Goal: Information Seeking & Learning: Check status

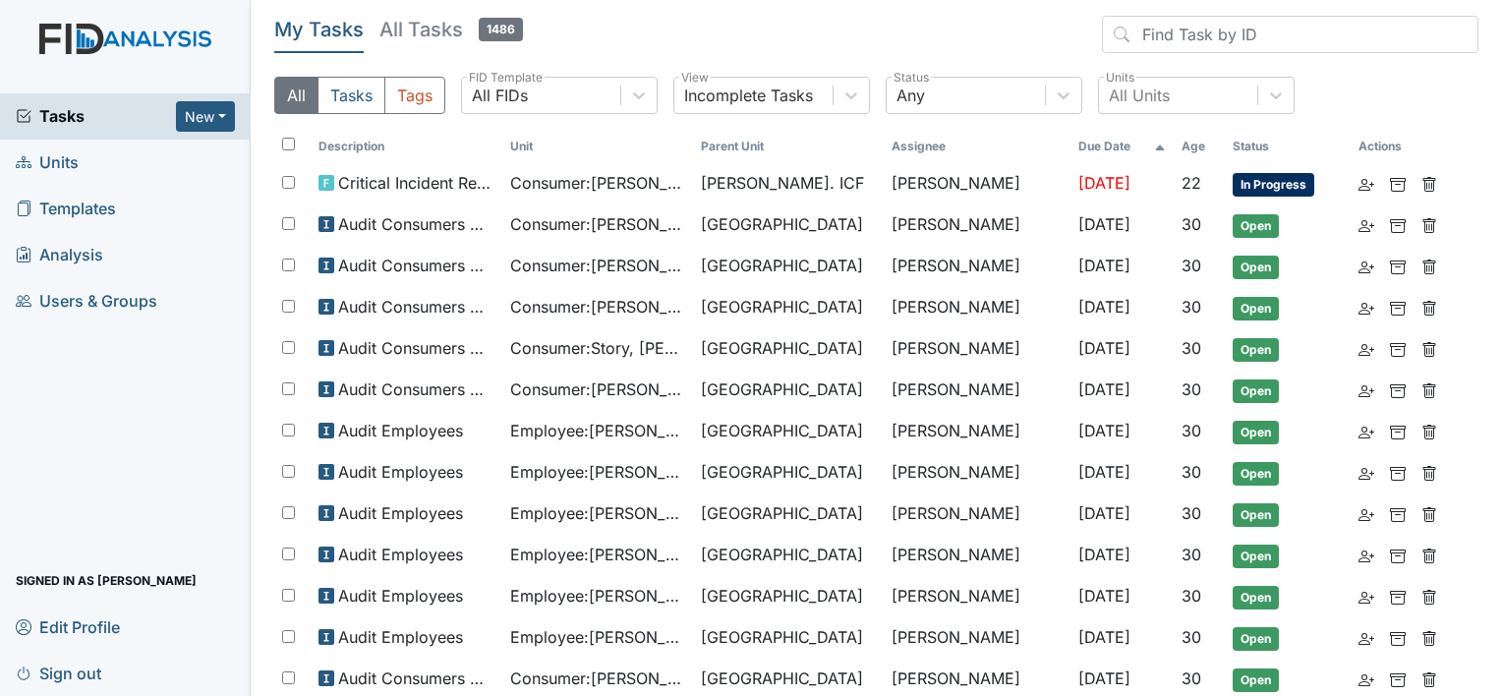
click at [132, 156] on link "Units" at bounding box center [125, 163] width 251 height 46
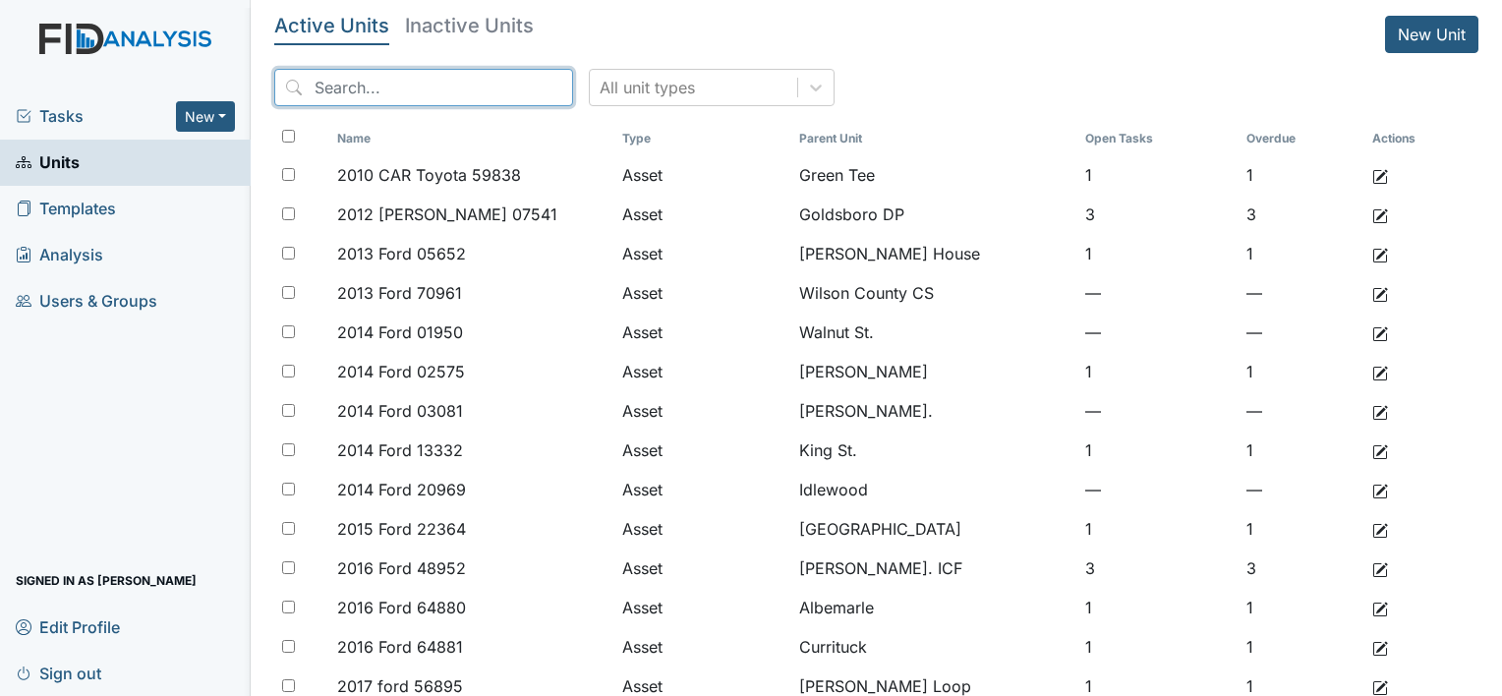
click at [401, 87] on input "search" at bounding box center [423, 87] width 299 height 37
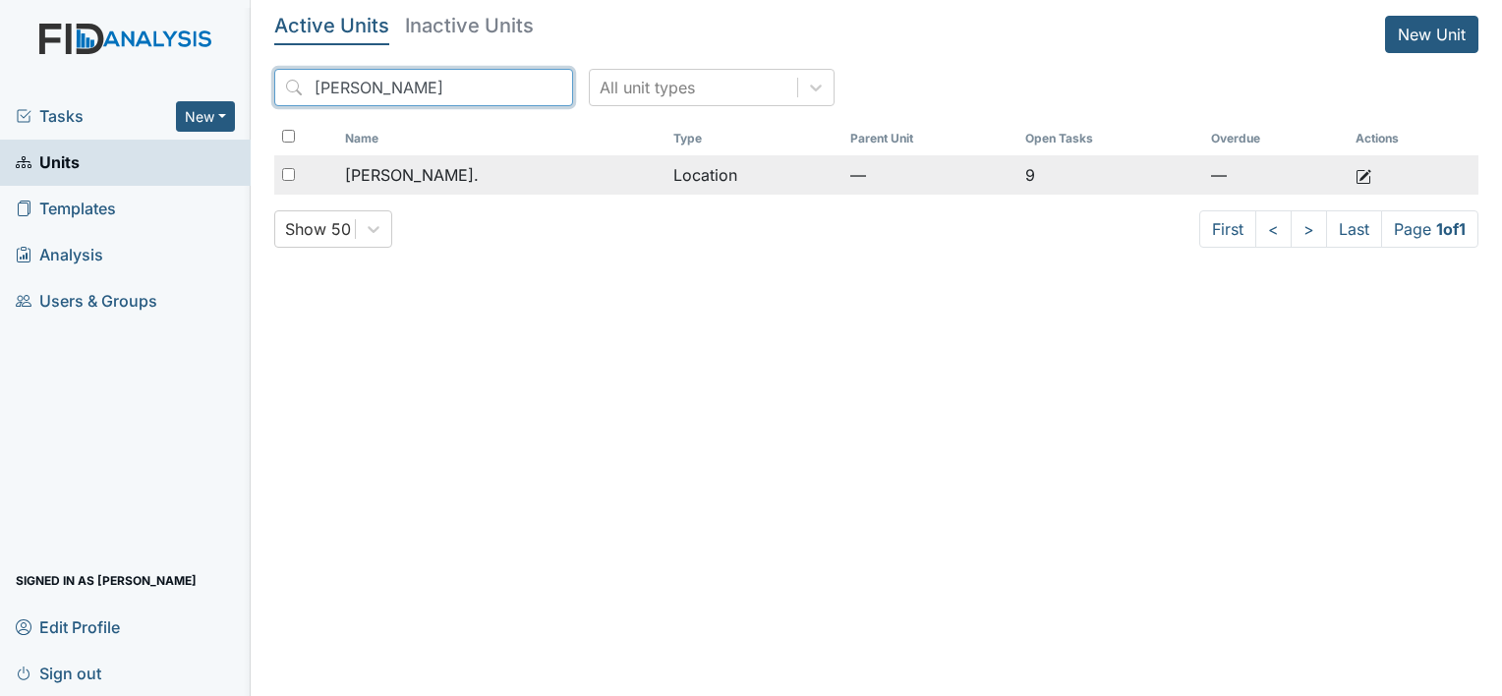
type input "dixon"
click at [458, 179] on div "Dixon Rd." at bounding box center [501, 175] width 313 height 24
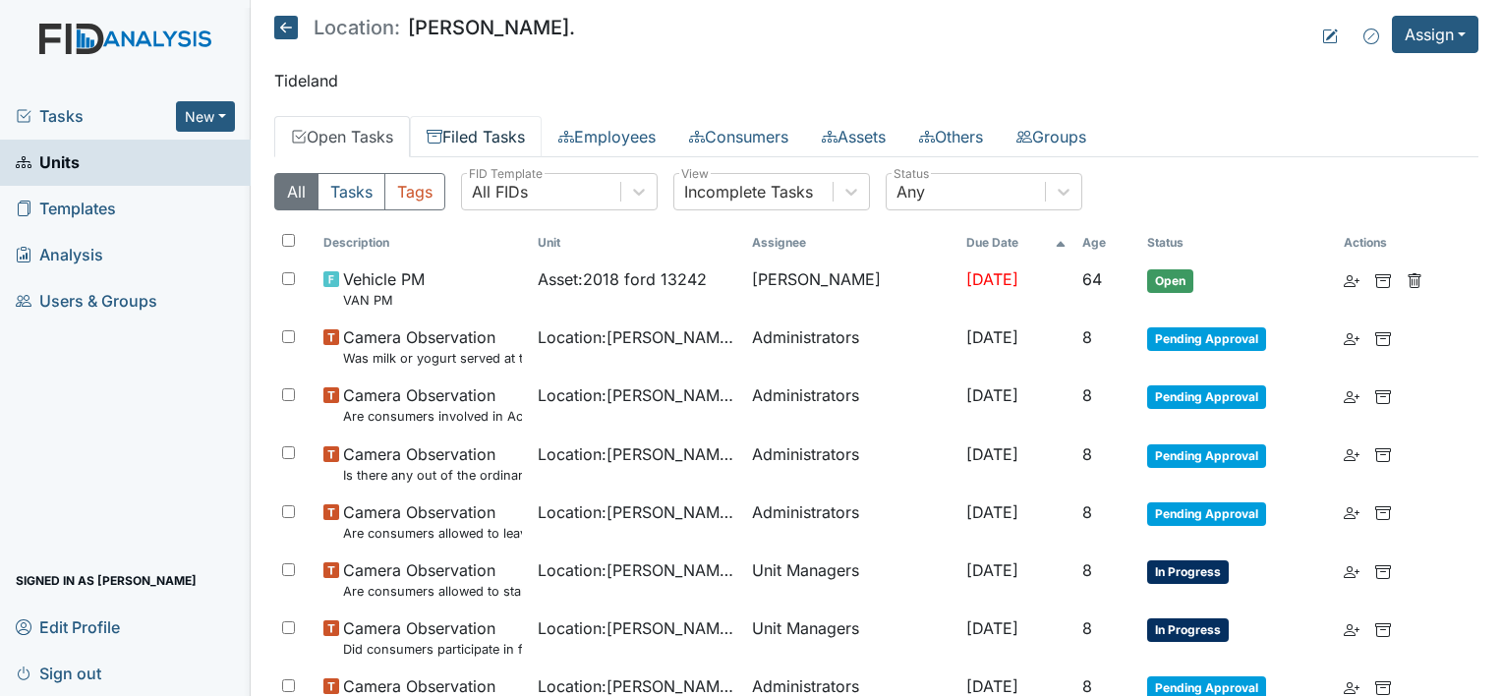
click at [491, 138] on link "Filed Tasks" at bounding box center [476, 136] width 132 height 41
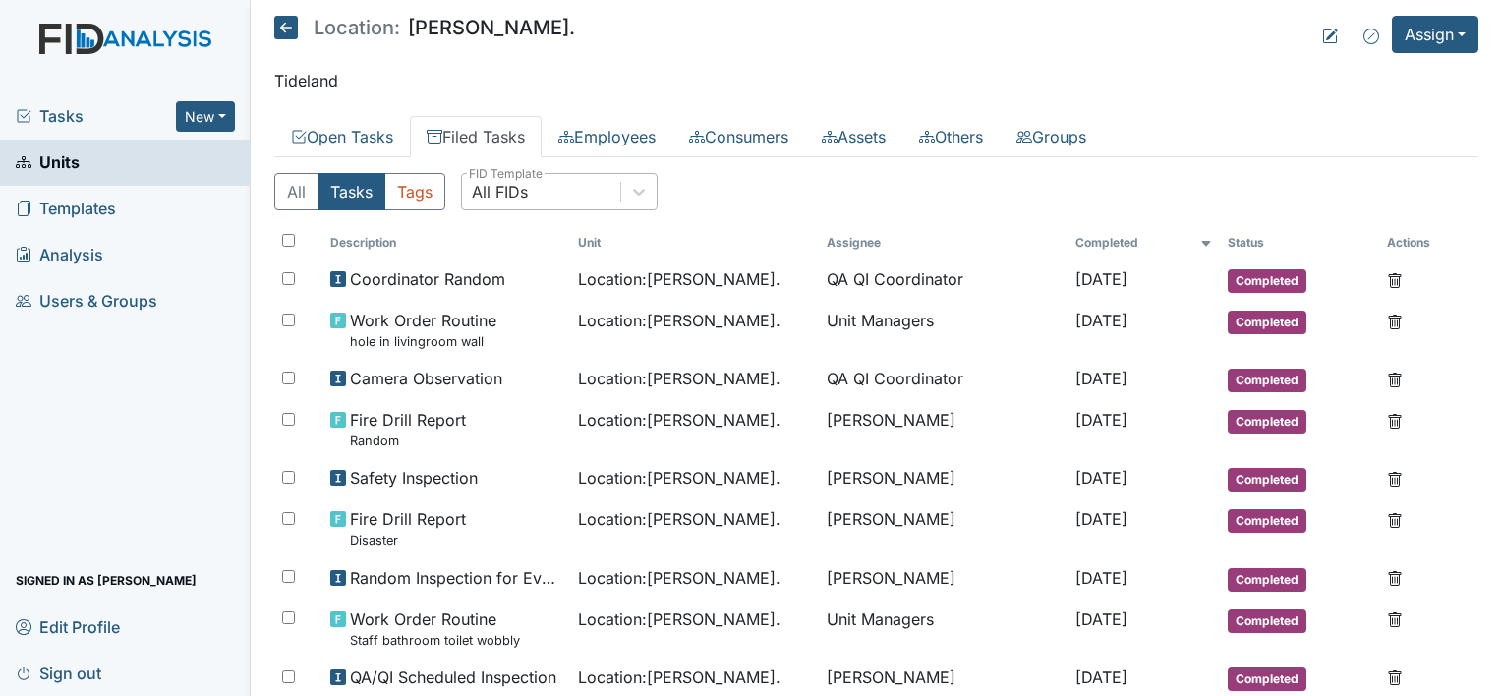
click at [573, 185] on div "All FIDs" at bounding box center [541, 191] width 158 height 35
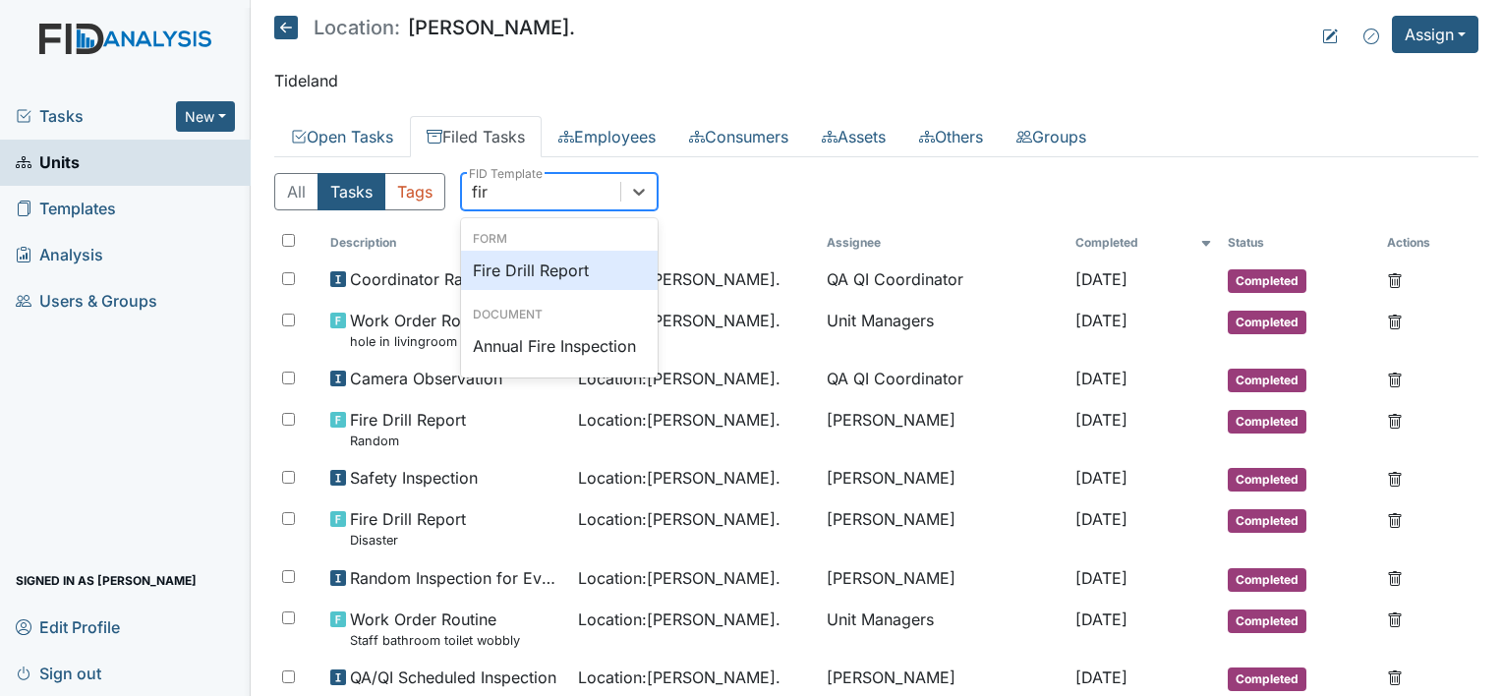
type input "fire"
click at [605, 284] on div "Fire Drill Report" at bounding box center [559, 270] width 197 height 39
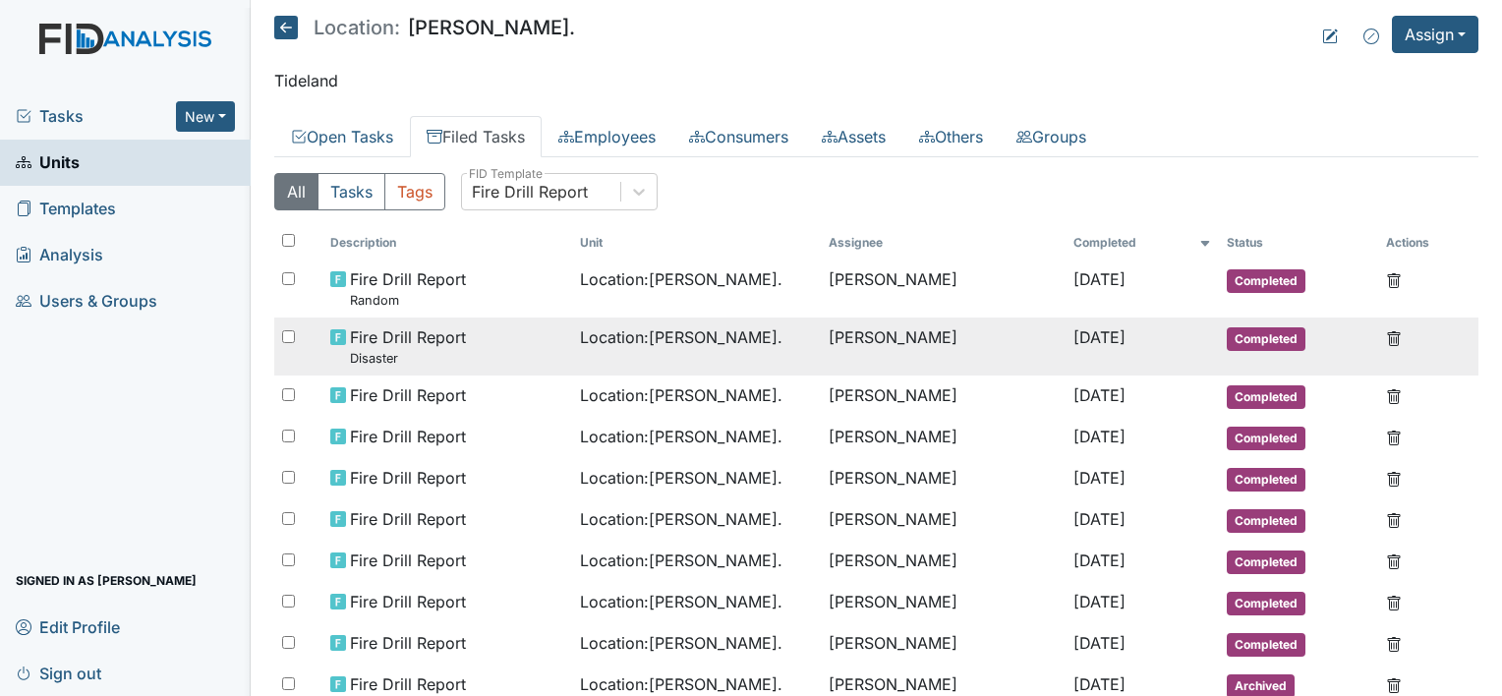
click at [744, 330] on div "Location : Dixon Rd." at bounding box center [697, 337] width 234 height 24
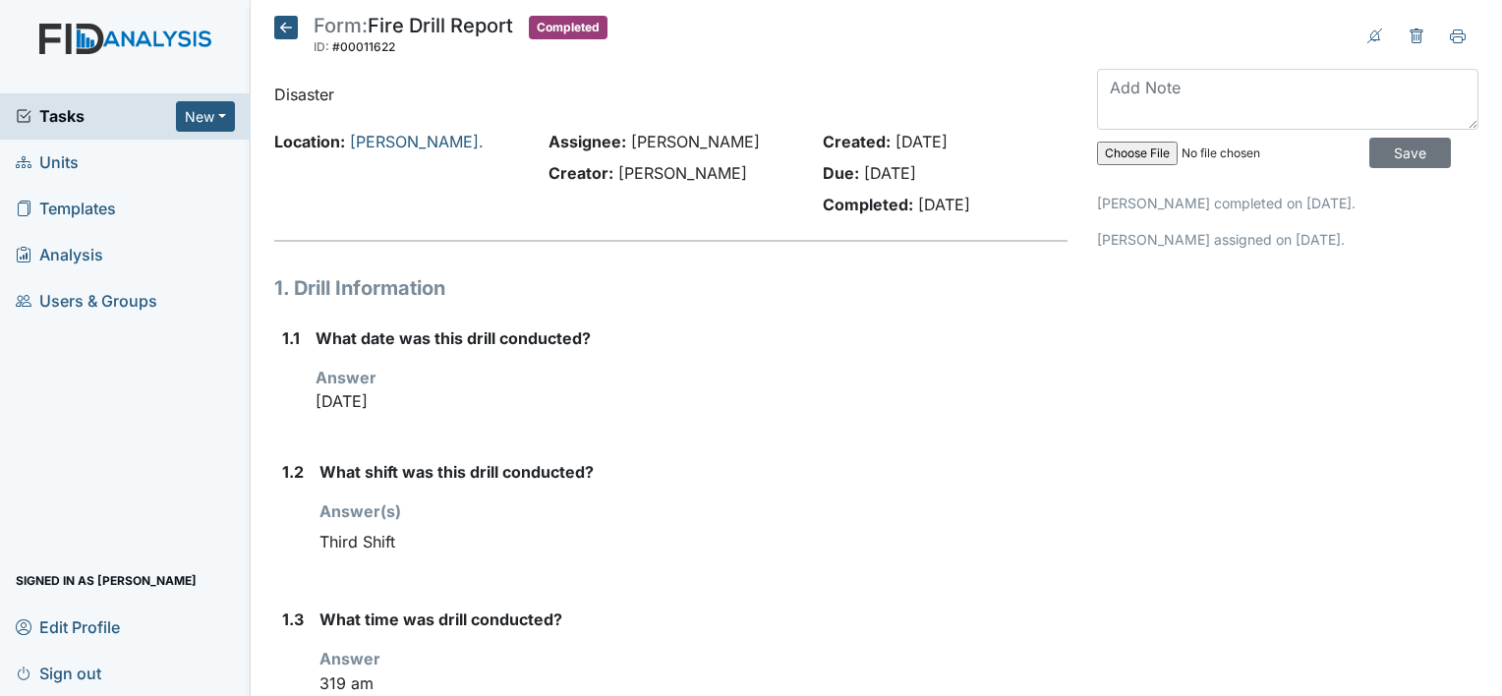
click at [277, 36] on icon at bounding box center [286, 28] width 24 height 24
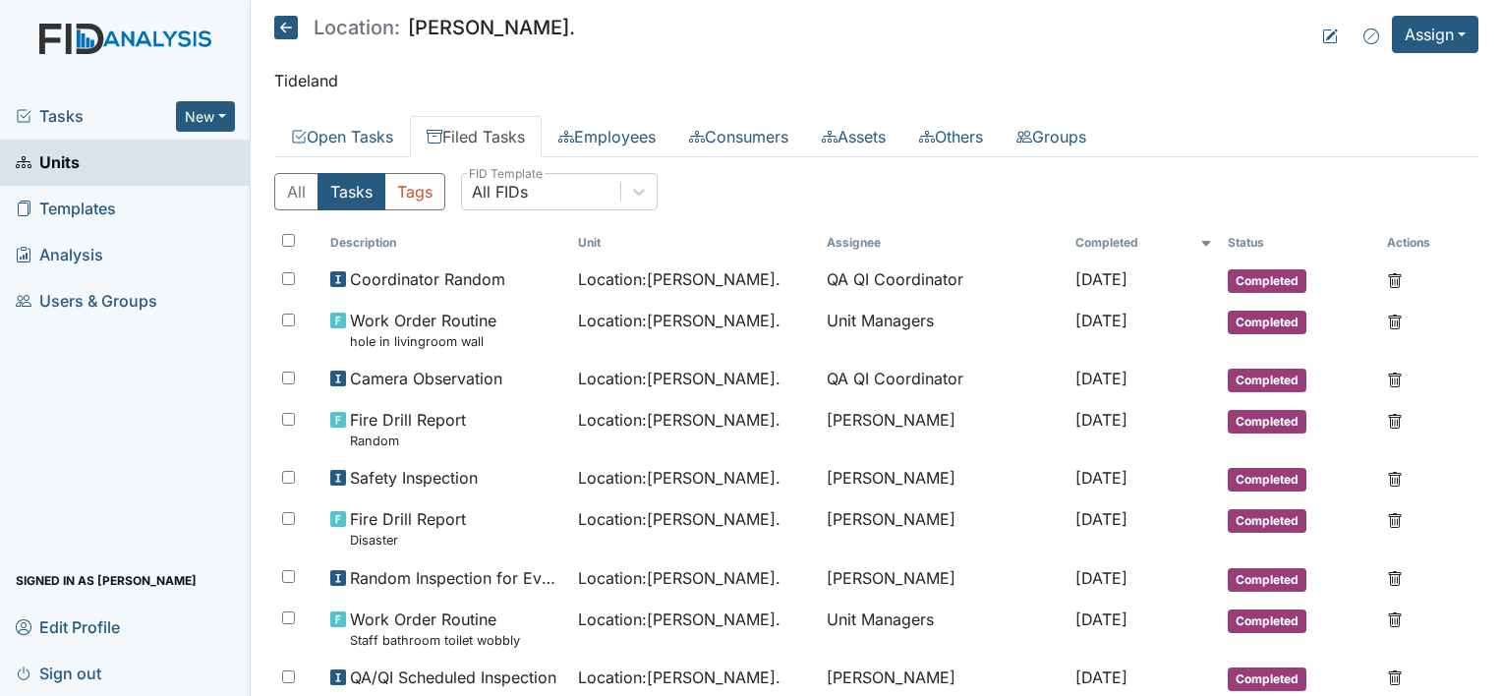
click at [280, 30] on icon at bounding box center [286, 28] width 24 height 24
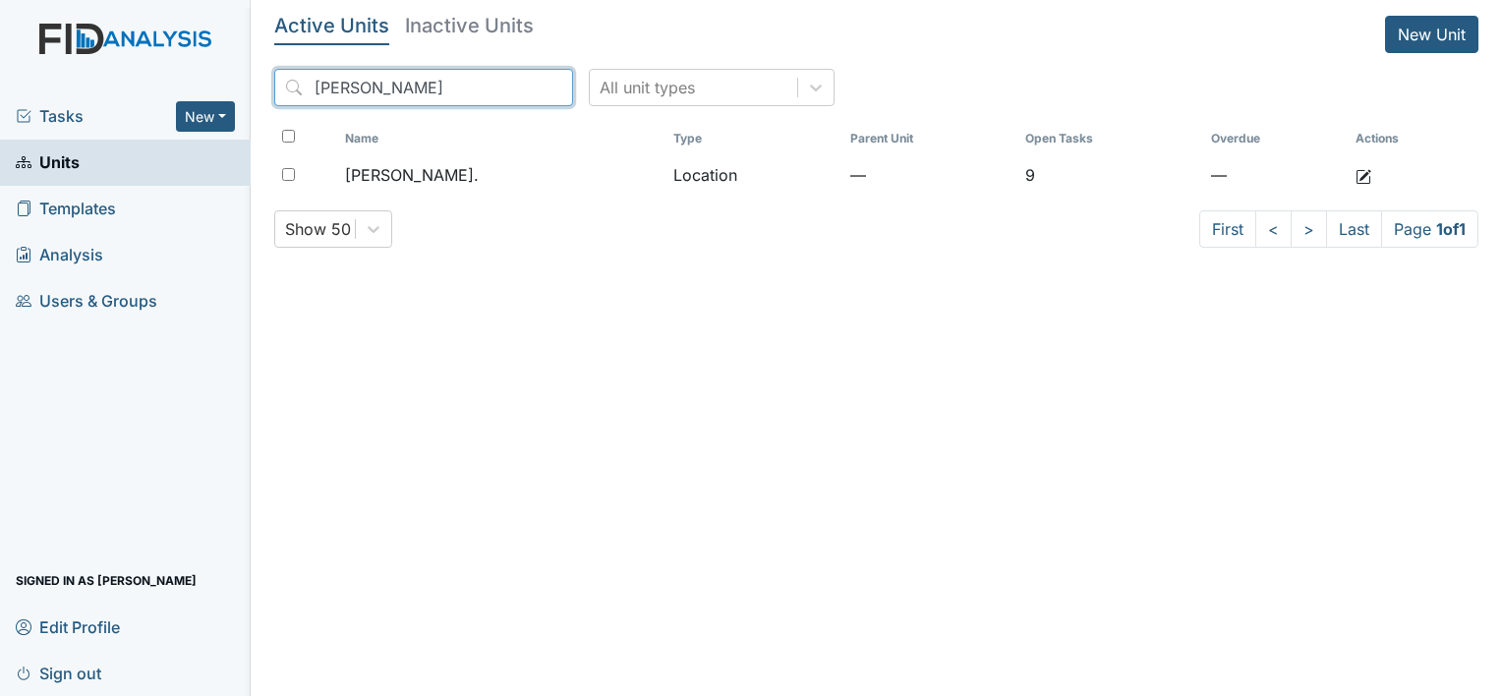
drag, startPoint x: 427, startPoint y: 94, endPoint x: 263, endPoint y: 95, distance: 163.1
click at [263, 95] on main "Active Units Inactive Units New Unit dixon All unit types Name Type Parent Unit…" at bounding box center [876, 348] width 1251 height 696
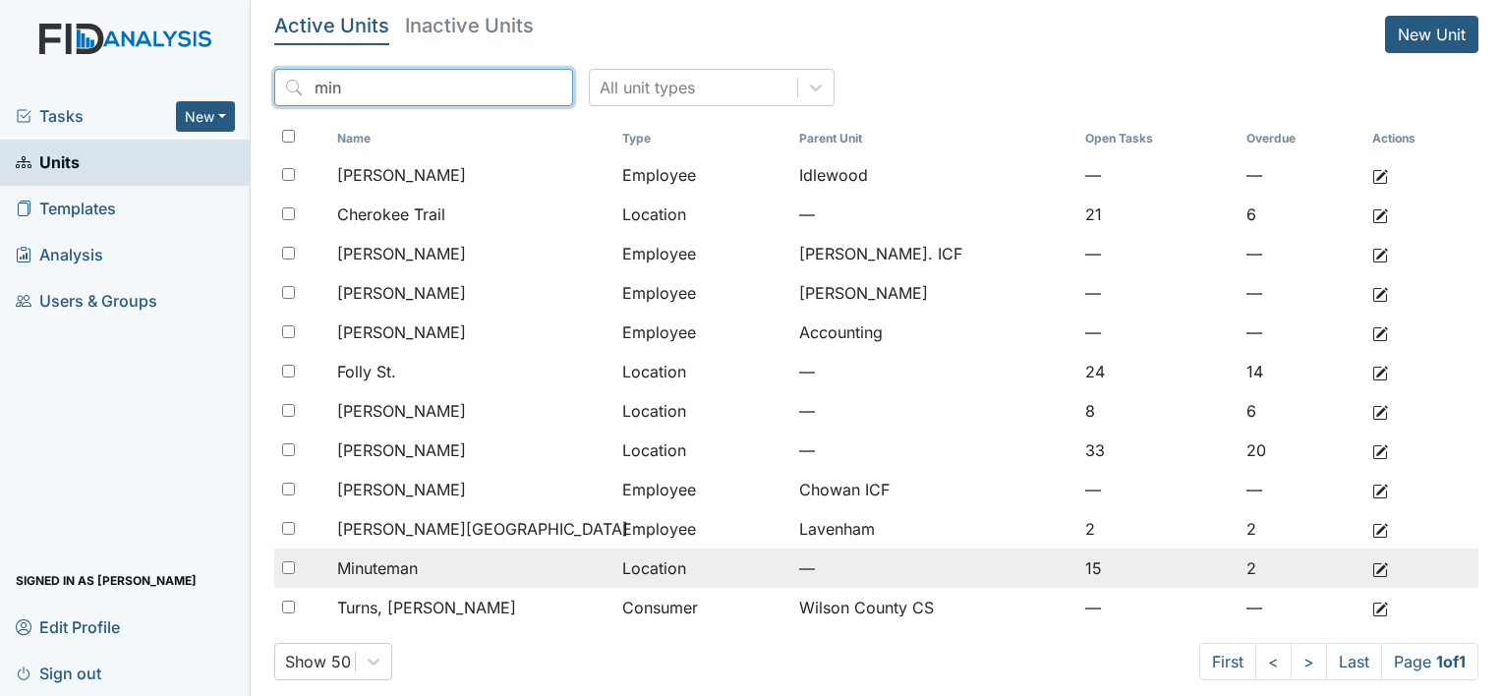
type input "min"
click at [457, 560] on div "Minuteman" at bounding box center [471, 568] width 269 height 24
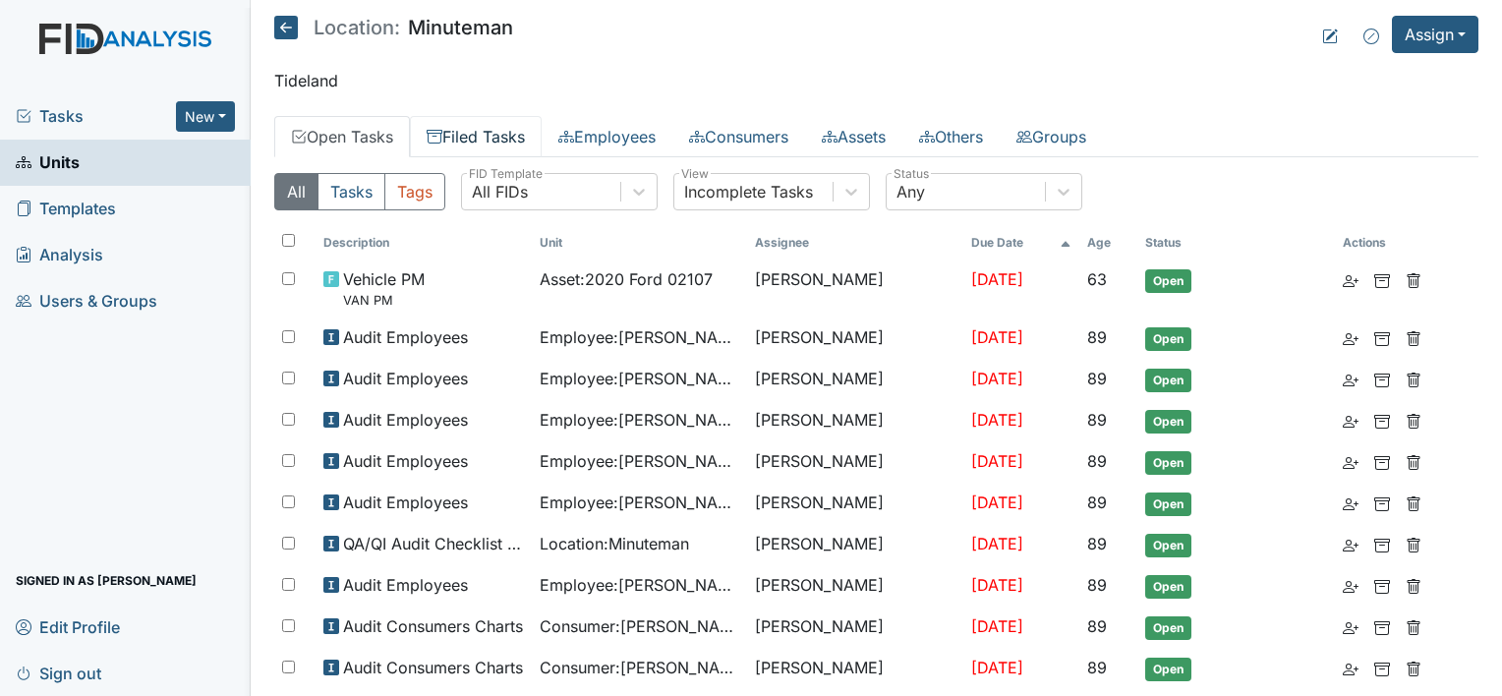
click at [507, 125] on link "Filed Tasks" at bounding box center [476, 136] width 132 height 41
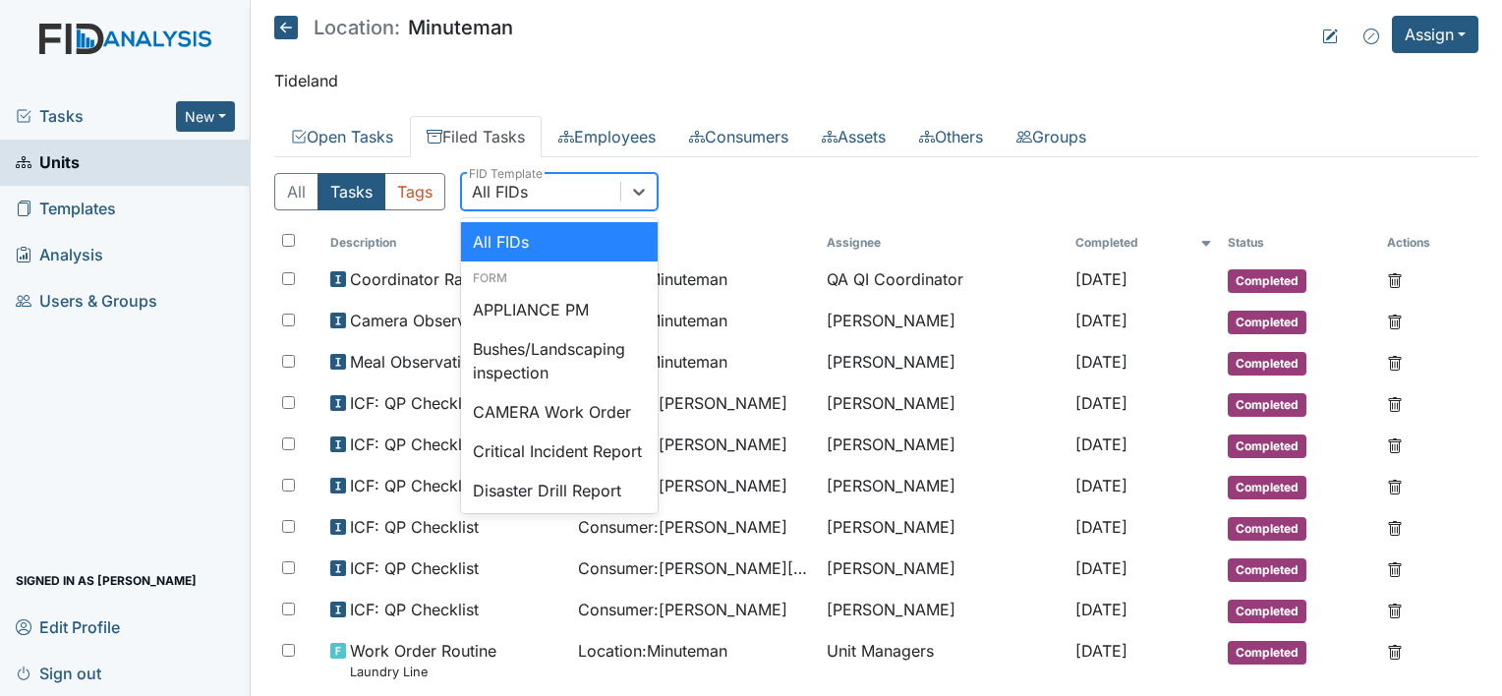
click at [571, 198] on div "All FIDs" at bounding box center [541, 191] width 158 height 35
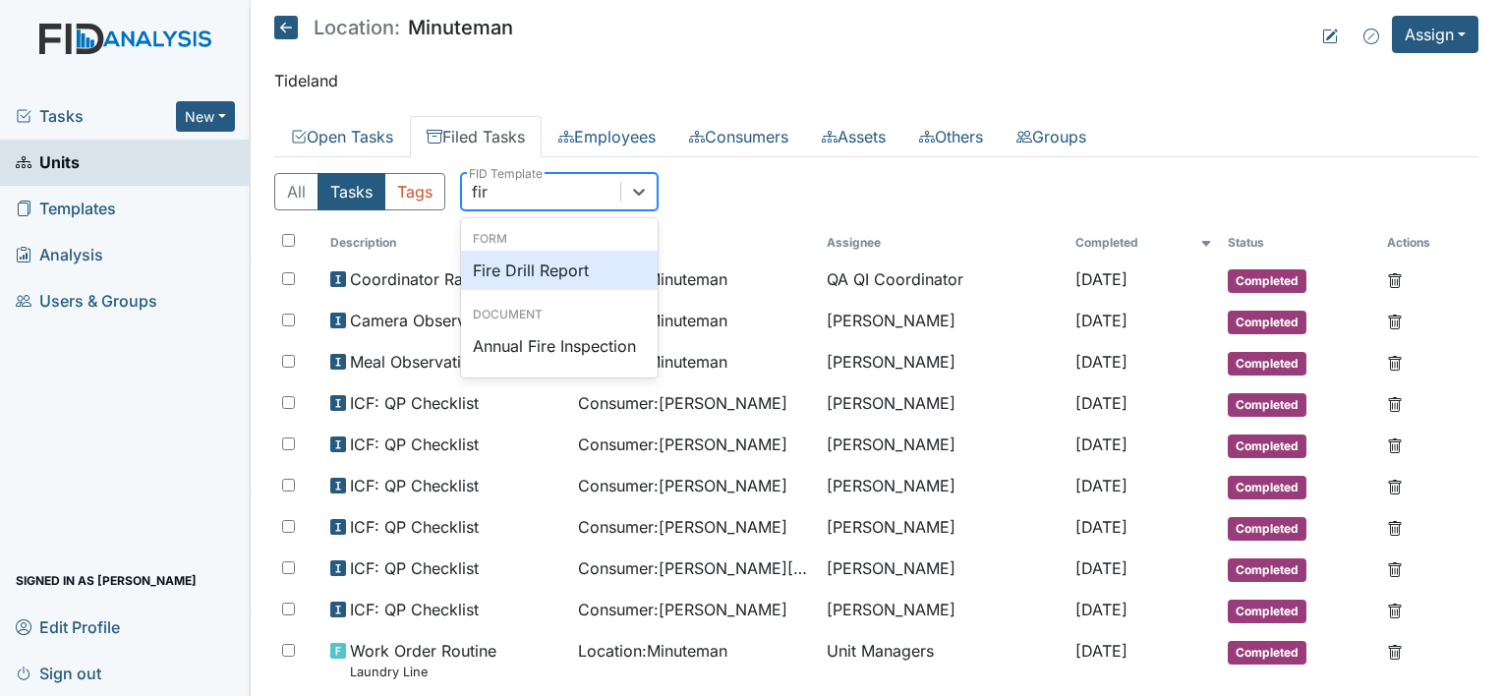
type input "fire"
click at [595, 274] on div "Fire Drill Report" at bounding box center [559, 270] width 197 height 39
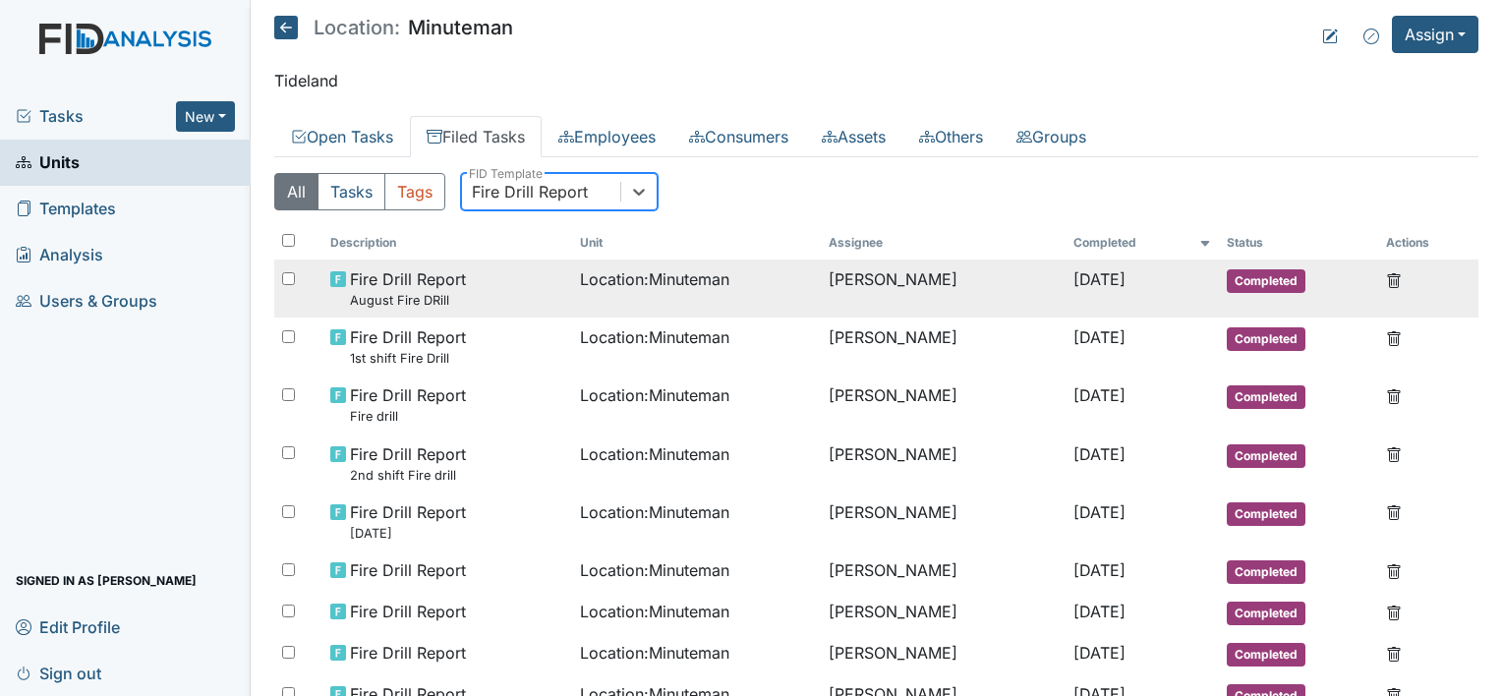
click at [579, 296] on td "Location : Minuteman" at bounding box center [697, 288] width 250 height 58
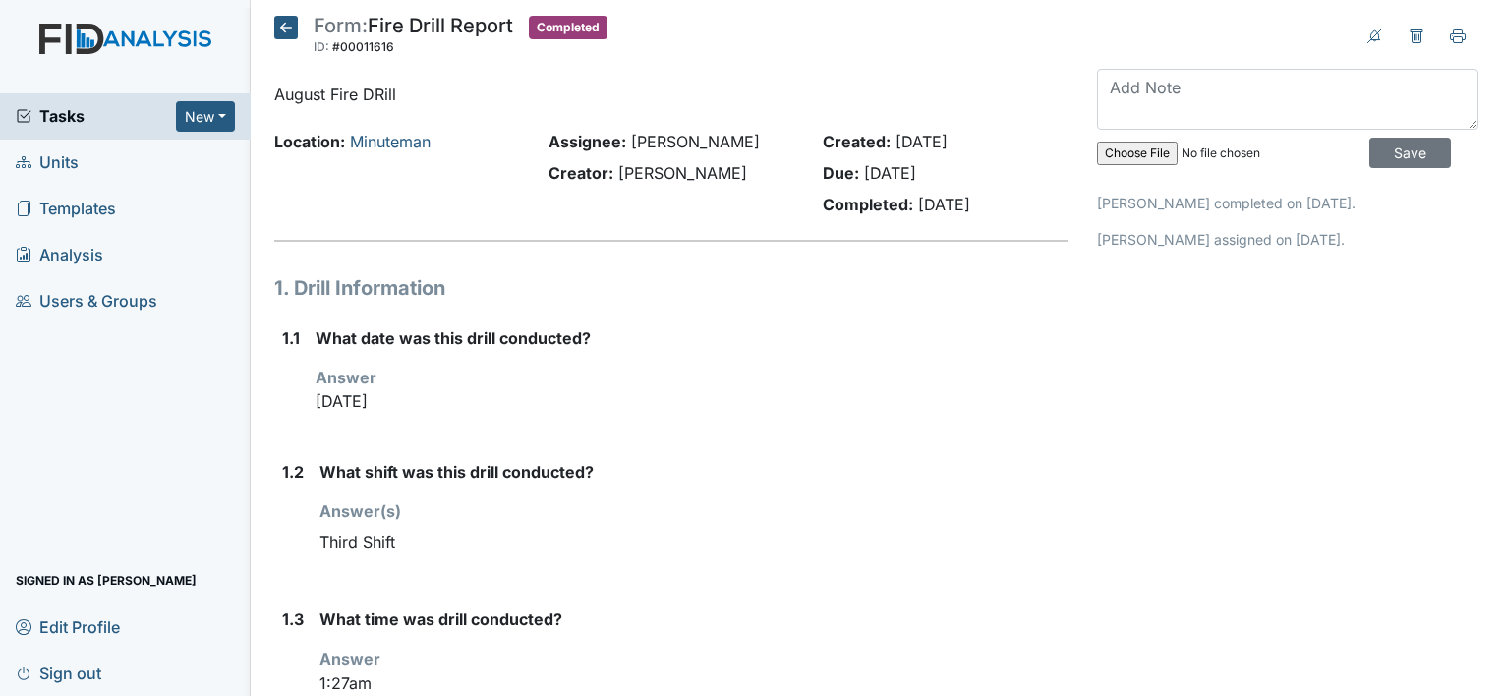
click at [277, 36] on icon at bounding box center [286, 28] width 24 height 24
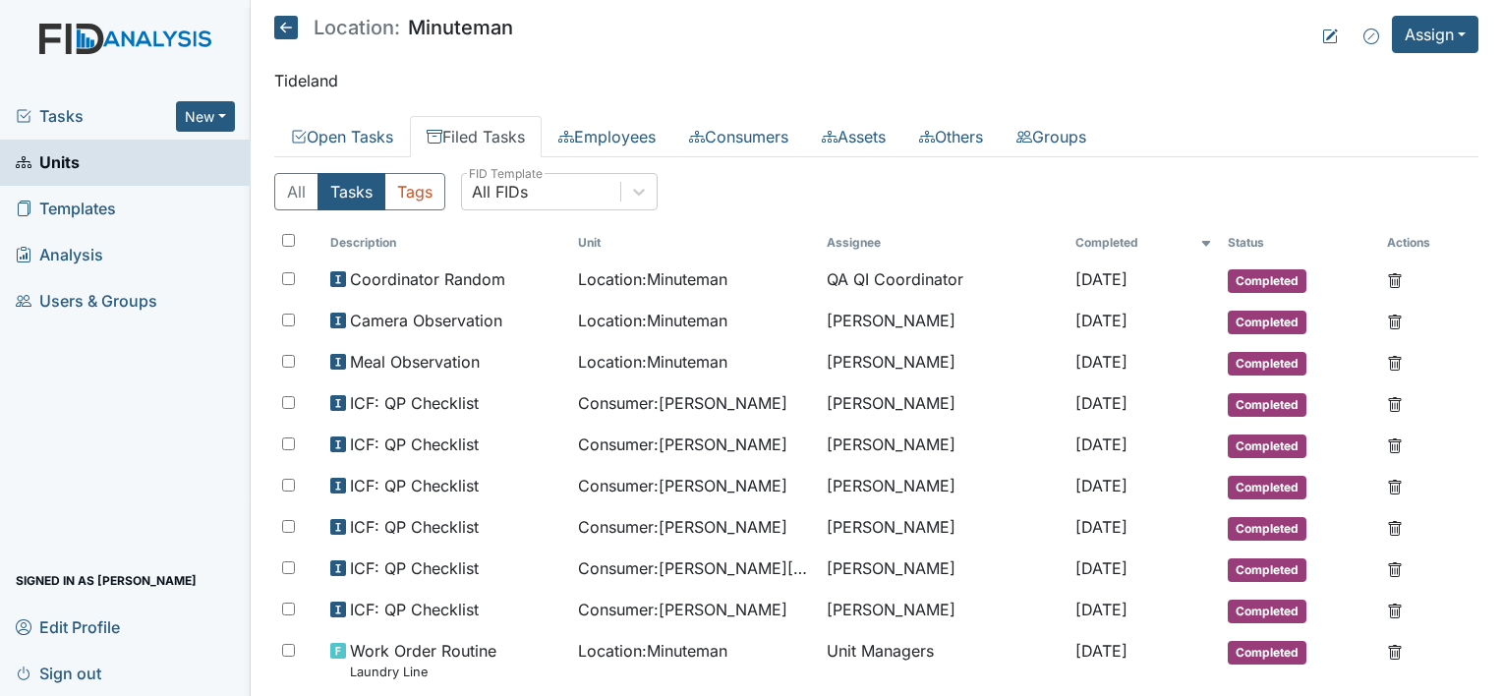
click at [55, 173] on span "Units" at bounding box center [48, 162] width 64 height 30
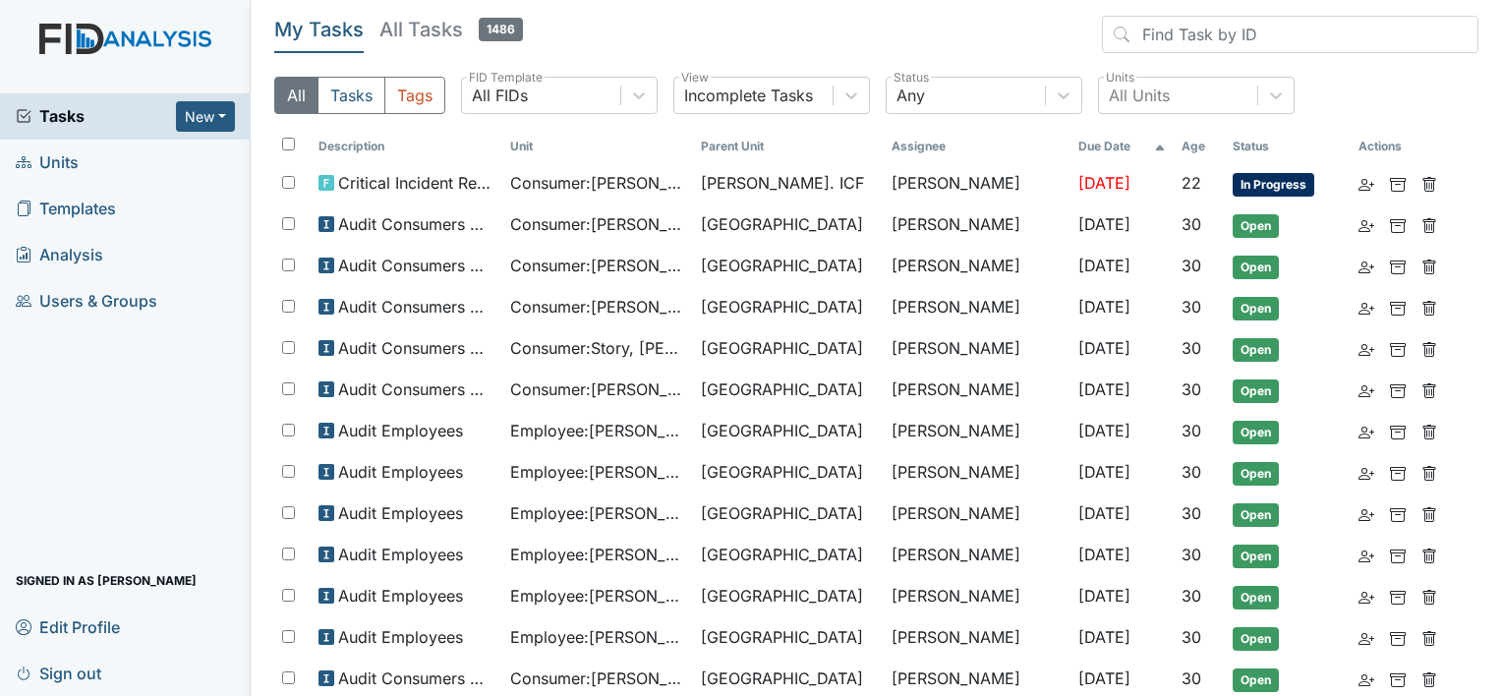
click at [94, 160] on link "Units" at bounding box center [125, 163] width 251 height 46
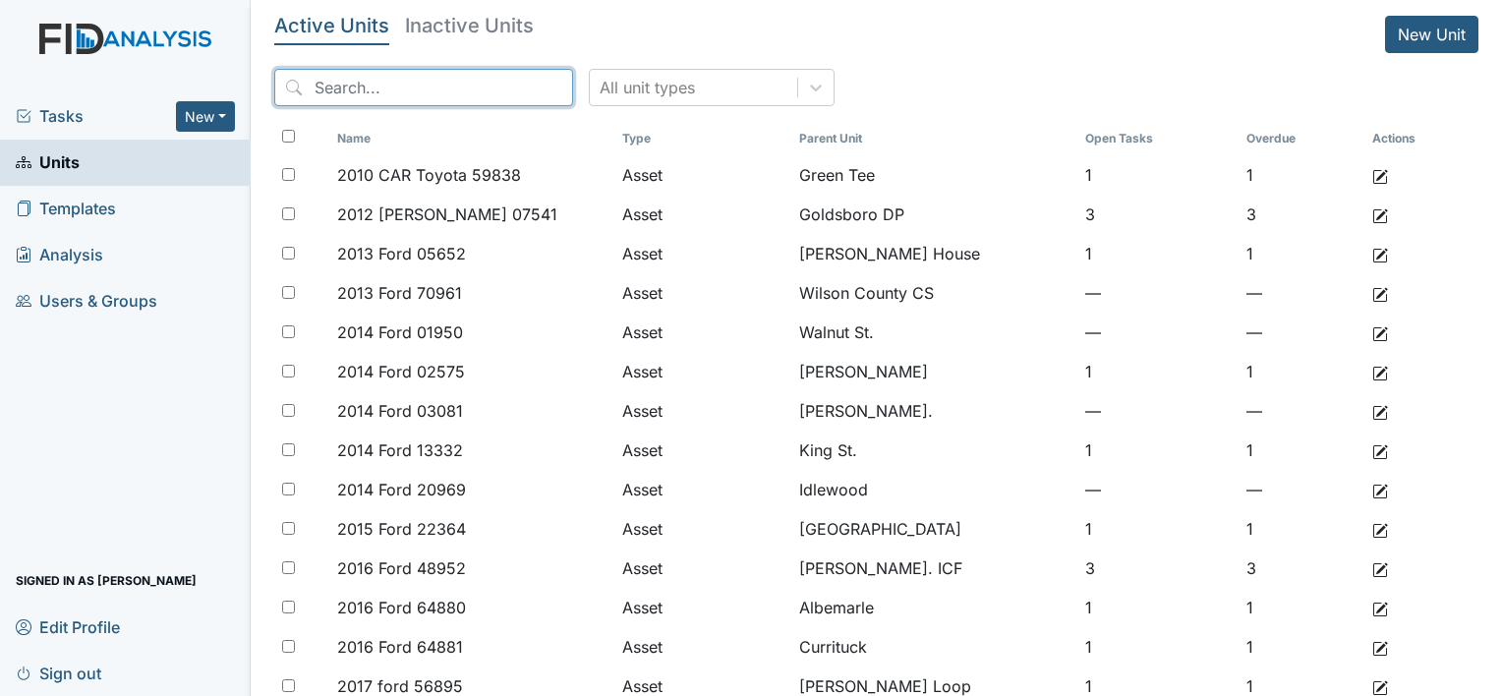
click at [475, 79] on input "search" at bounding box center [423, 87] width 299 height 37
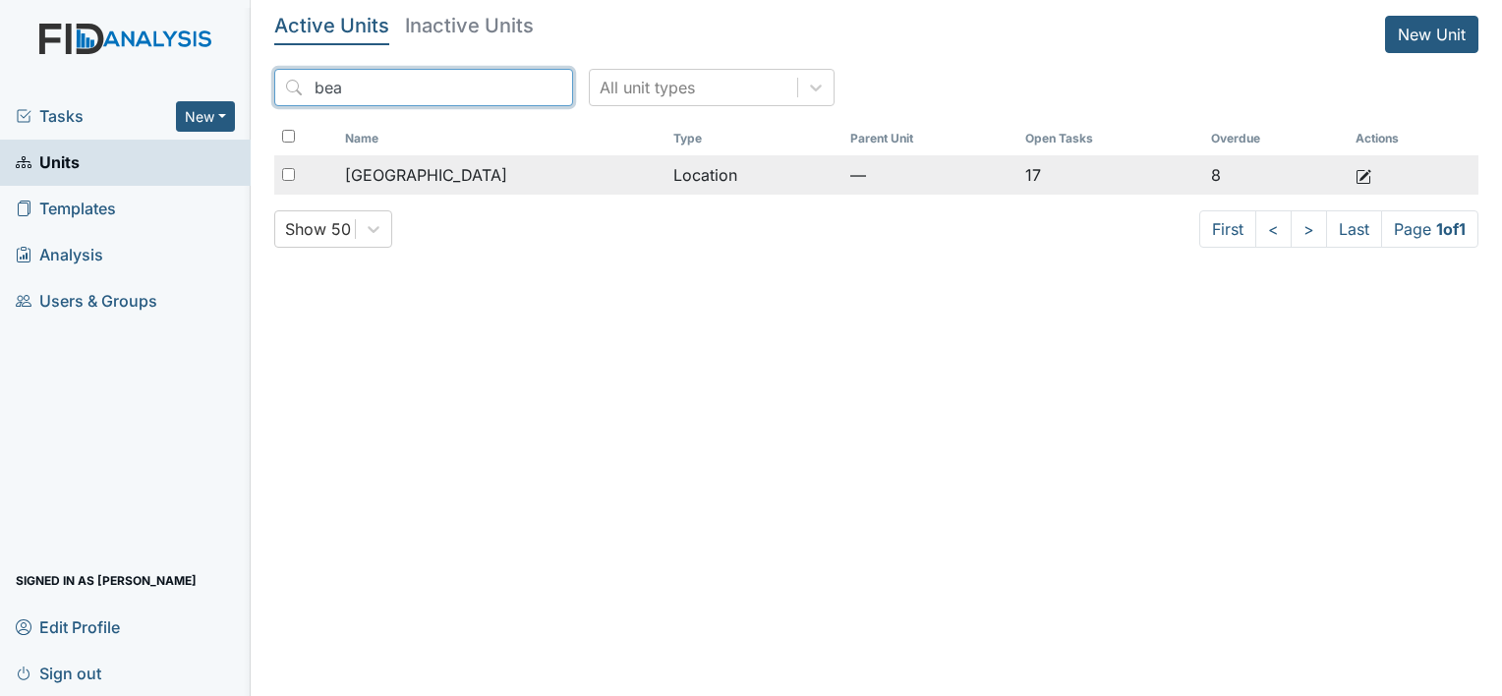
type input "bea"
click at [464, 168] on span "[GEOGRAPHIC_DATA]" at bounding box center [426, 175] width 162 height 24
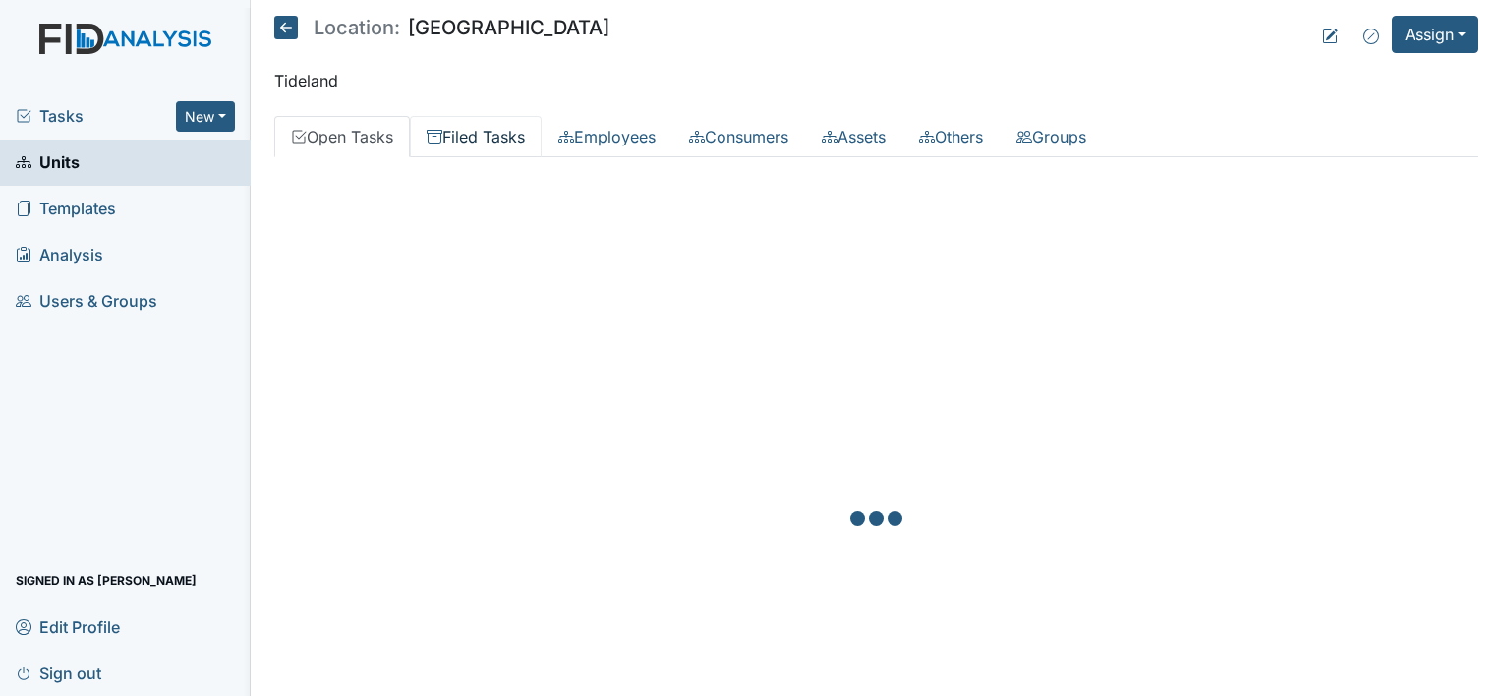
click at [473, 136] on link "Filed Tasks" at bounding box center [476, 136] width 132 height 41
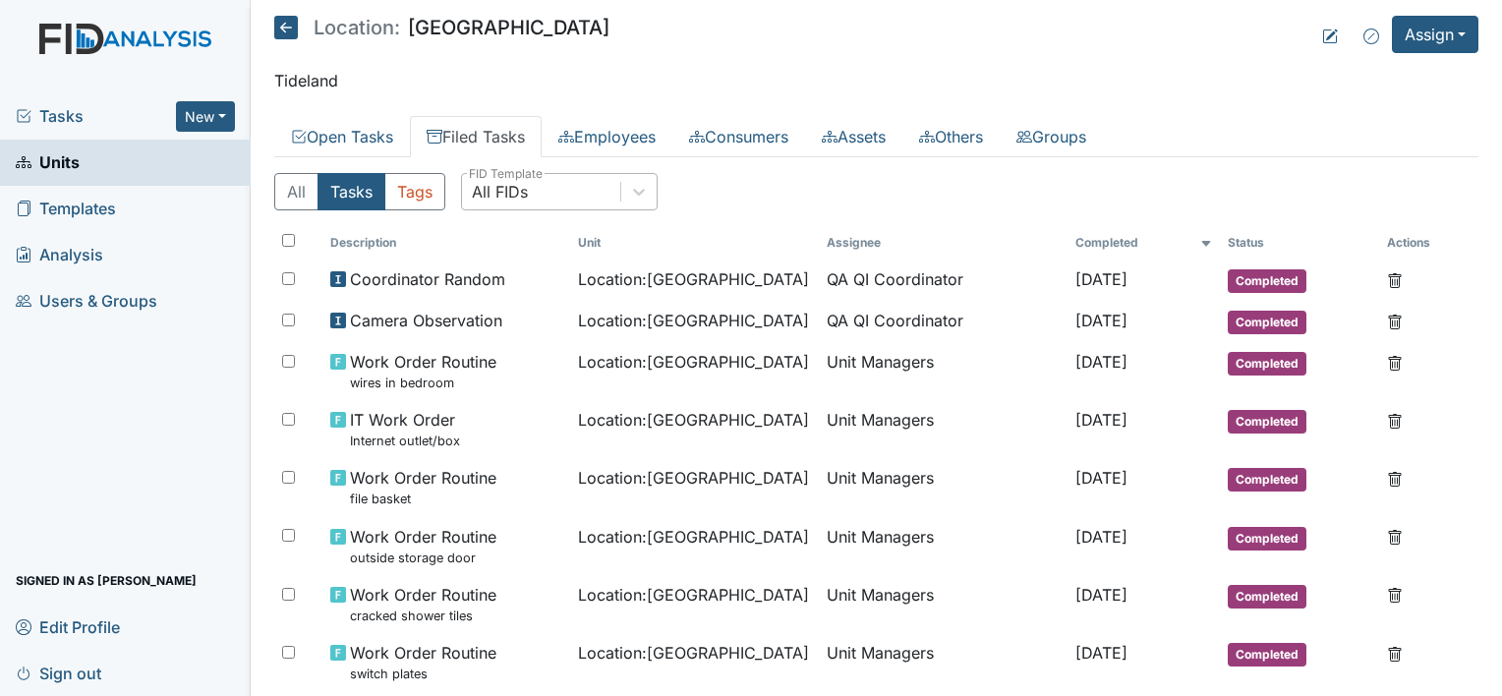
click at [526, 185] on div "All FIDs" at bounding box center [500, 192] width 56 height 24
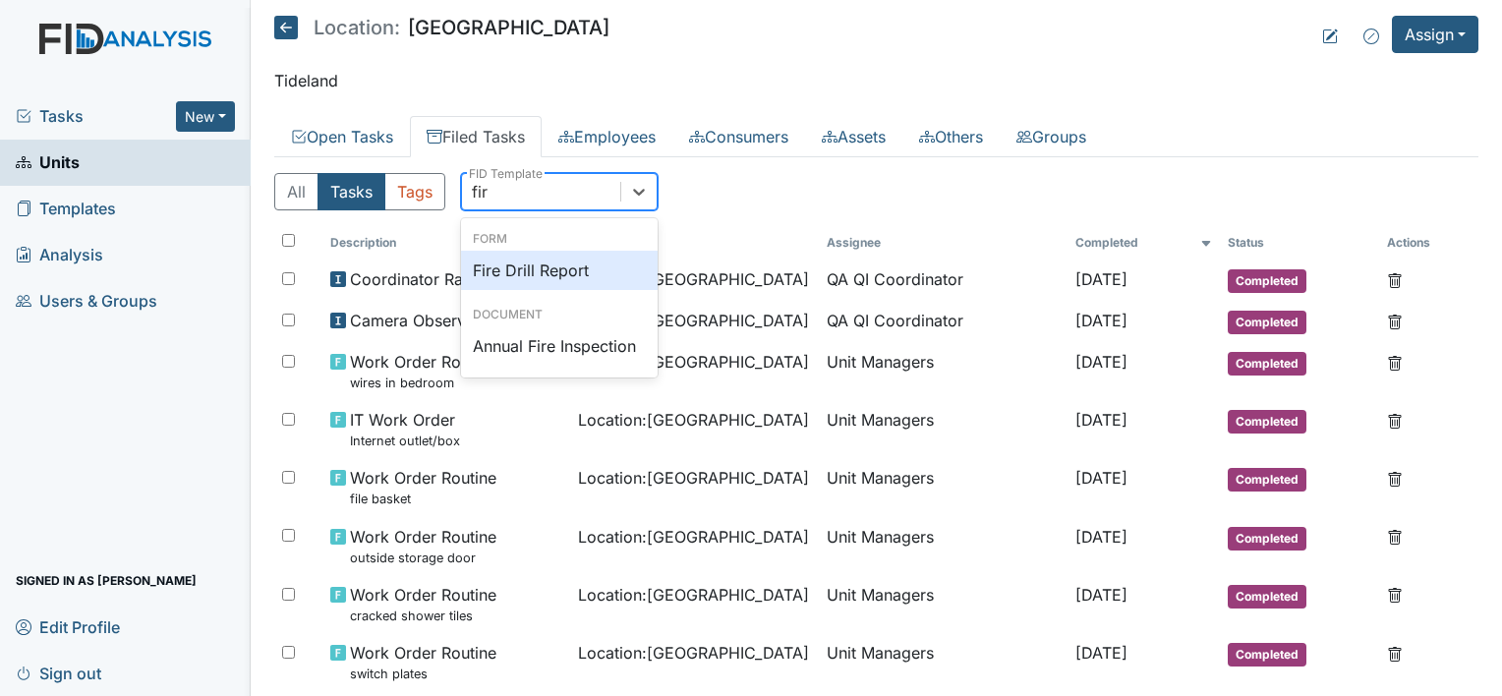
type input "fire"
click at [566, 257] on div "Fire Drill Report" at bounding box center [559, 270] width 197 height 39
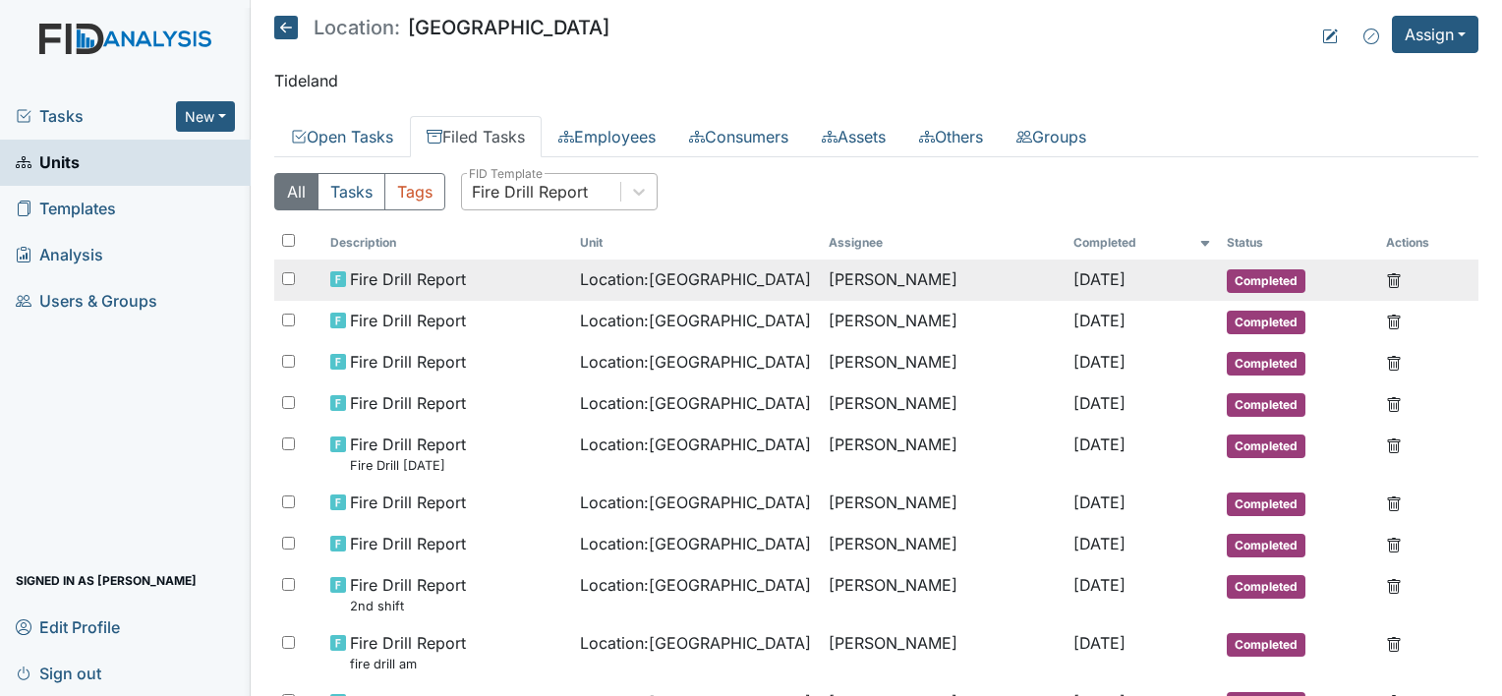
click at [873, 289] on td "[PERSON_NAME]" at bounding box center [943, 279] width 245 height 41
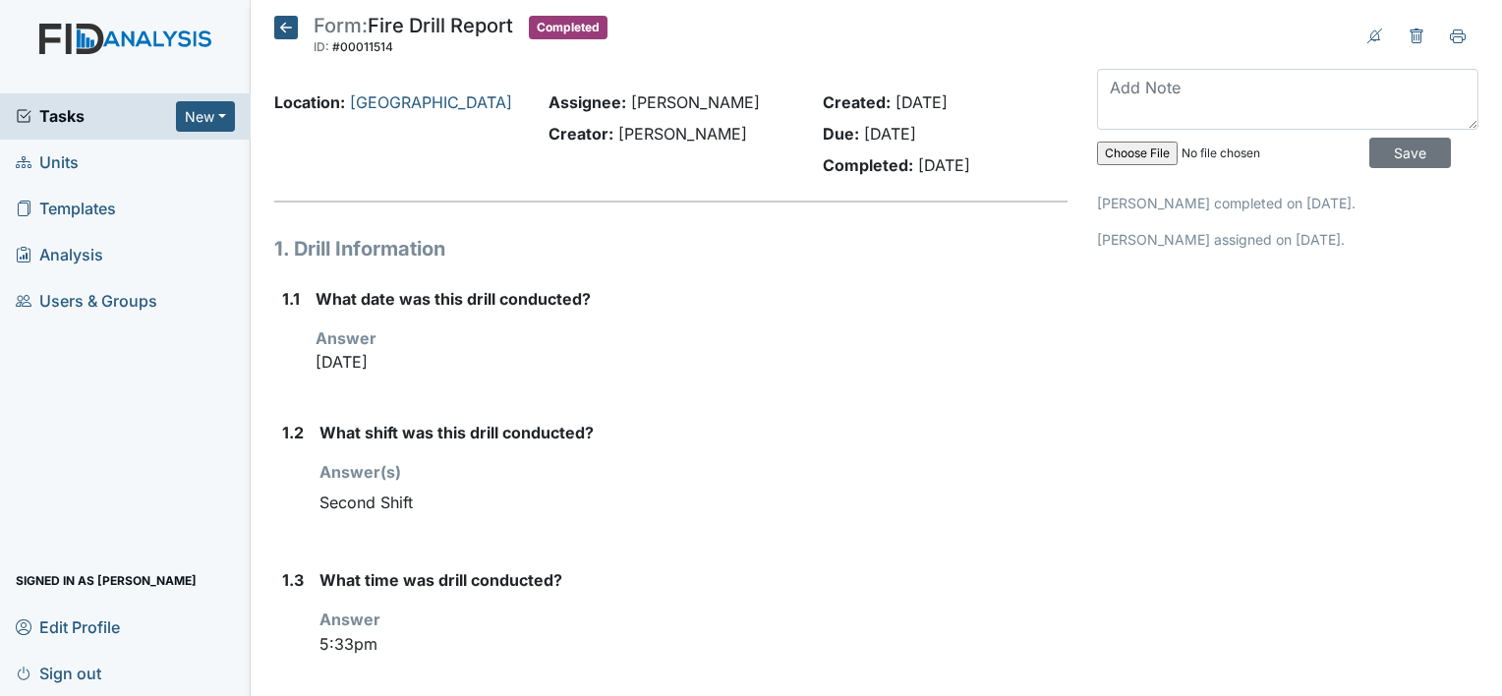
click at [291, 28] on icon at bounding box center [286, 28] width 24 height 24
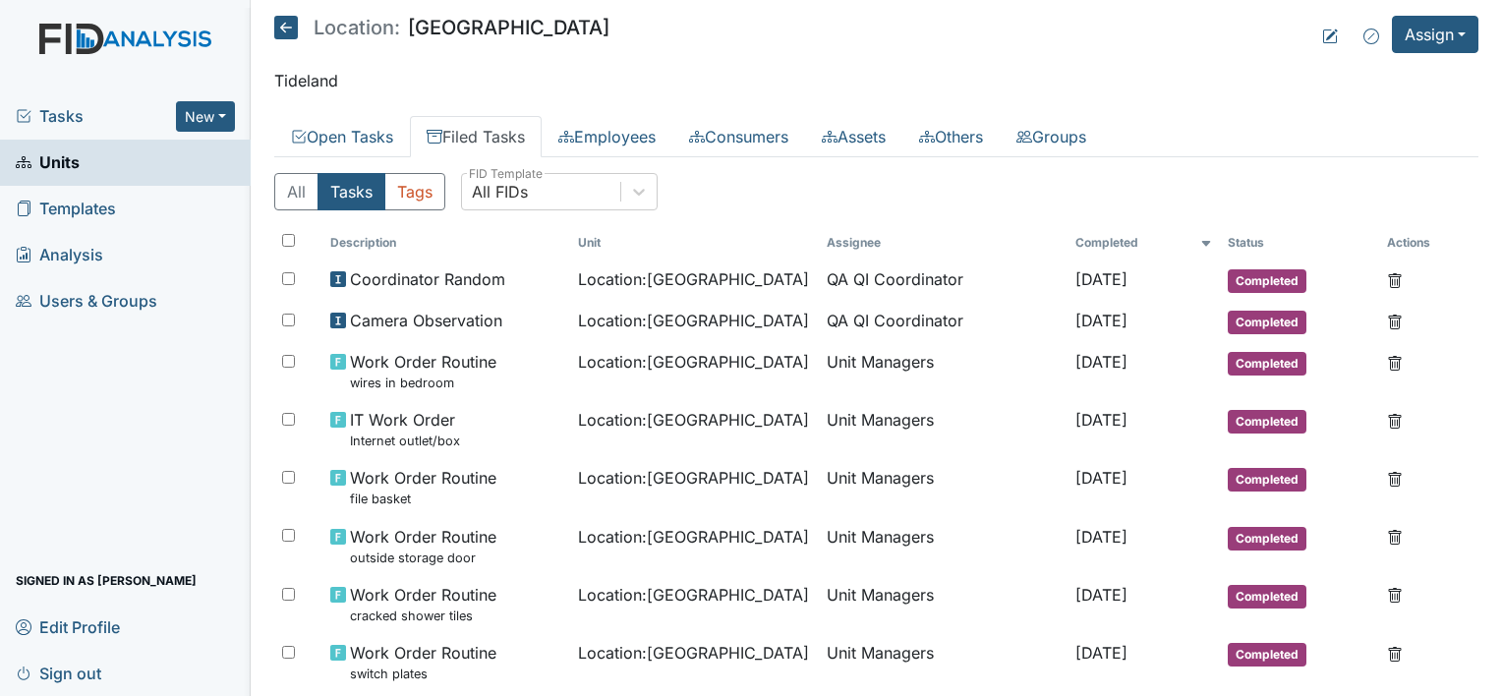
click at [499, 133] on link "Filed Tasks" at bounding box center [476, 136] width 132 height 41
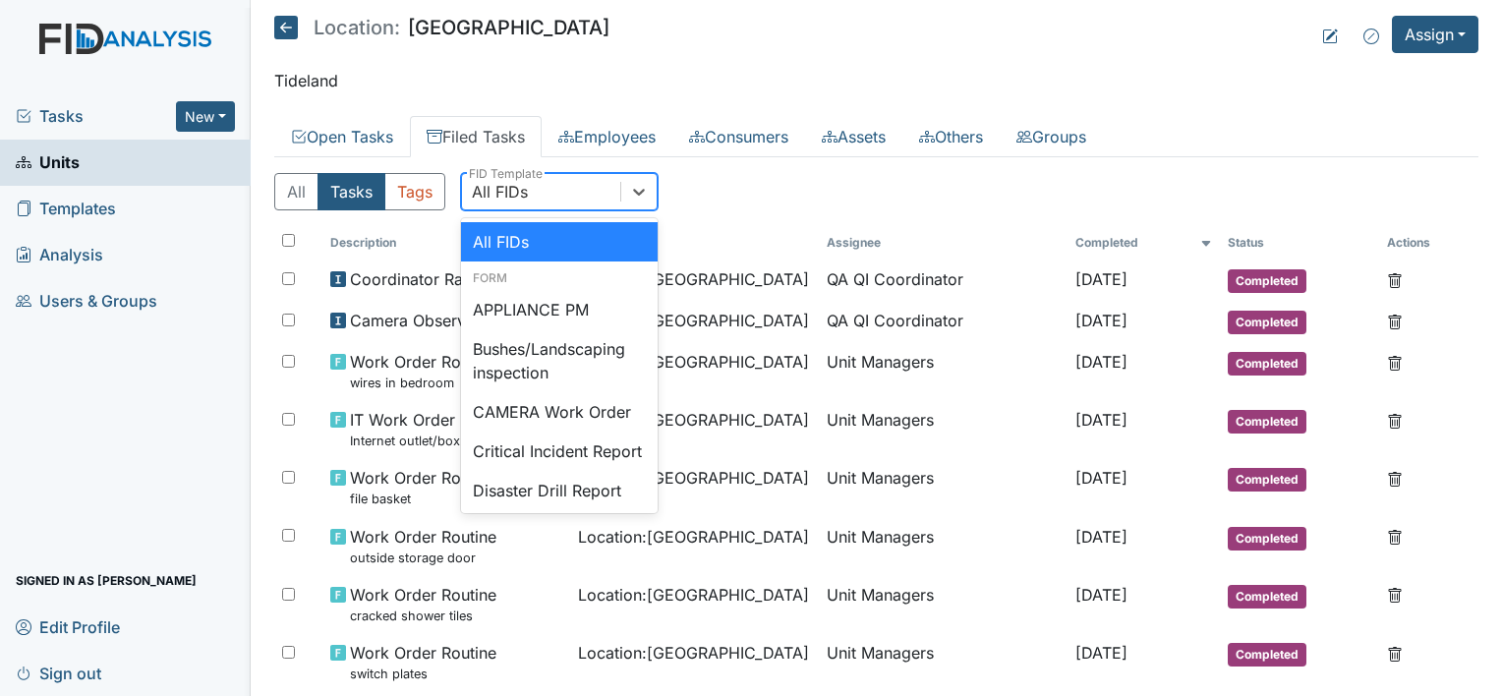
click at [512, 193] on div "All FIDs" at bounding box center [500, 192] width 56 height 24
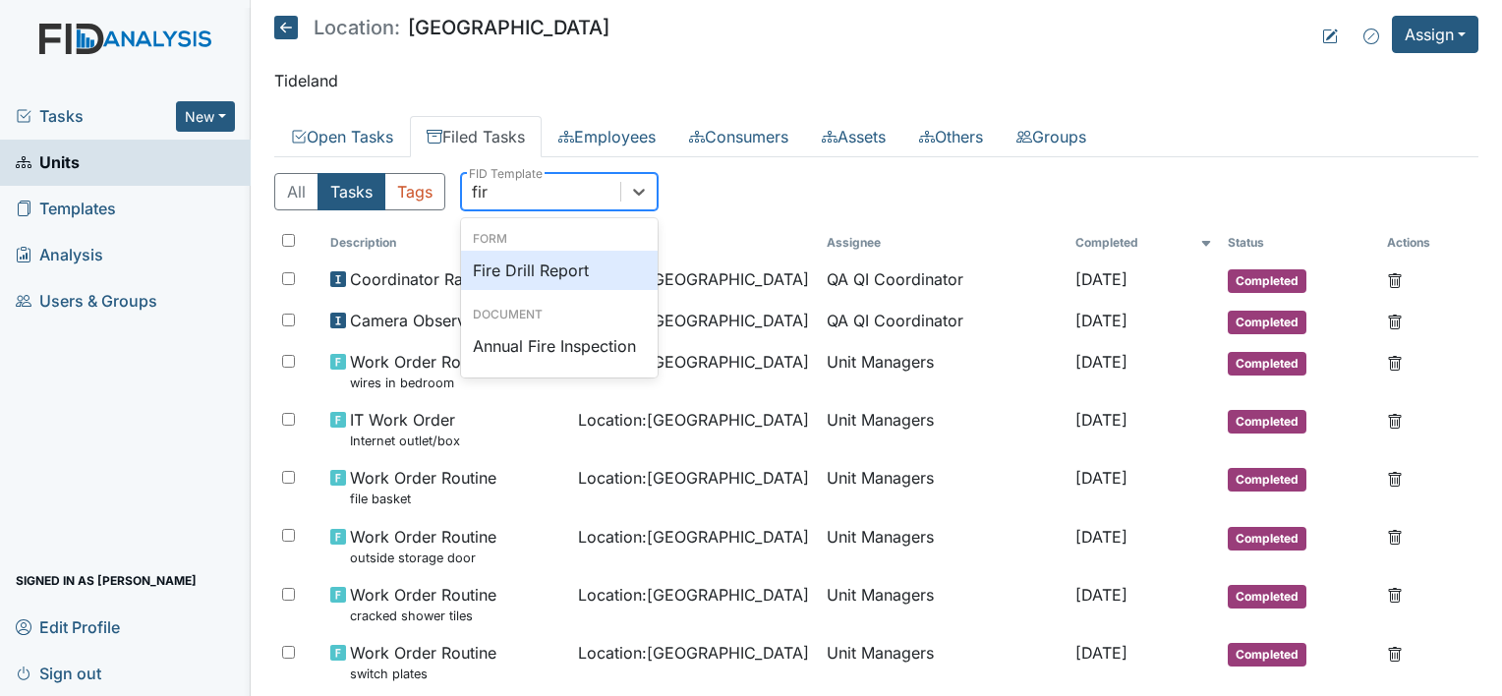
type input "fire"
click at [556, 256] on div "Fire Drill Report" at bounding box center [559, 270] width 197 height 39
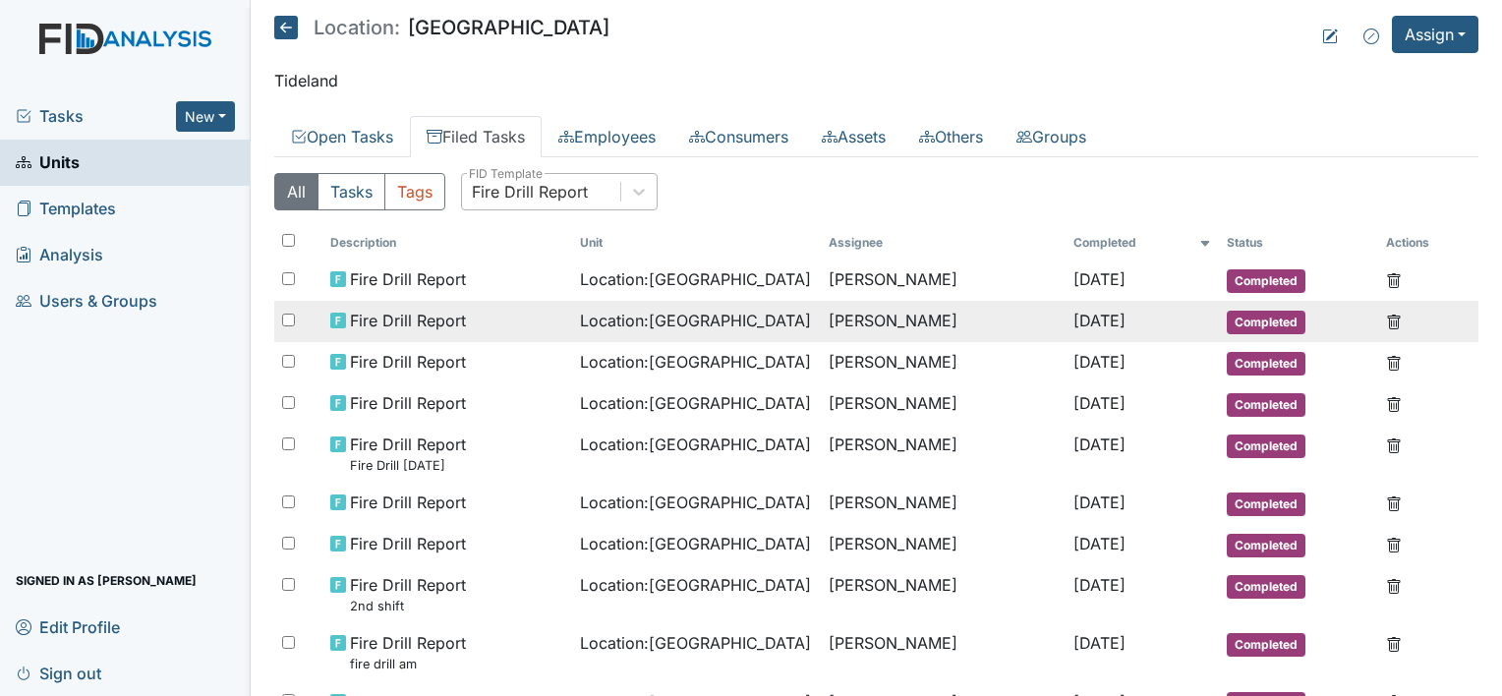
click at [913, 323] on td "[PERSON_NAME]" at bounding box center [943, 321] width 245 height 41
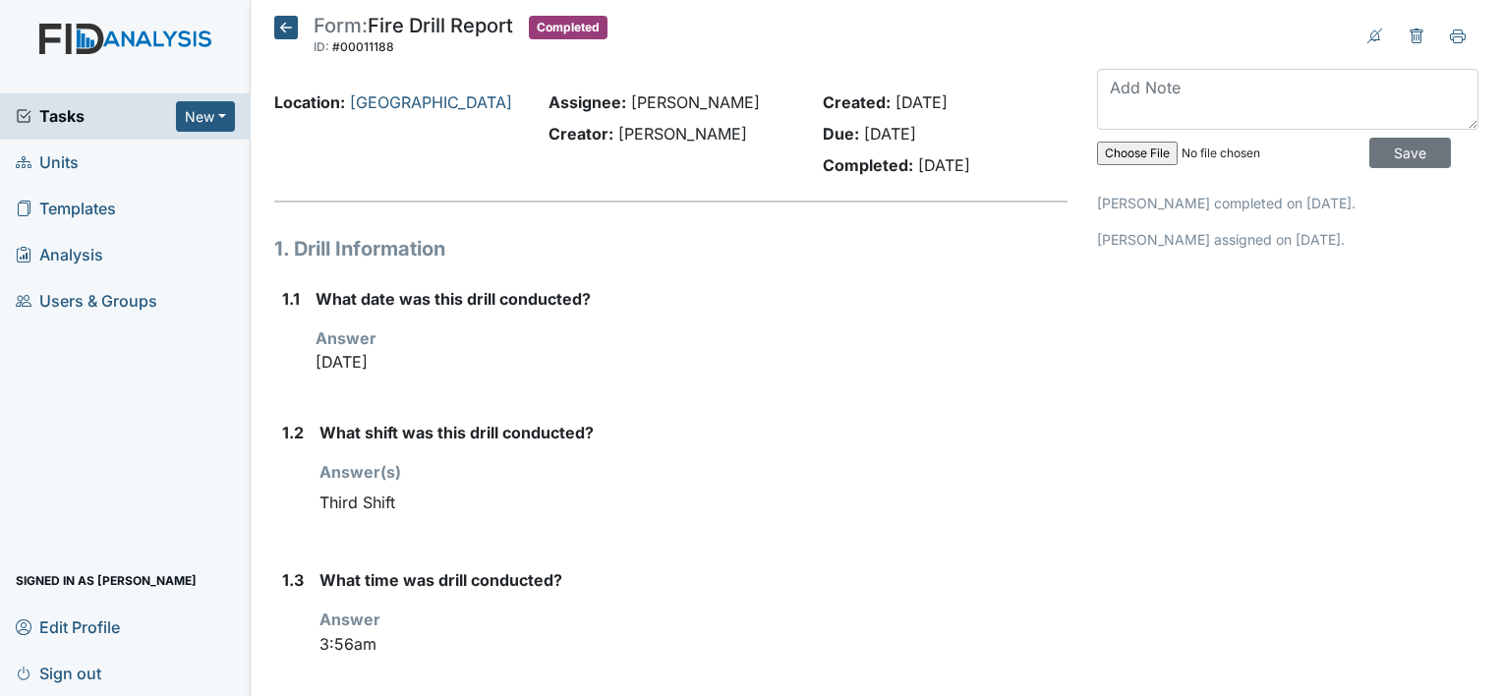
click at [282, 31] on icon at bounding box center [286, 28] width 24 height 24
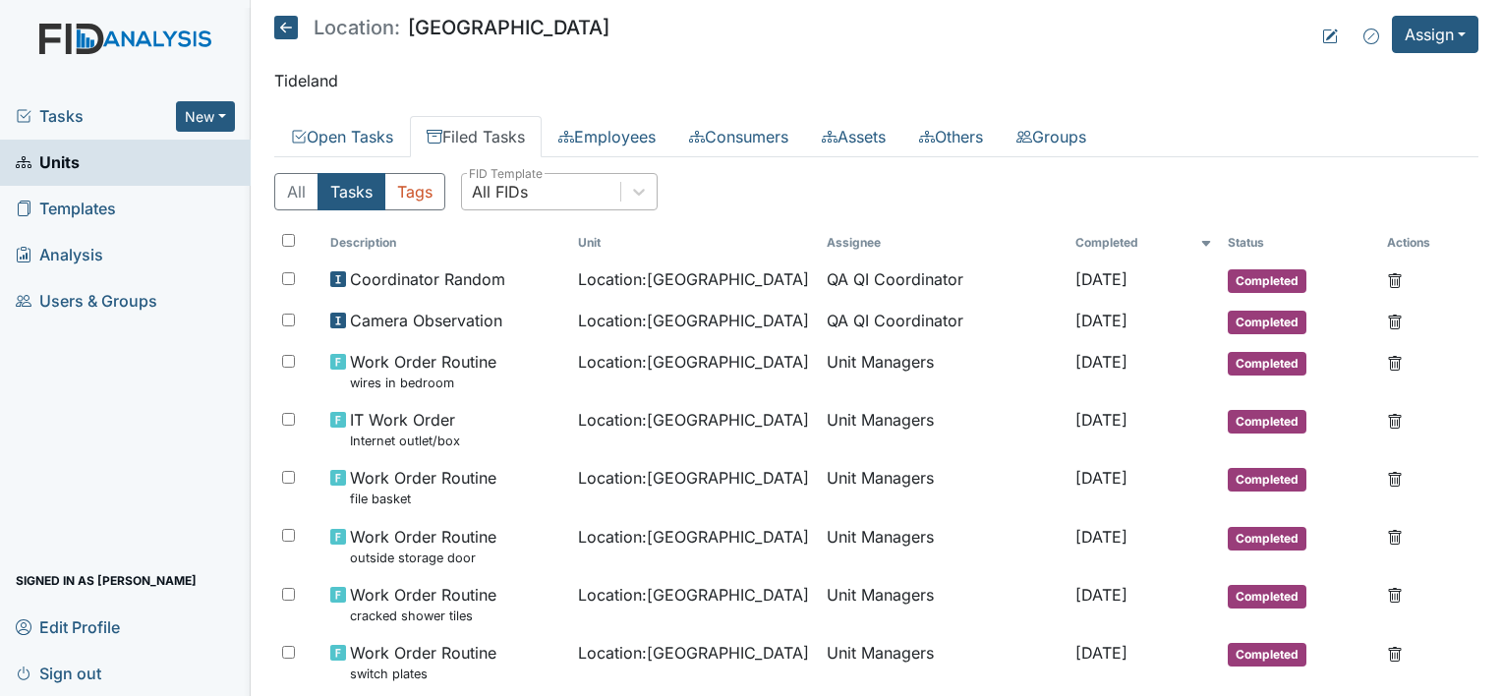
click at [523, 187] on div "All FIDs" at bounding box center [500, 192] width 56 height 24
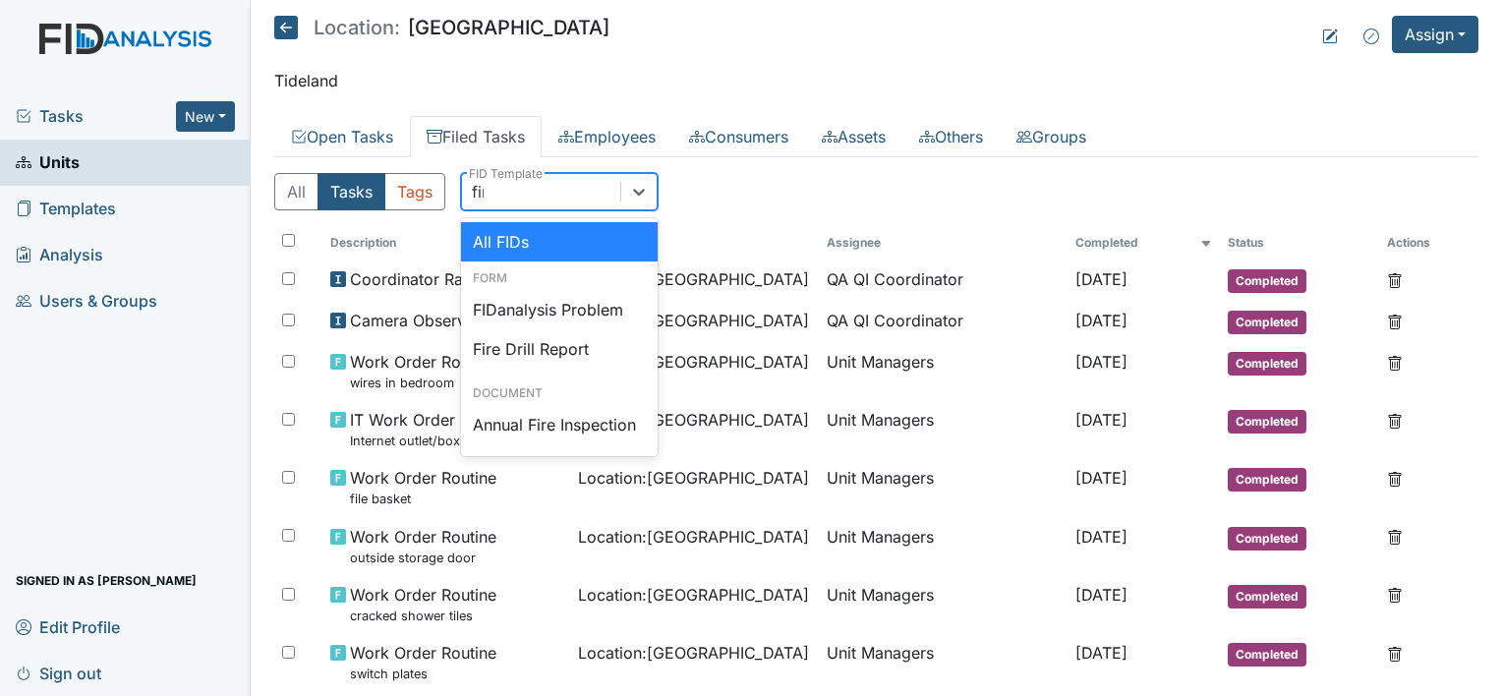
type input "fire"
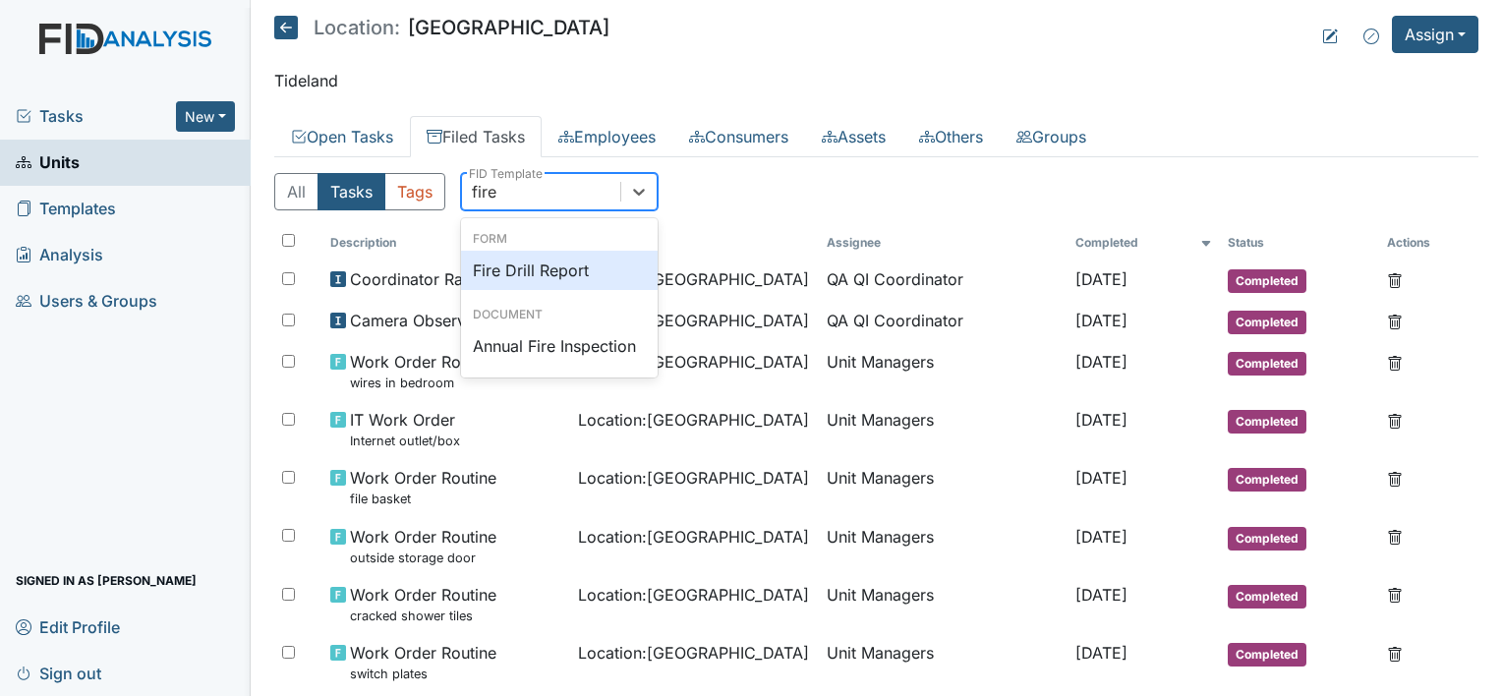
click at [634, 267] on div "Fire Drill Report" at bounding box center [559, 270] width 197 height 39
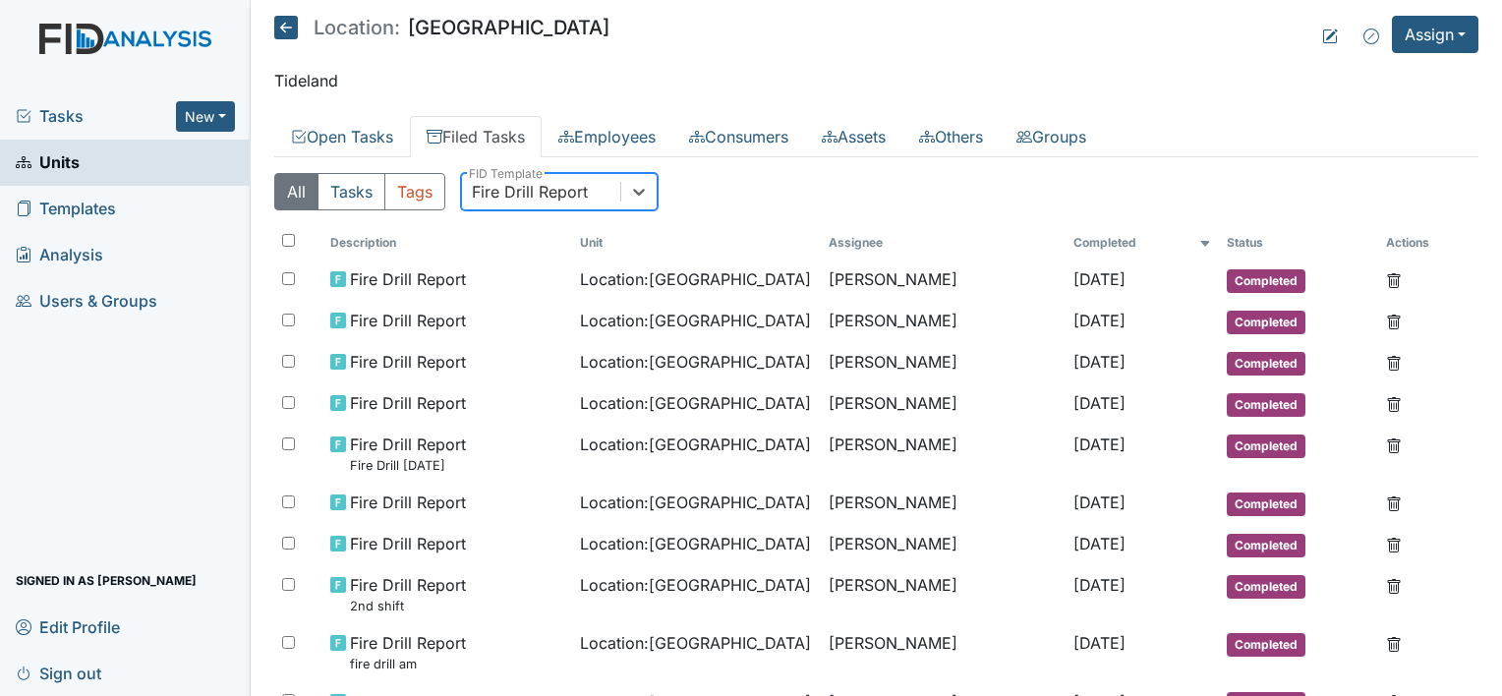
click at [283, 22] on icon at bounding box center [286, 28] width 24 height 24
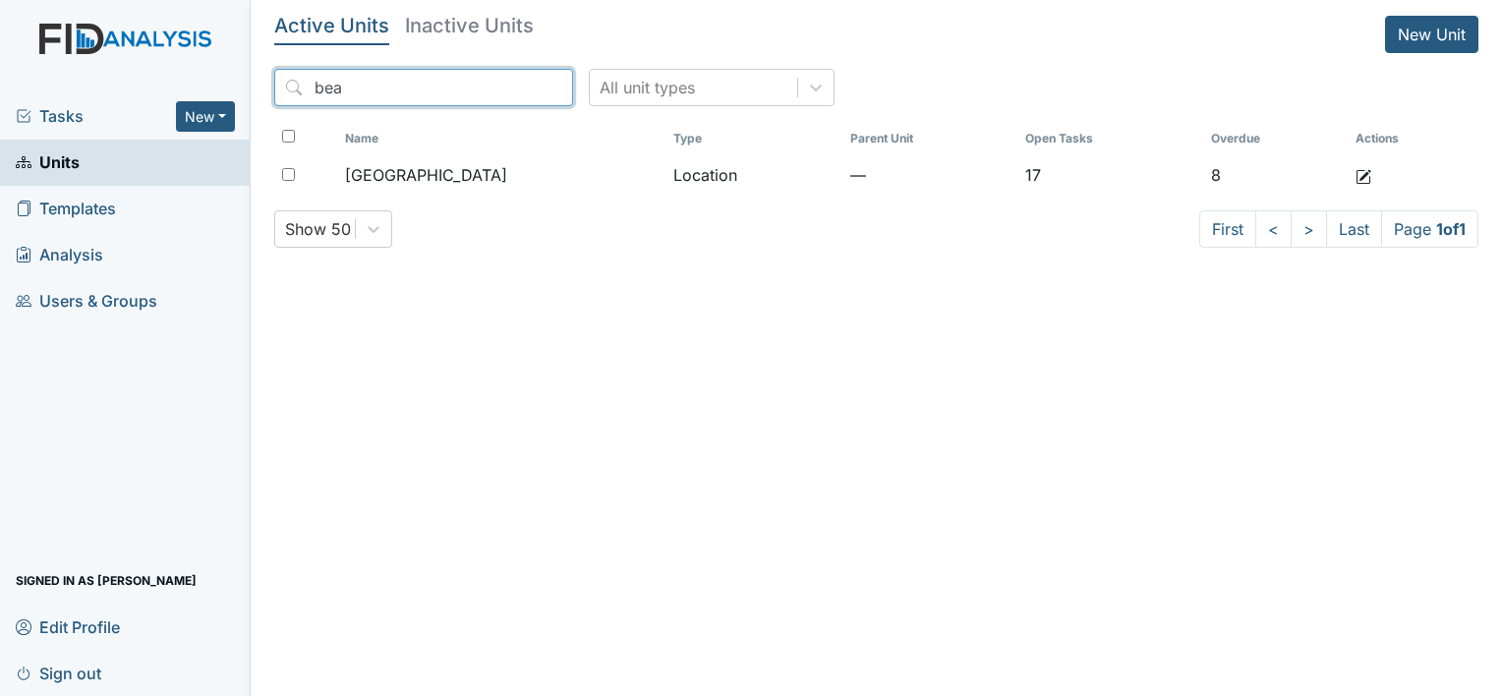
click at [514, 86] on input "bea" at bounding box center [423, 87] width 299 height 37
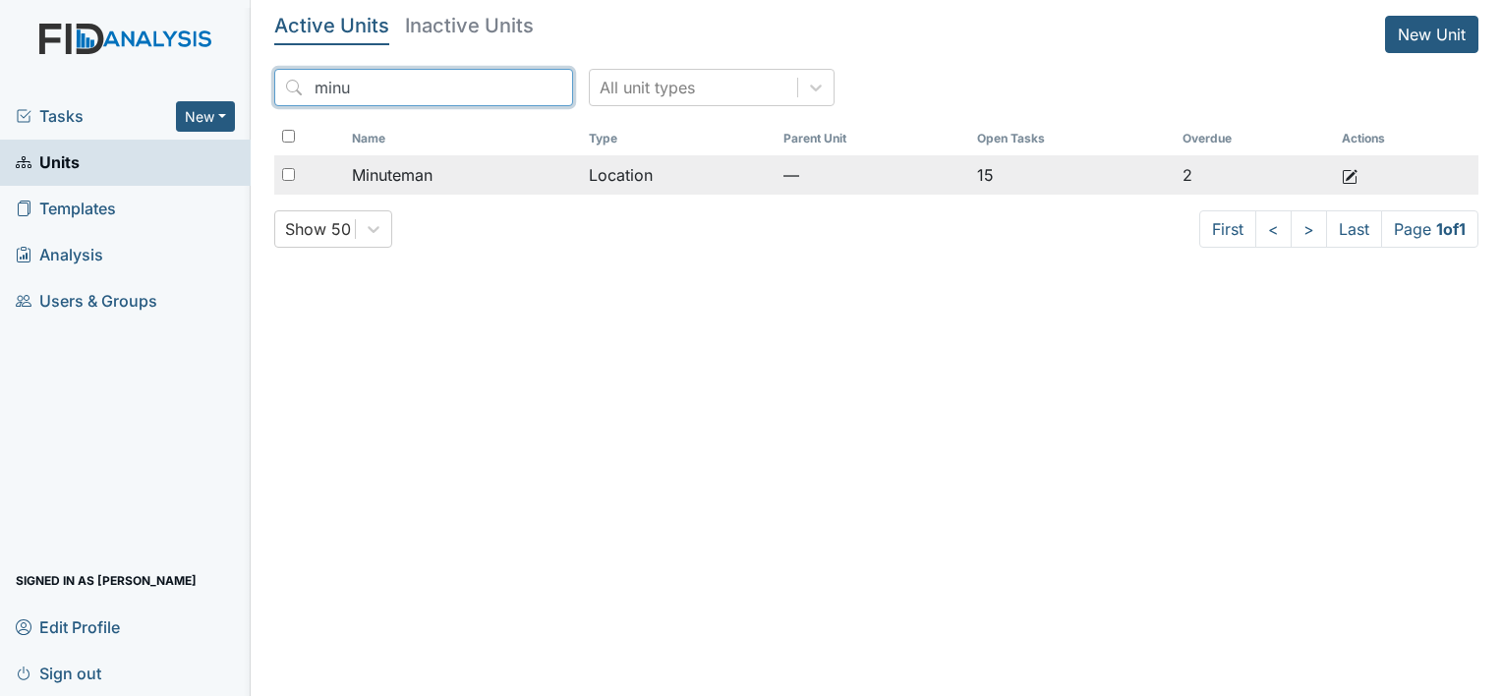
type input "minu"
click at [564, 177] on div "Minuteman" at bounding box center [462, 175] width 221 height 24
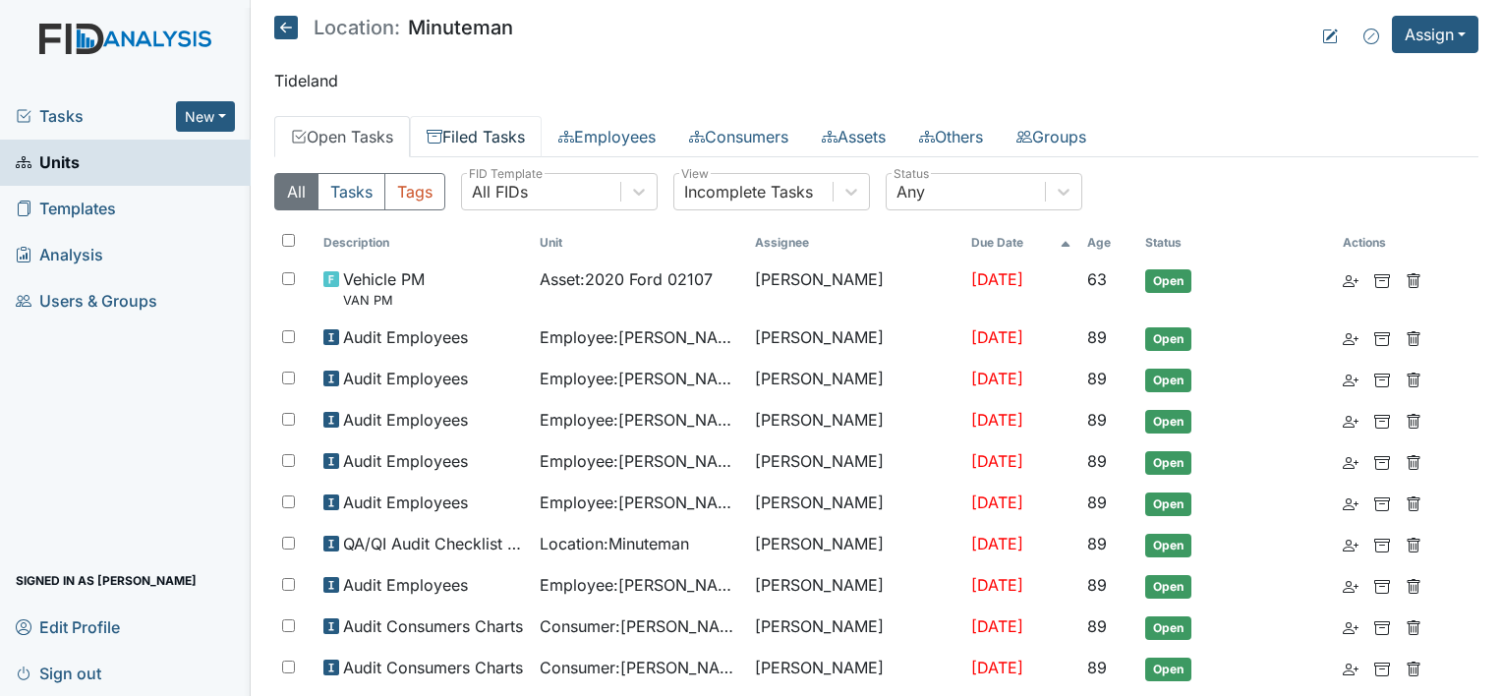
click at [500, 145] on link "Filed Tasks" at bounding box center [476, 136] width 132 height 41
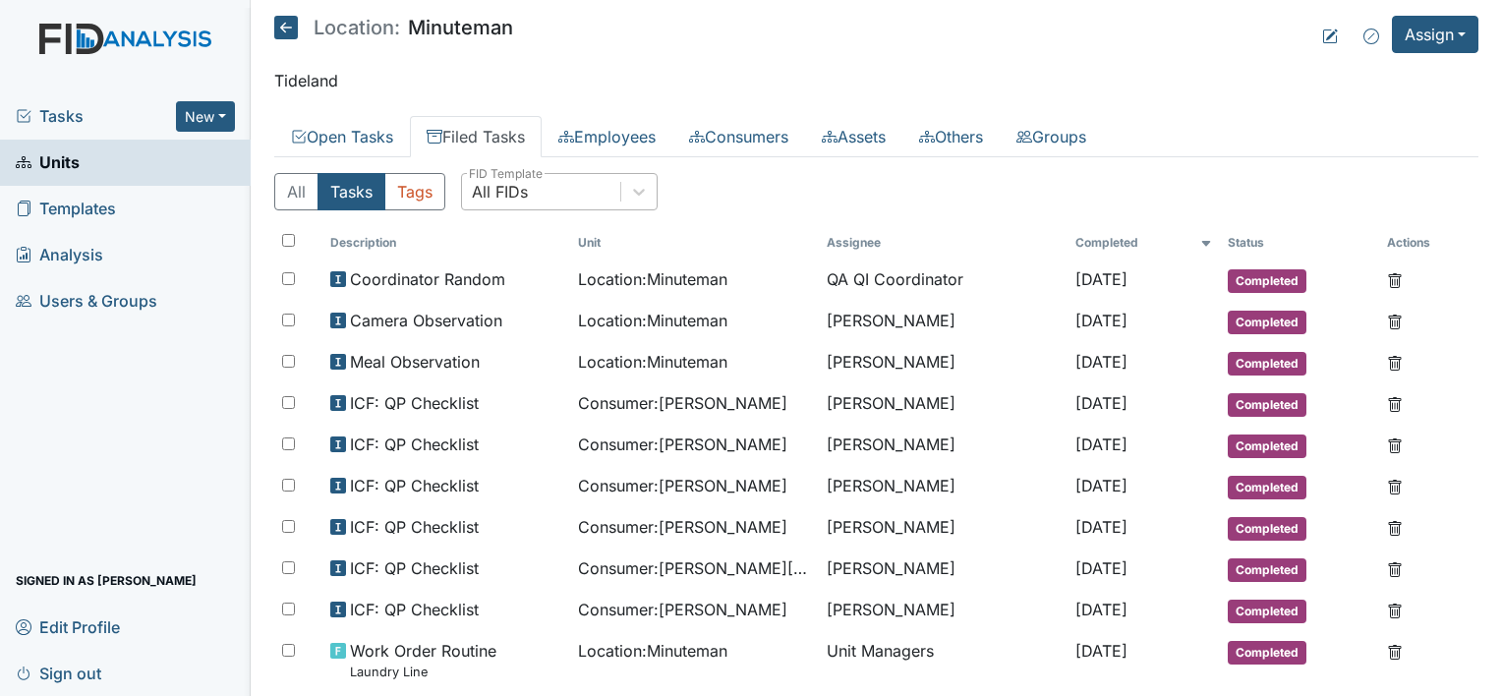
click at [574, 194] on div "All FIDs" at bounding box center [541, 191] width 158 height 35
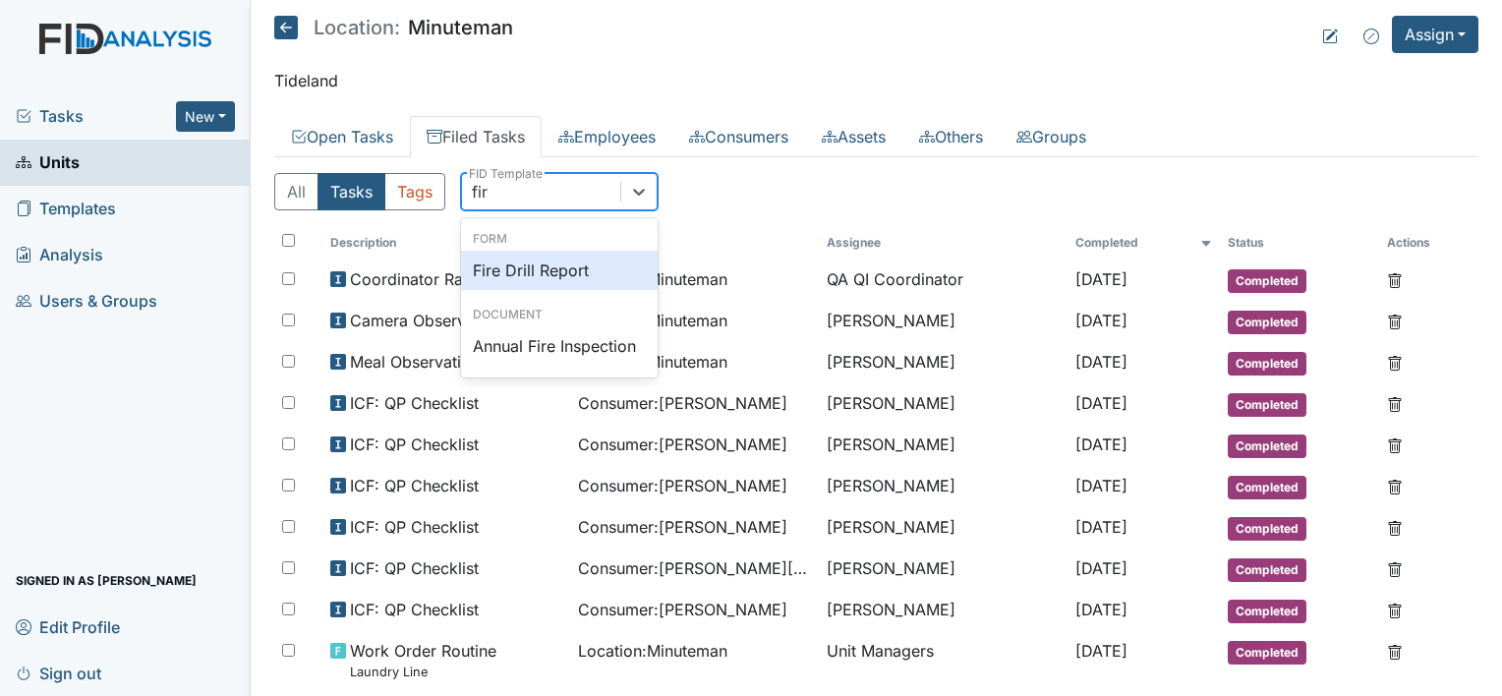
type input "fire"
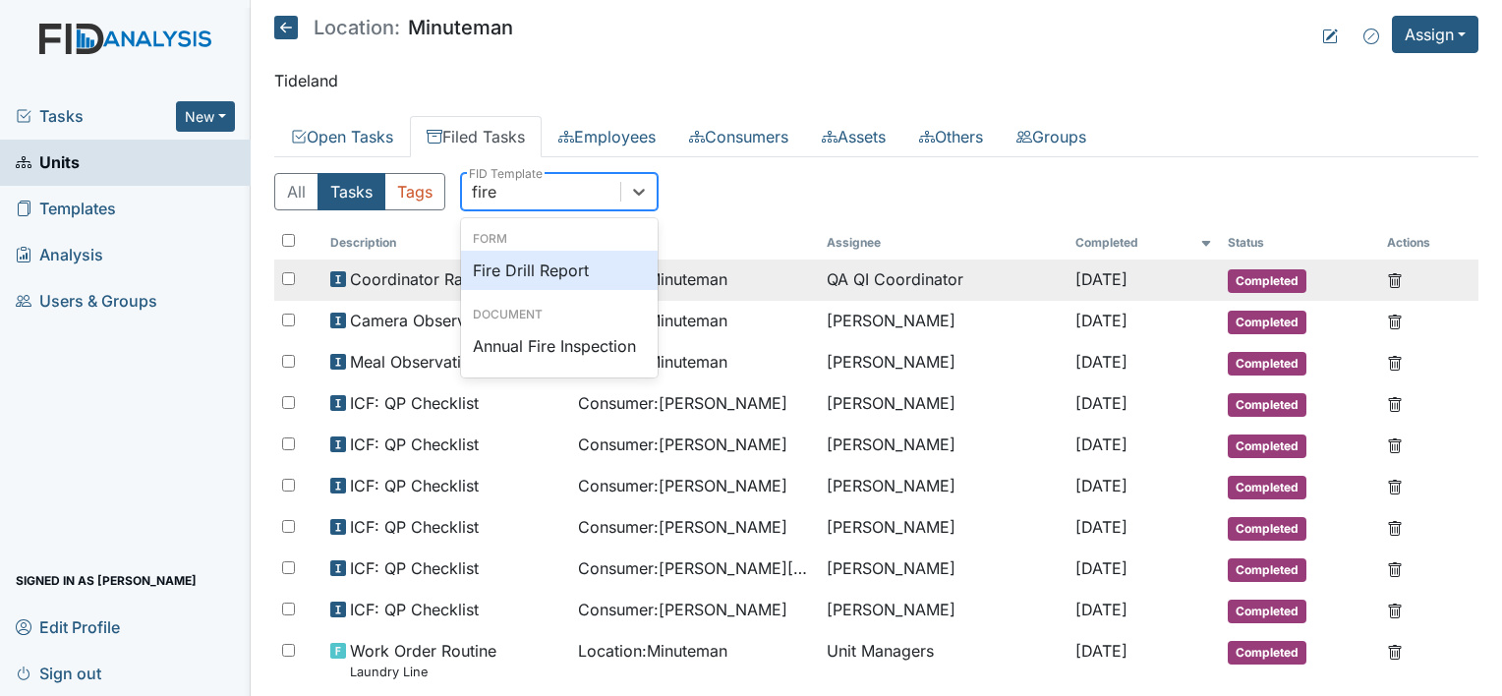
click at [627, 263] on div "Fire Drill Report" at bounding box center [559, 270] width 197 height 39
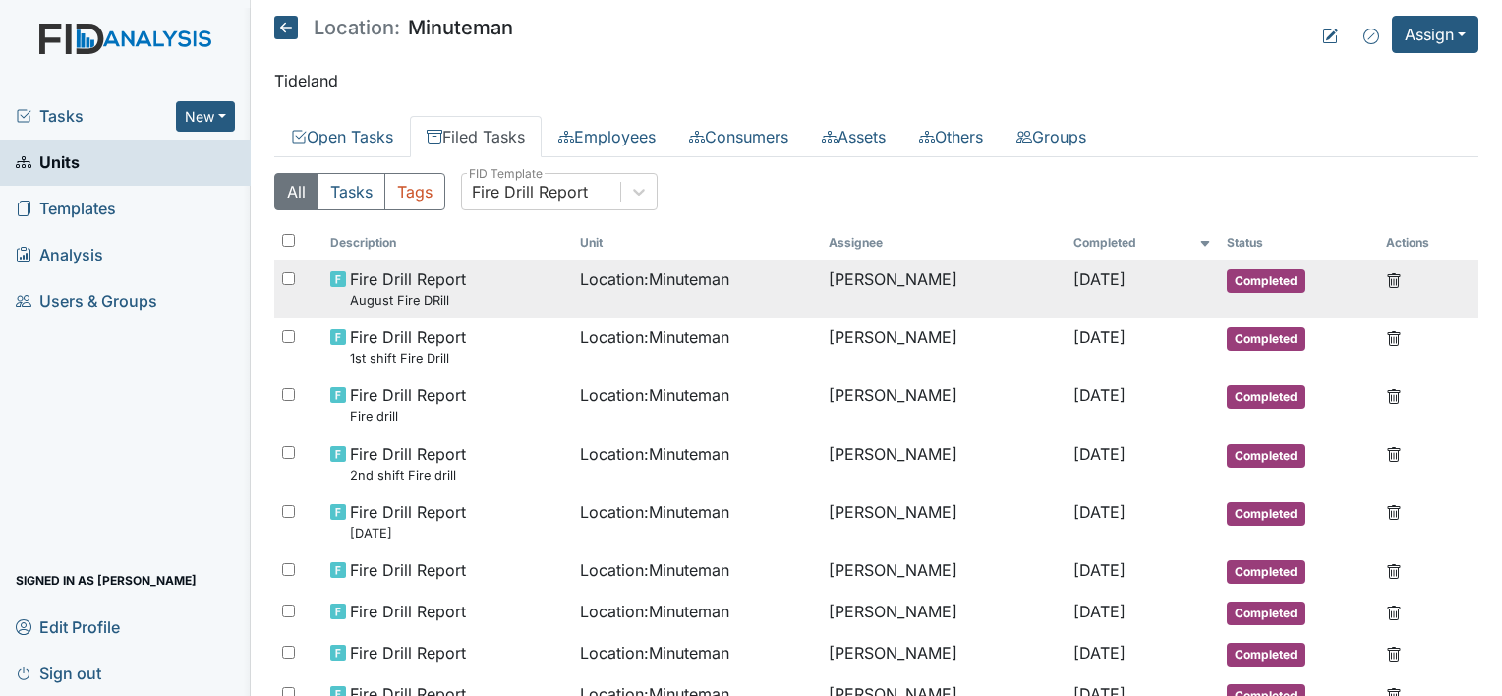
click at [685, 291] on td "Location : Minuteman" at bounding box center [697, 288] width 250 height 58
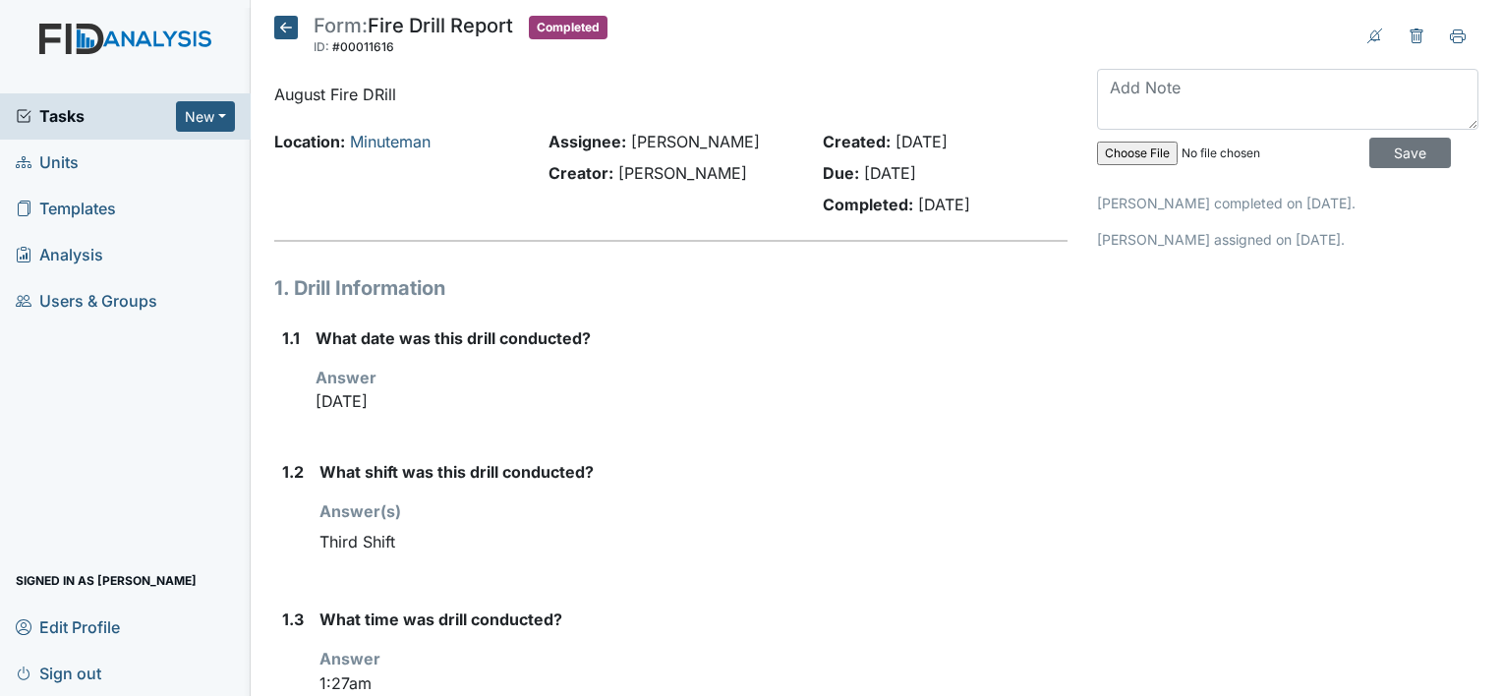
click at [282, 25] on icon at bounding box center [286, 28] width 24 height 24
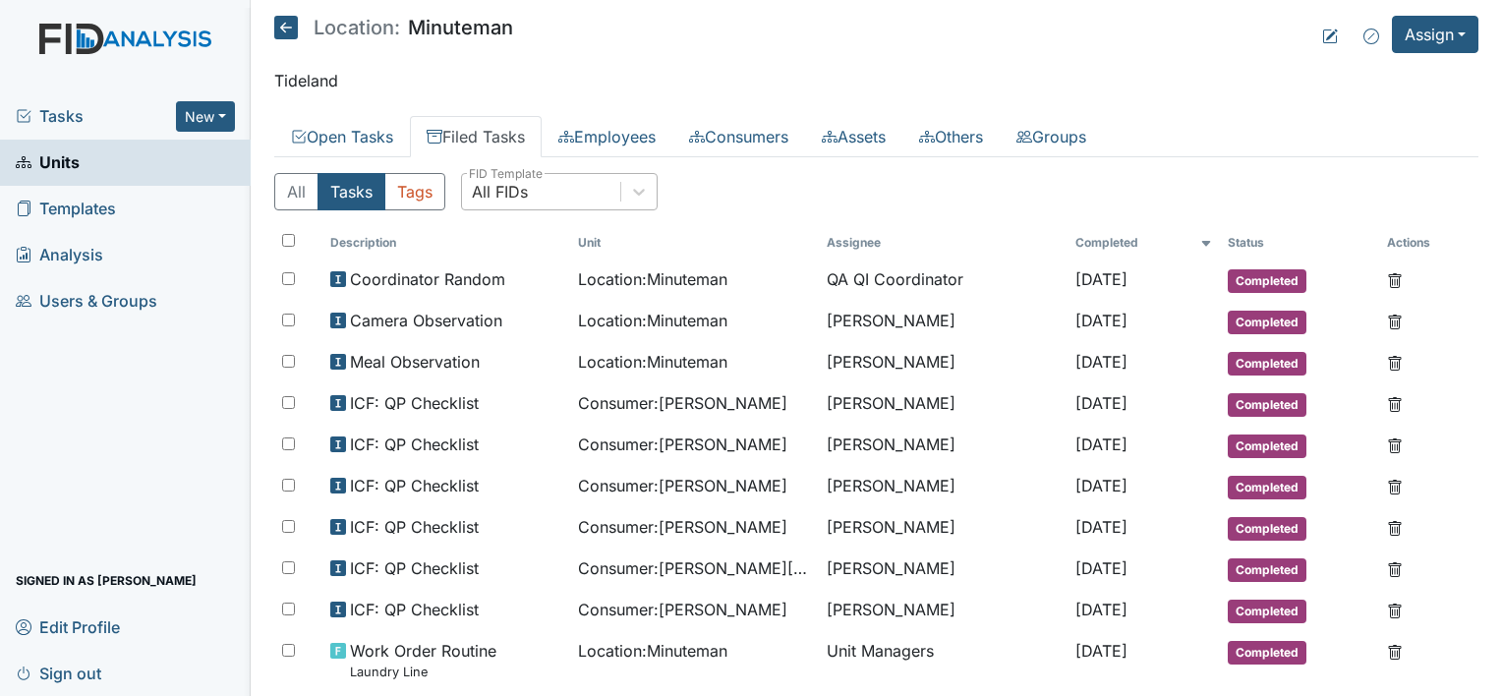
click at [598, 197] on div "All FIDs" at bounding box center [541, 191] width 158 height 35
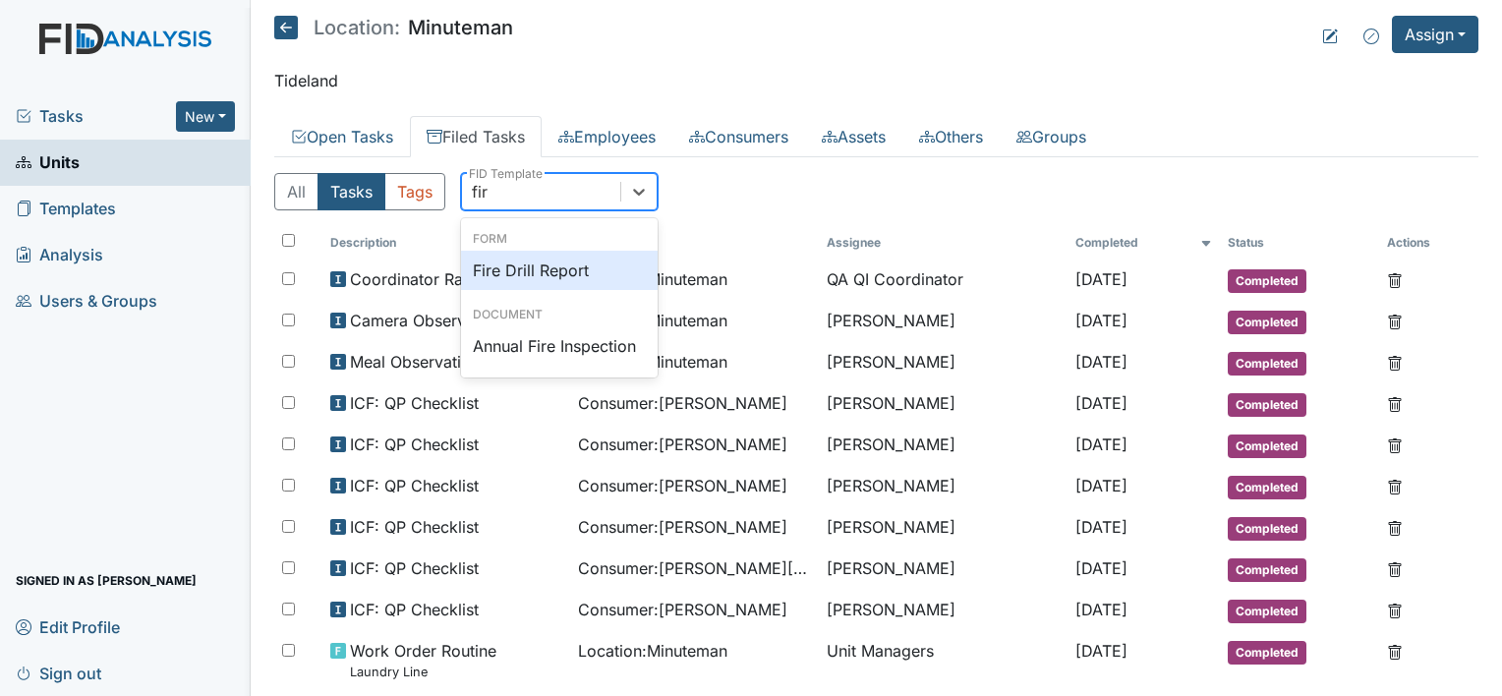
type input "fire"
click at [598, 261] on div "Fire Drill Report" at bounding box center [559, 270] width 197 height 39
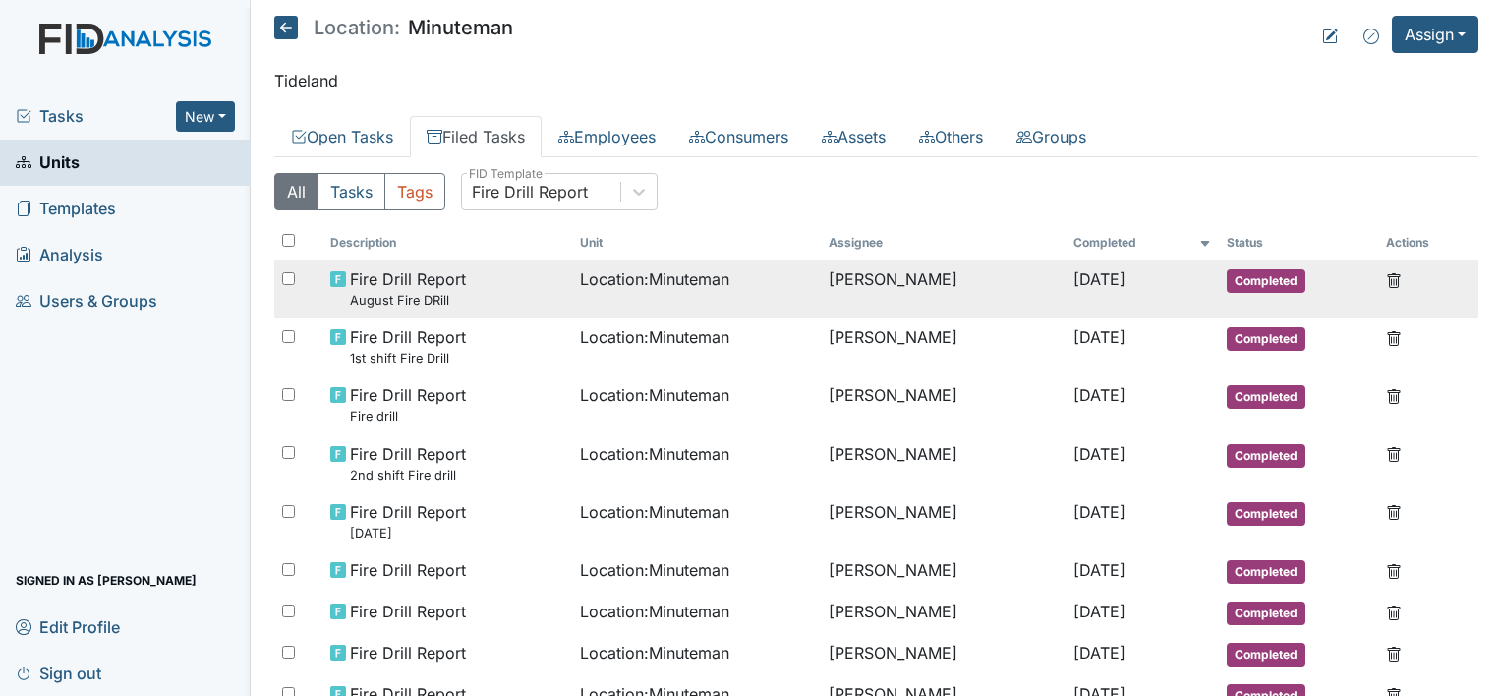
click at [725, 290] on td "Location : Minuteman" at bounding box center [697, 288] width 250 height 58
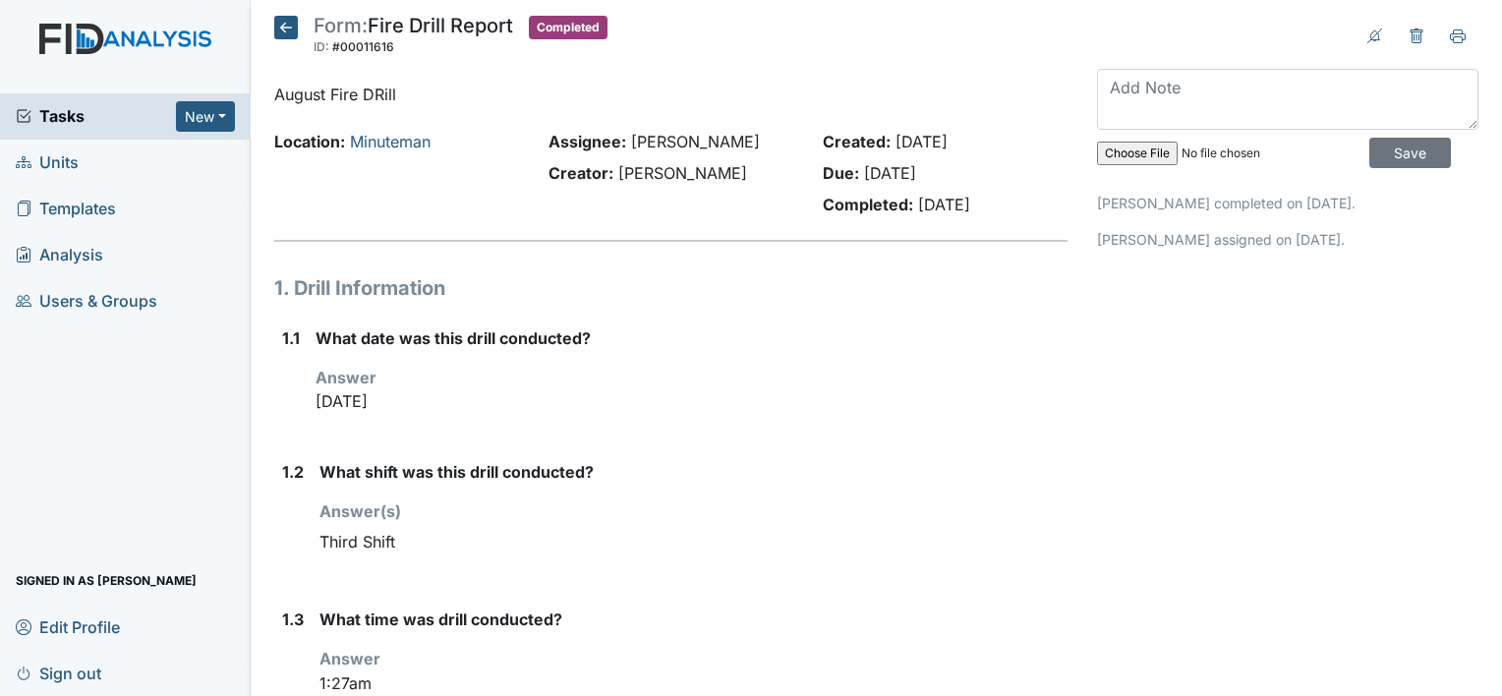
click at [277, 31] on icon at bounding box center [286, 28] width 24 height 24
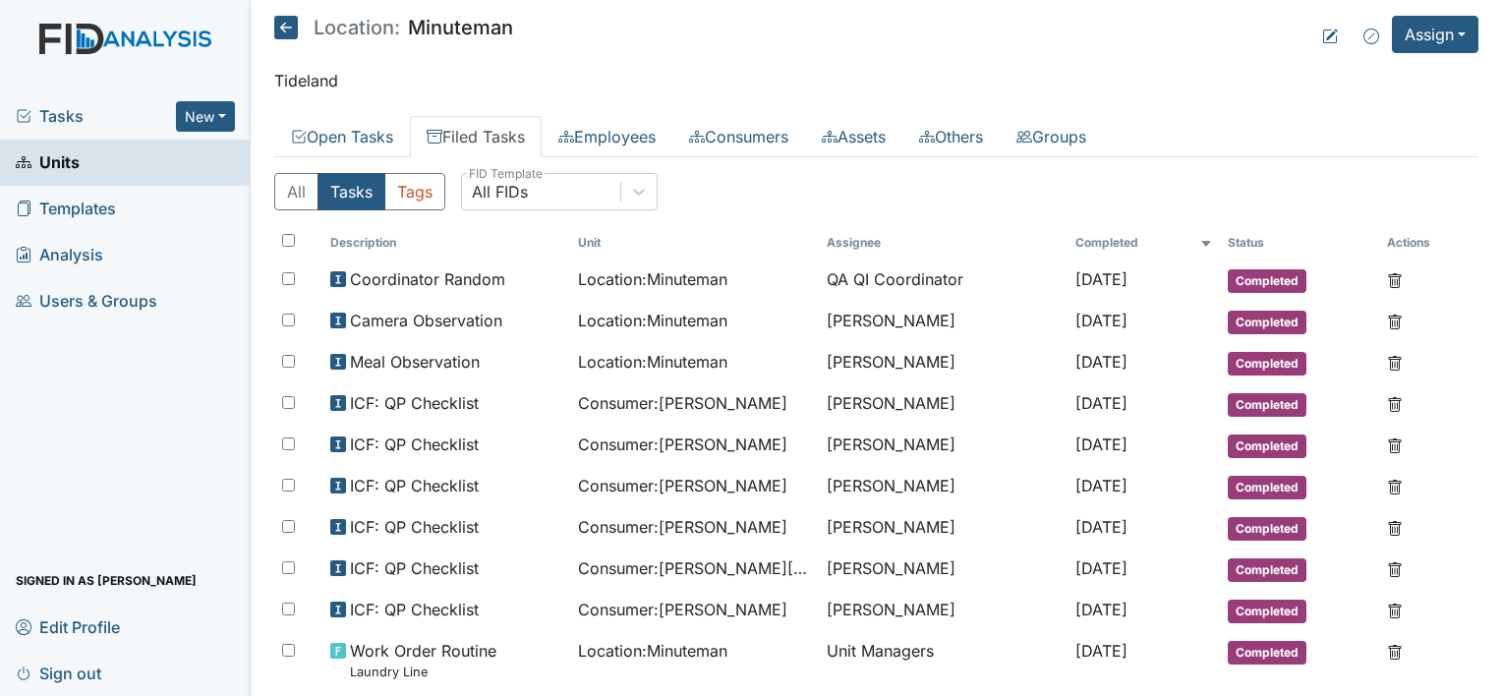
click at [286, 21] on icon at bounding box center [286, 28] width 24 height 24
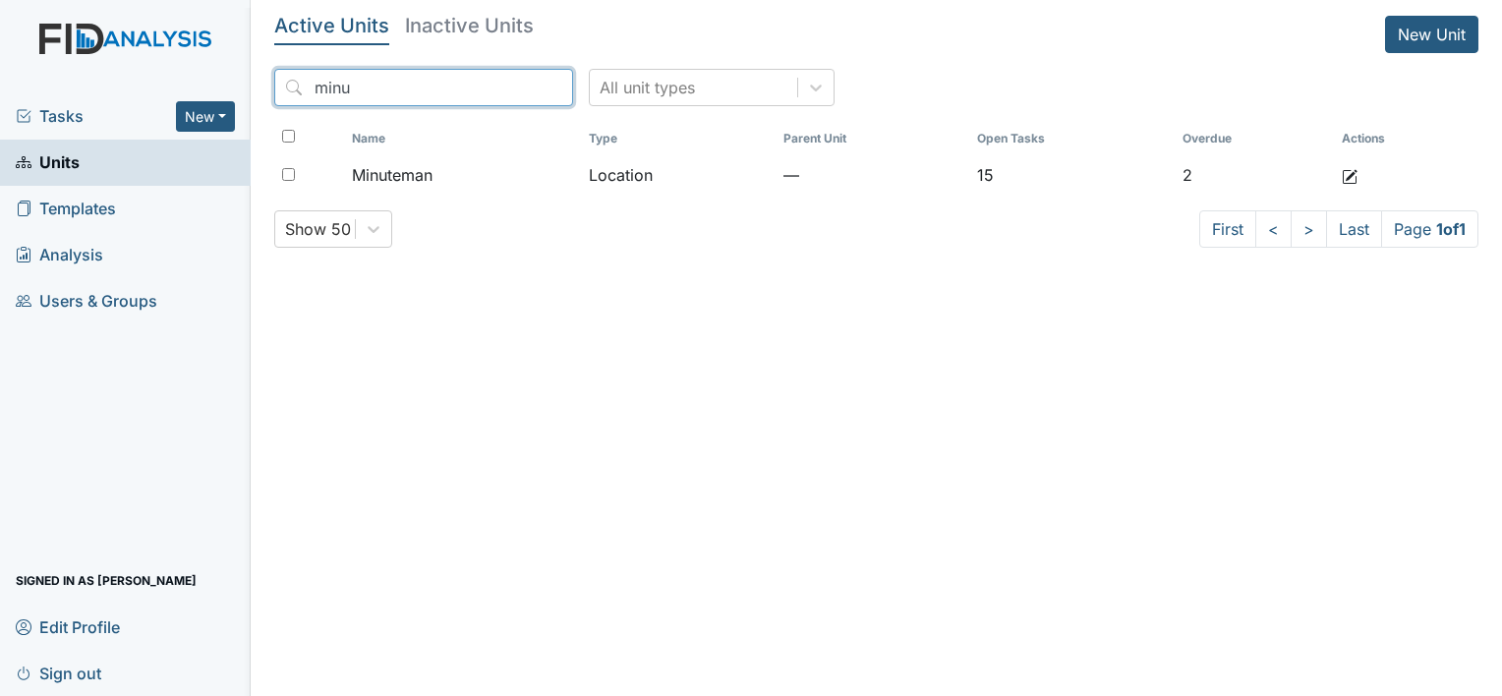
drag, startPoint x: 468, startPoint y: 86, endPoint x: 244, endPoint y: 77, distance: 224.3
click at [244, 77] on div "Tasks New Form Inspection Document Bundle Units Templates Analysis Users & Grou…" at bounding box center [751, 348] width 1502 height 696
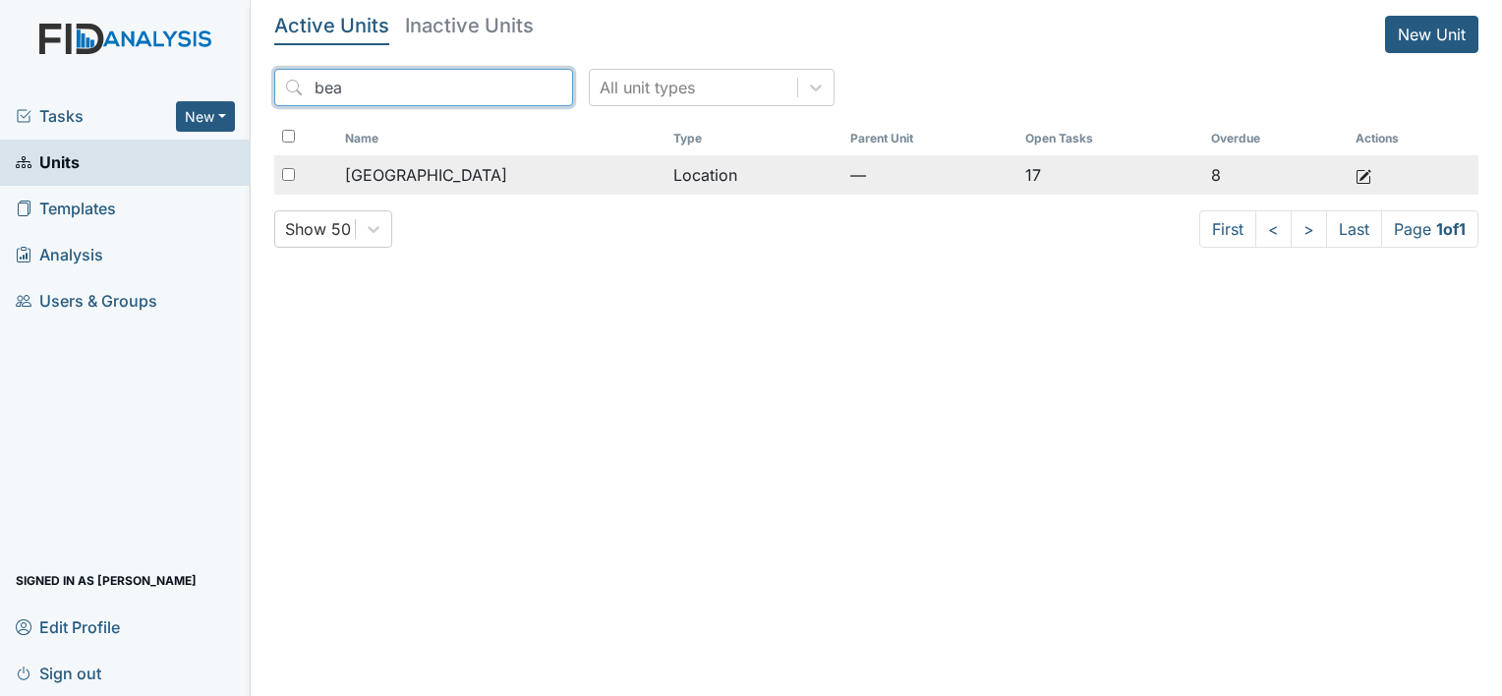
type input "bea"
click at [460, 182] on span "Beaufort Heights" at bounding box center [426, 175] width 162 height 24
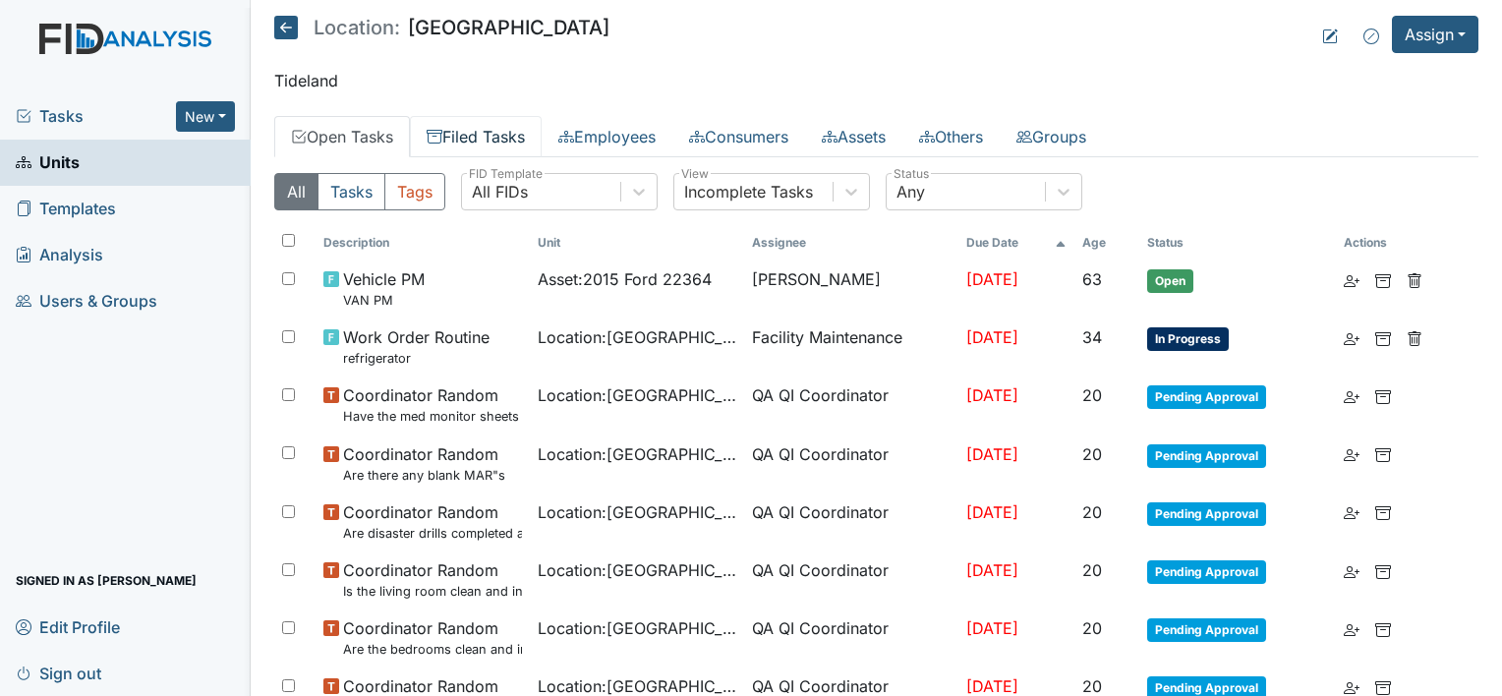
click at [499, 137] on link "Filed Tasks" at bounding box center [476, 136] width 132 height 41
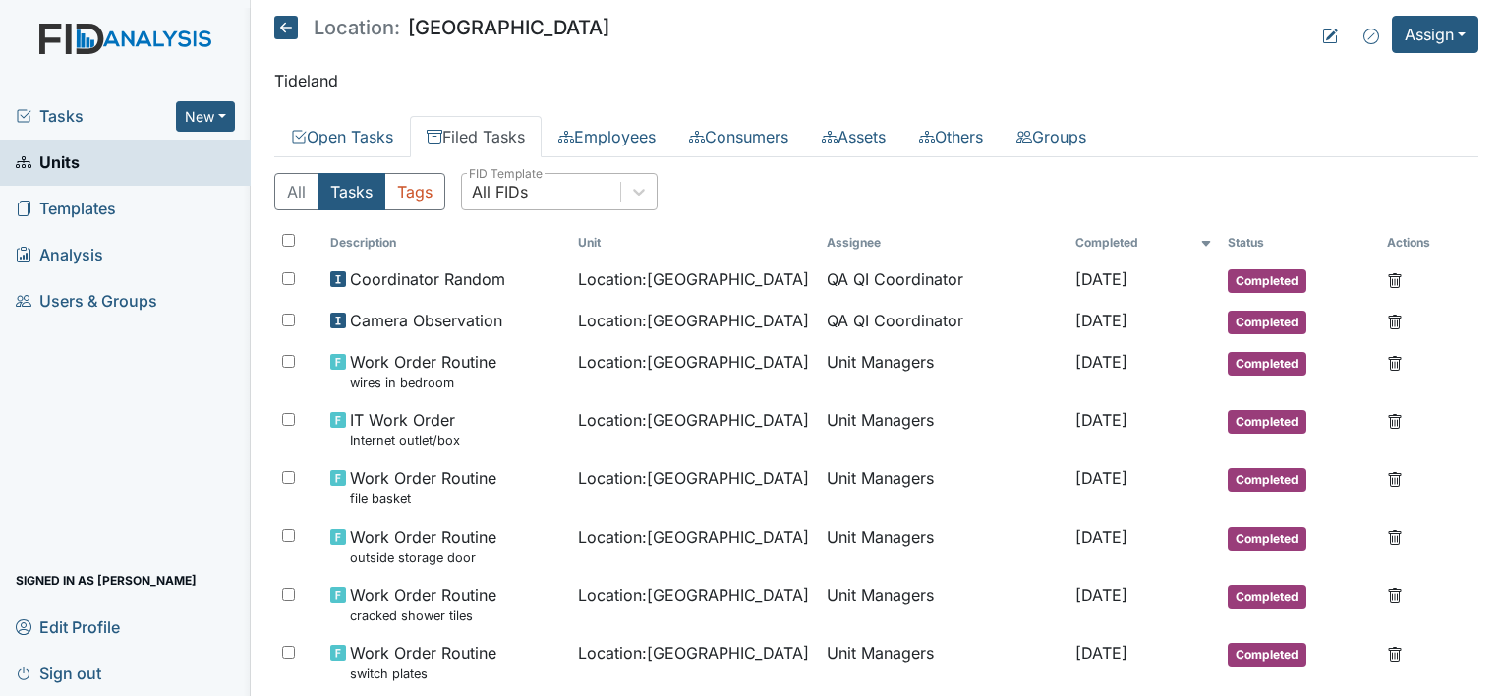
click at [570, 184] on div "All FIDs" at bounding box center [541, 191] width 158 height 35
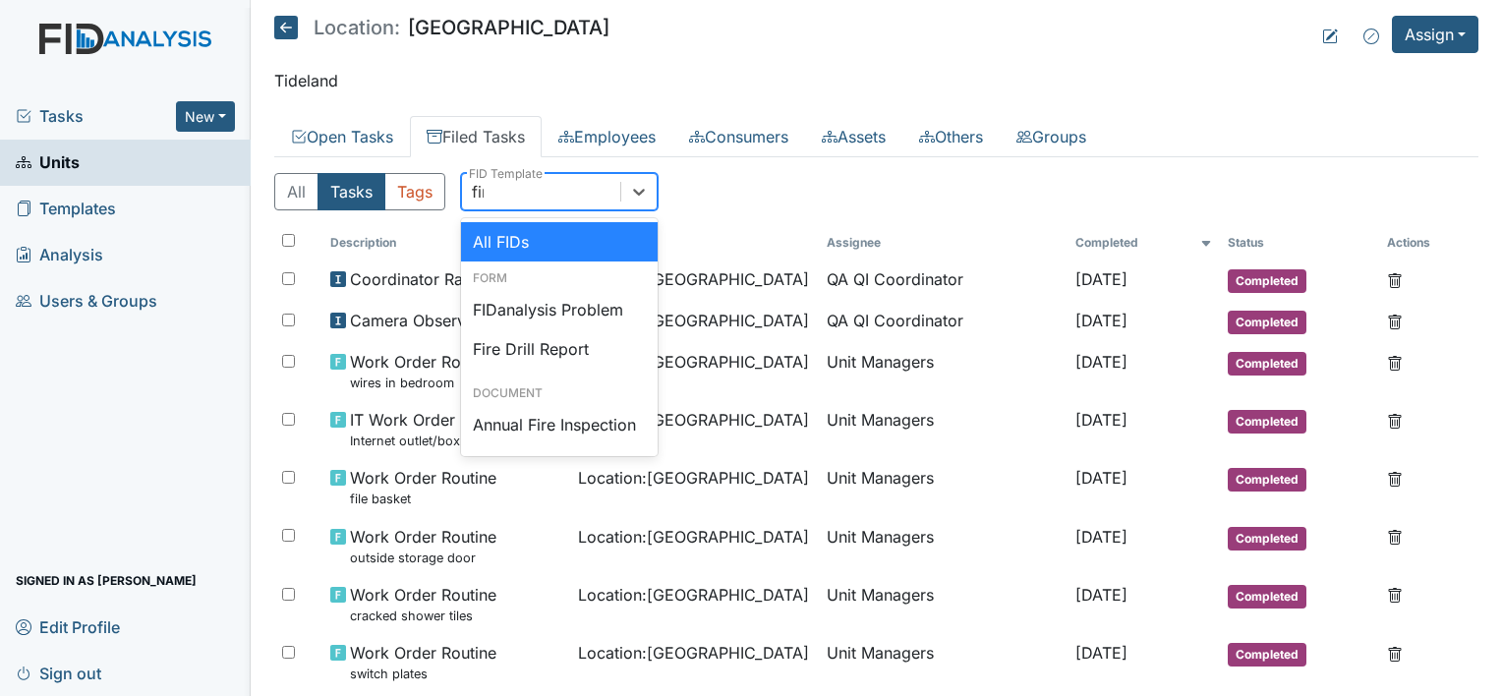
type input "fire"
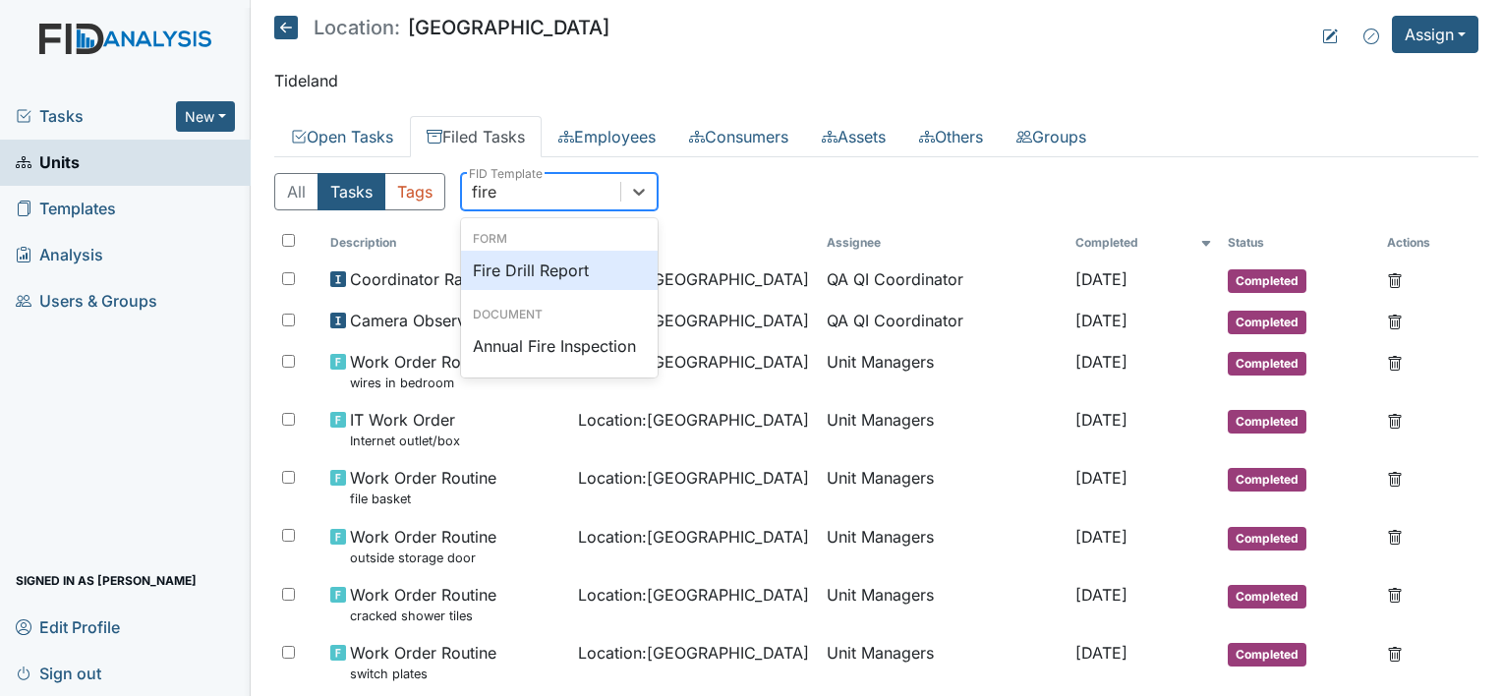
click at [583, 274] on div "Fire Drill Report" at bounding box center [559, 270] width 197 height 39
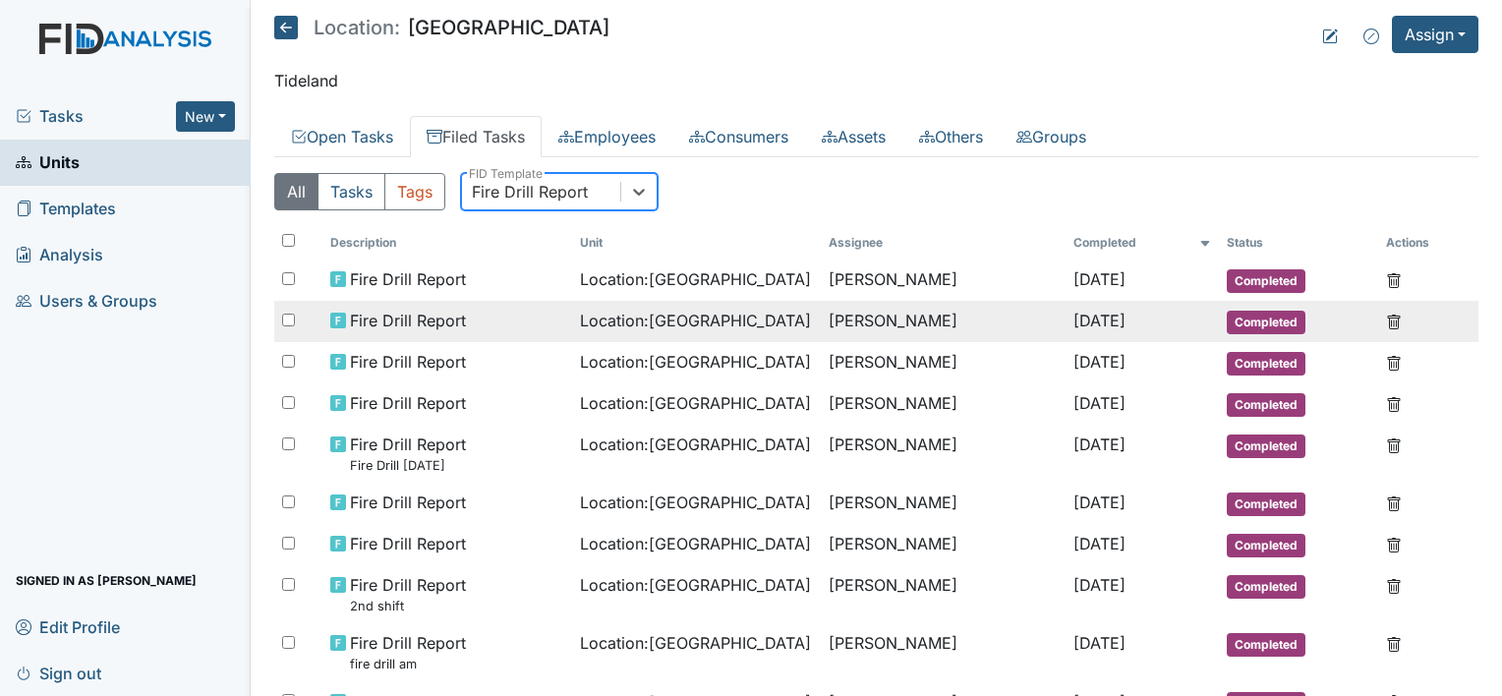
click at [896, 311] on td "[PERSON_NAME]" at bounding box center [943, 321] width 245 height 41
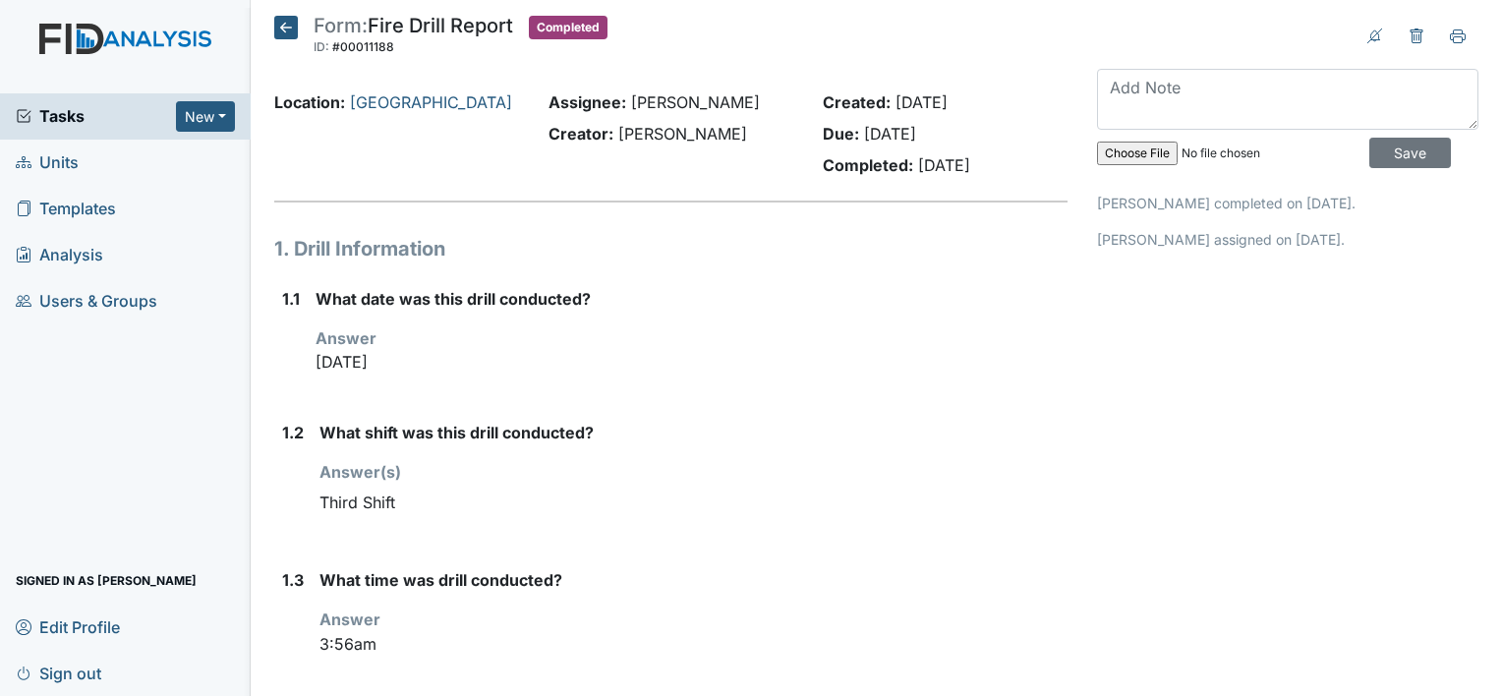
click at [294, 23] on icon at bounding box center [286, 28] width 24 height 24
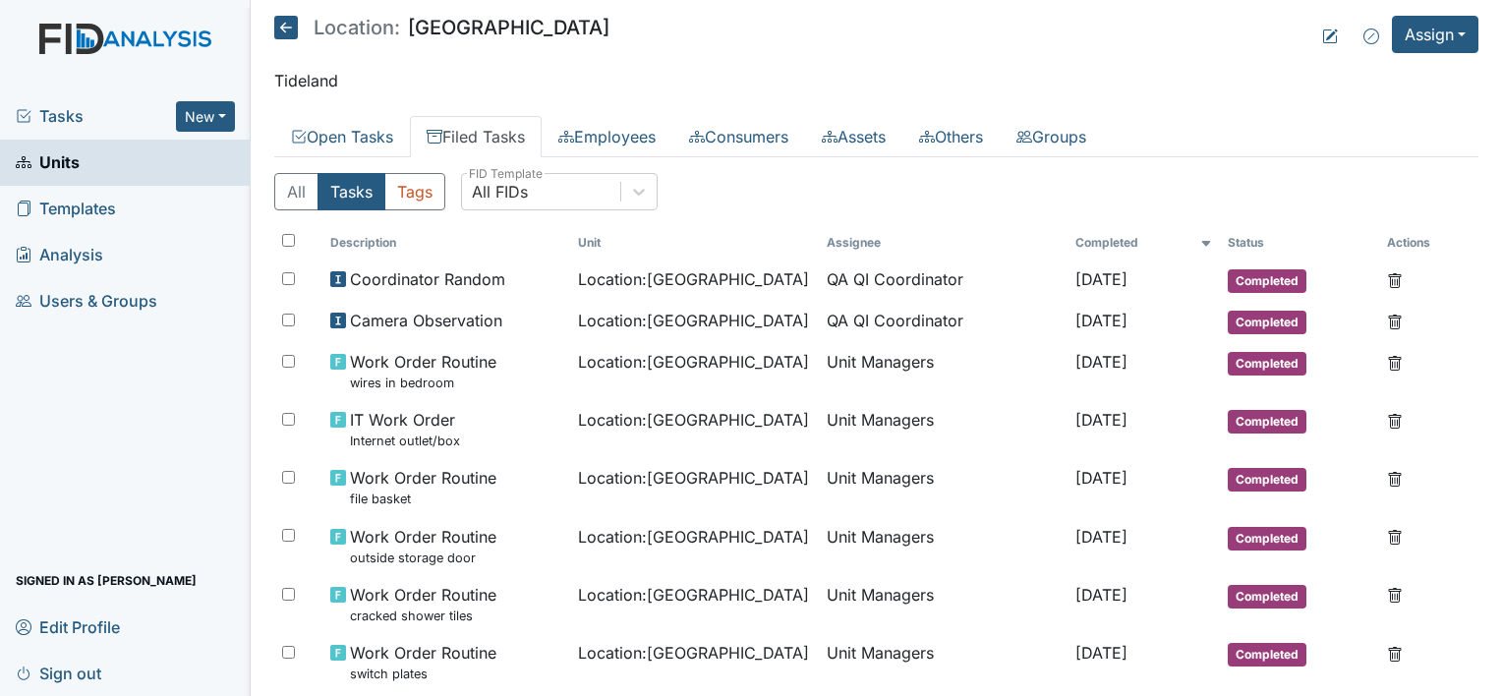
click at [281, 31] on icon at bounding box center [286, 28] width 24 height 24
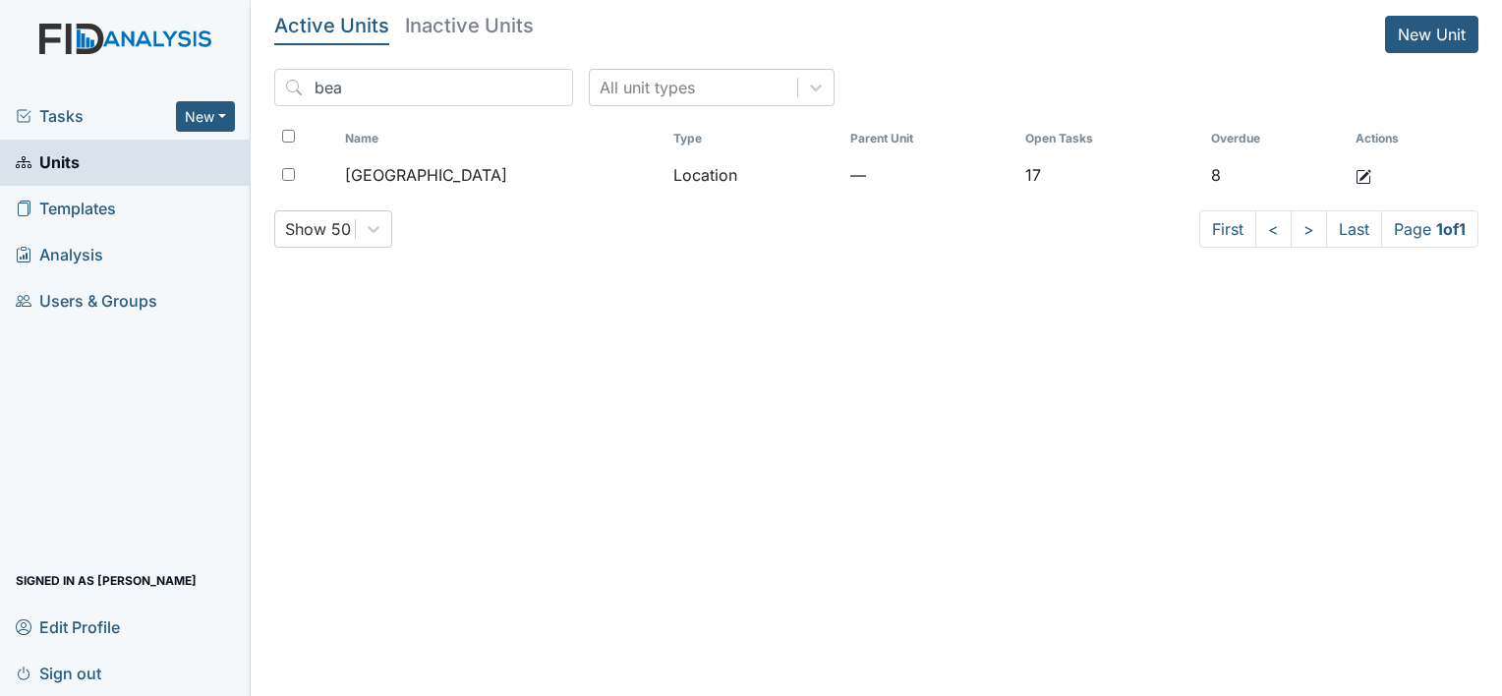
drag, startPoint x: 419, startPoint y: 96, endPoint x: 250, endPoint y: 99, distance: 169.1
click at [254, 102] on main "Active Units Inactive Units New Unit bea All unit types Name Type Parent Unit O…" at bounding box center [876, 348] width 1251 height 696
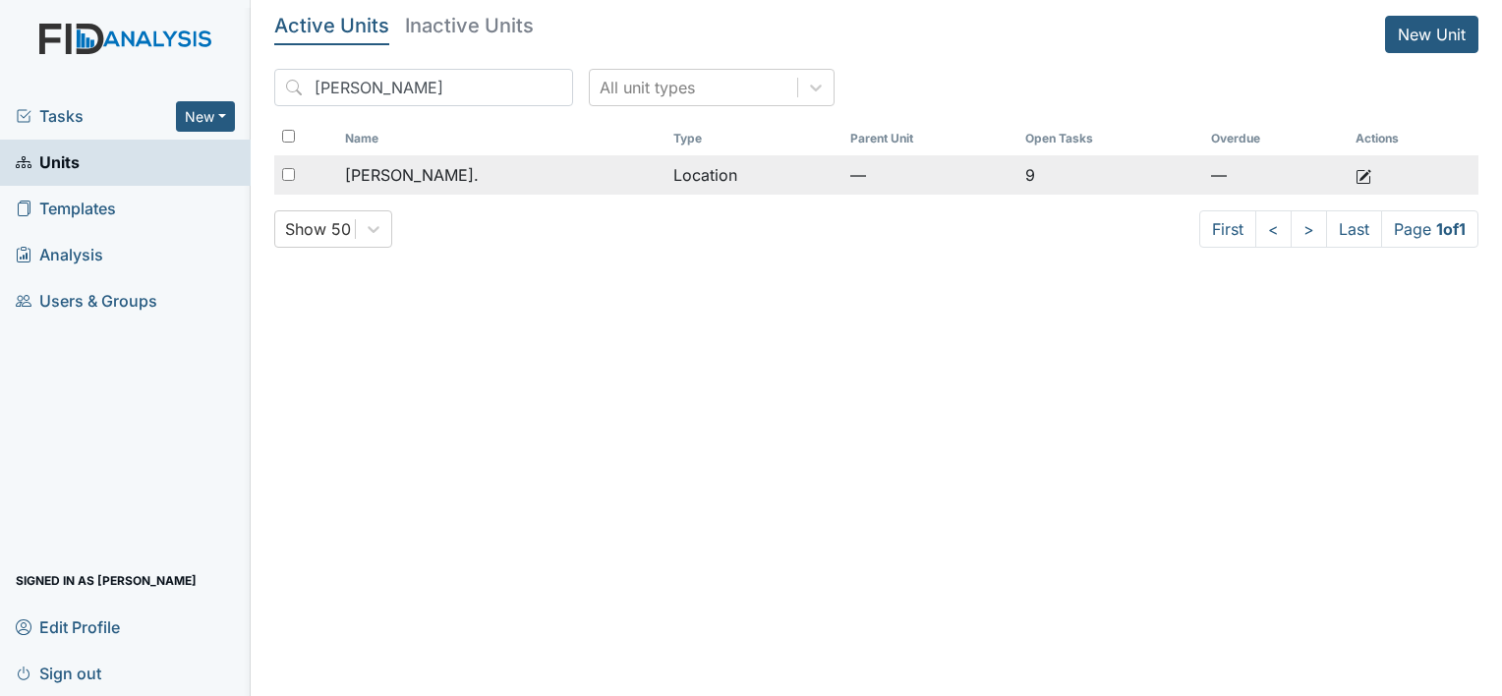
type input "[PERSON_NAME]"
click at [421, 181] on span "[PERSON_NAME]." at bounding box center [412, 175] width 134 height 24
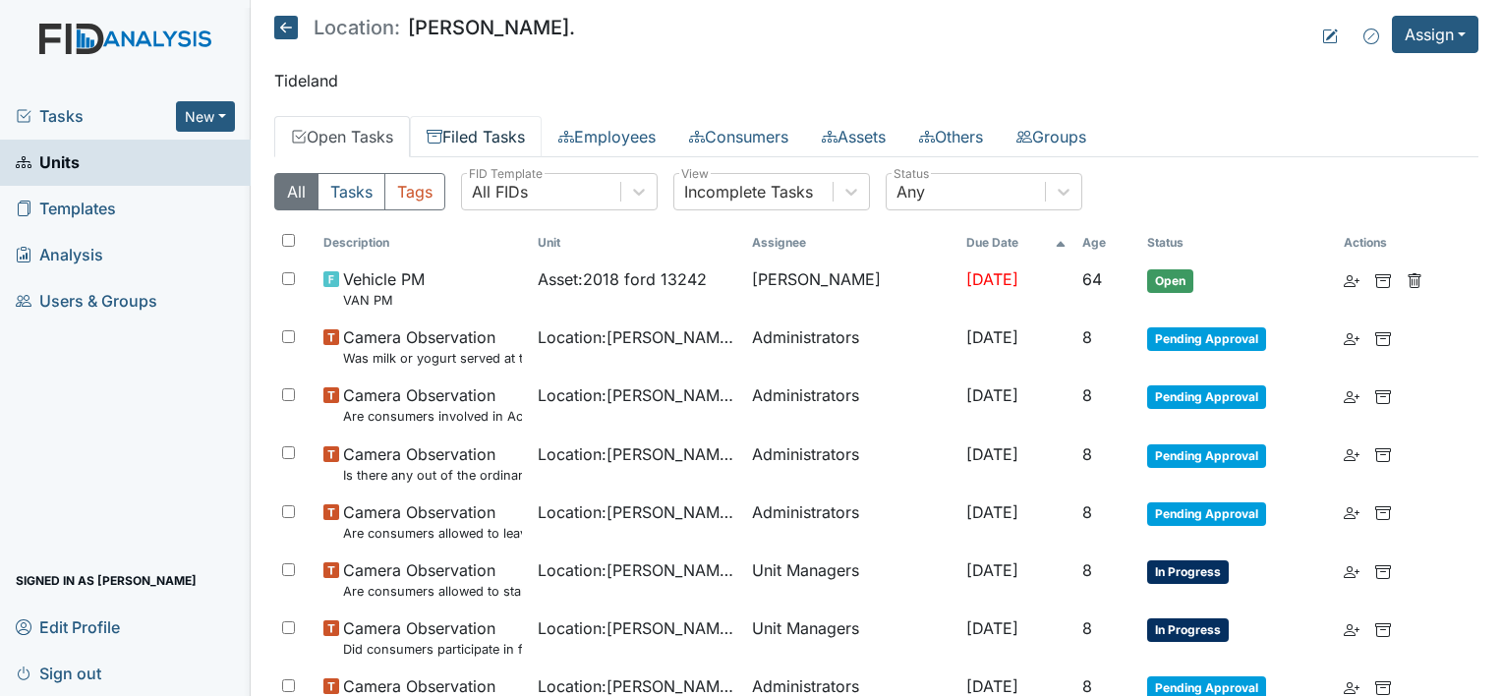
click at [488, 130] on link "Filed Tasks" at bounding box center [476, 136] width 132 height 41
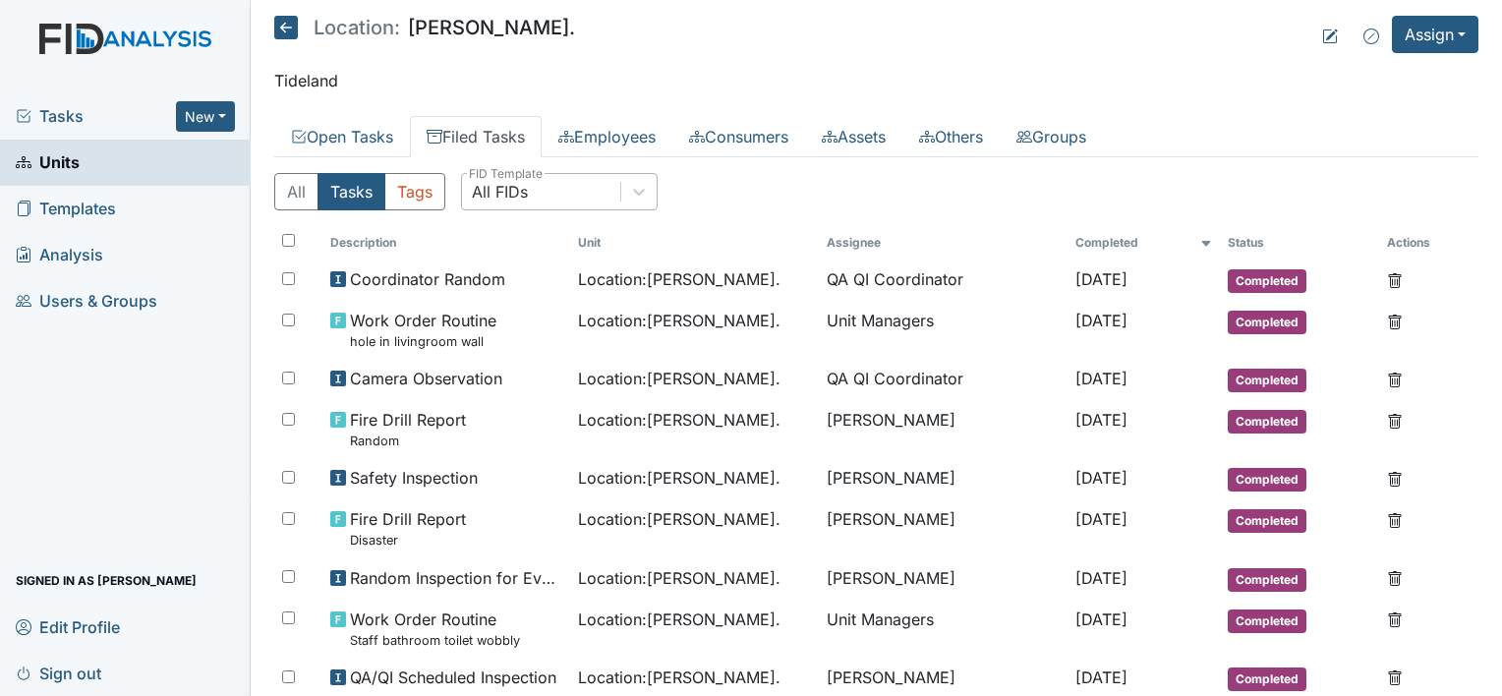
click at [574, 198] on div "All FIDs" at bounding box center [541, 191] width 158 height 35
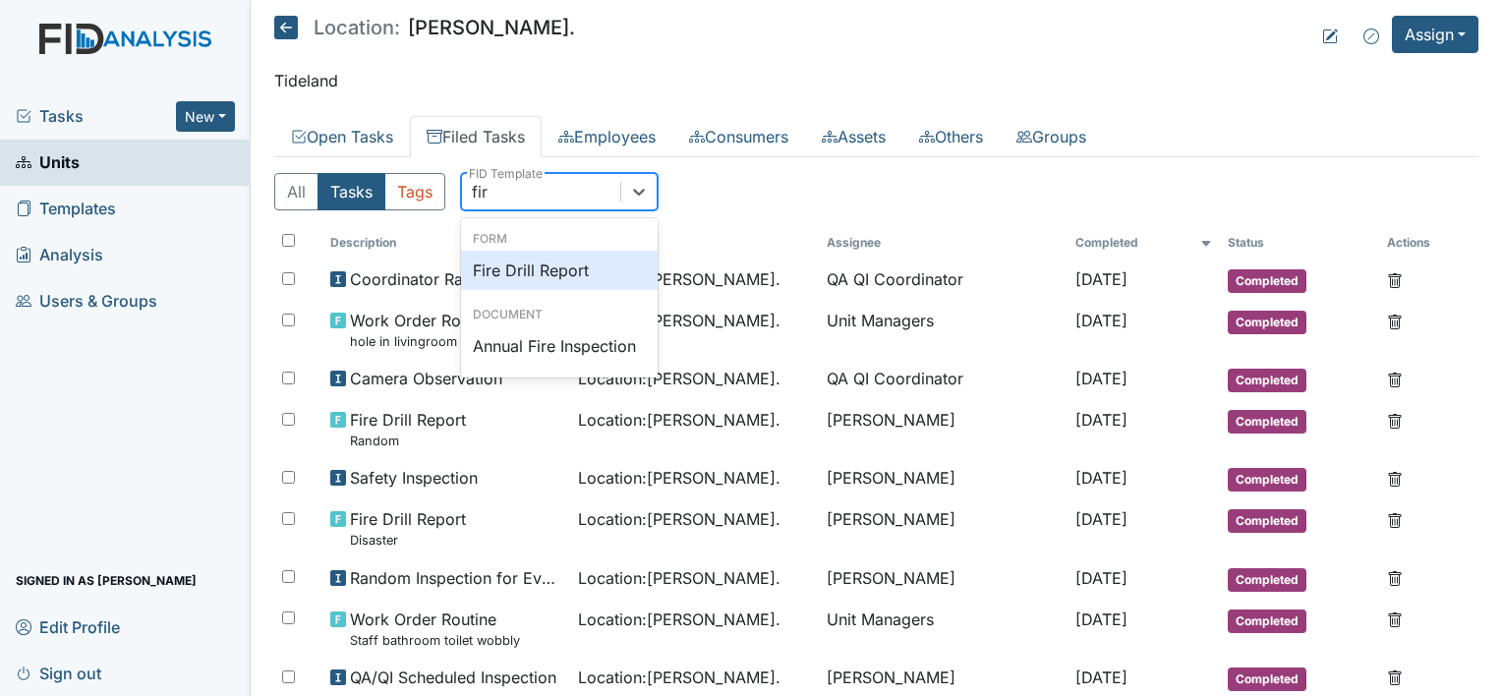
type input "fire"
click at [584, 254] on div "Fire Drill Report" at bounding box center [559, 270] width 197 height 39
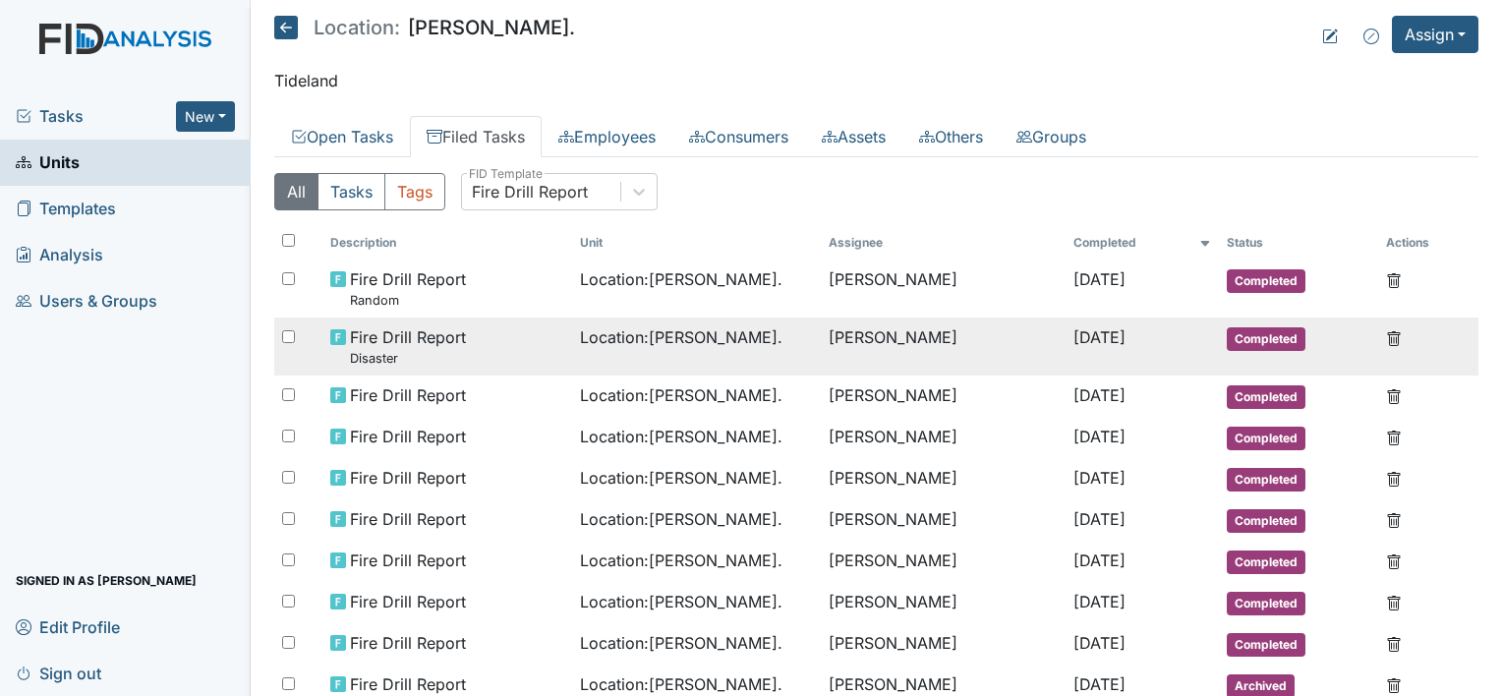
click at [727, 326] on div "Location : [PERSON_NAME]." at bounding box center [697, 337] width 234 height 24
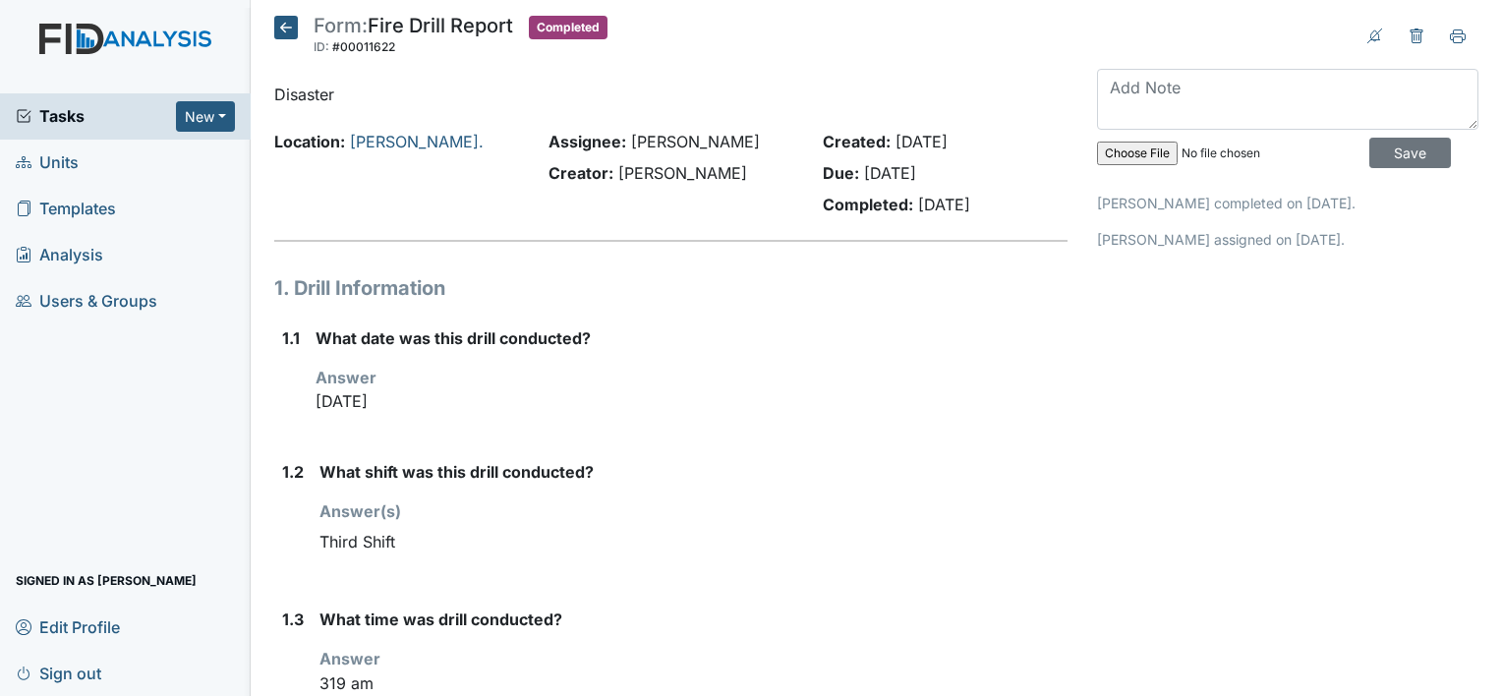
click at [291, 32] on icon at bounding box center [286, 28] width 24 height 24
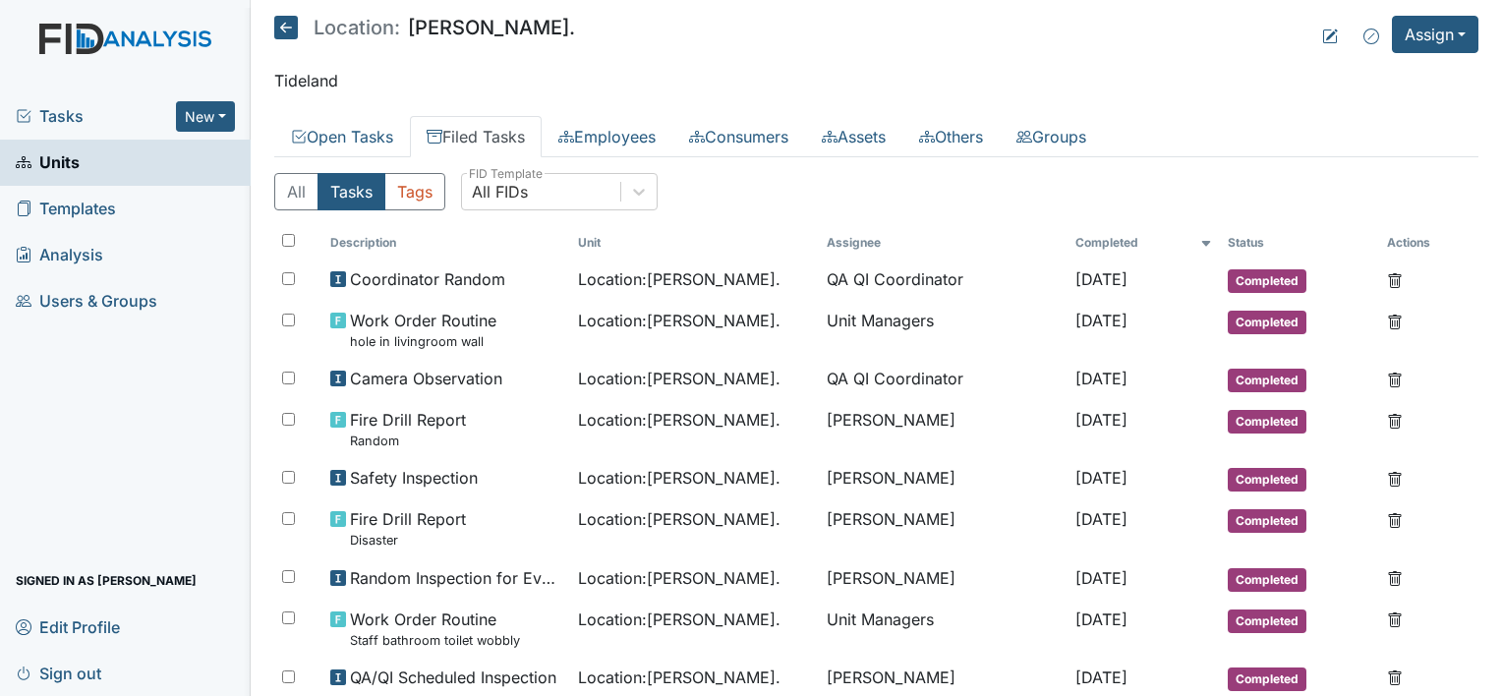
click at [281, 27] on icon at bounding box center [286, 28] width 24 height 24
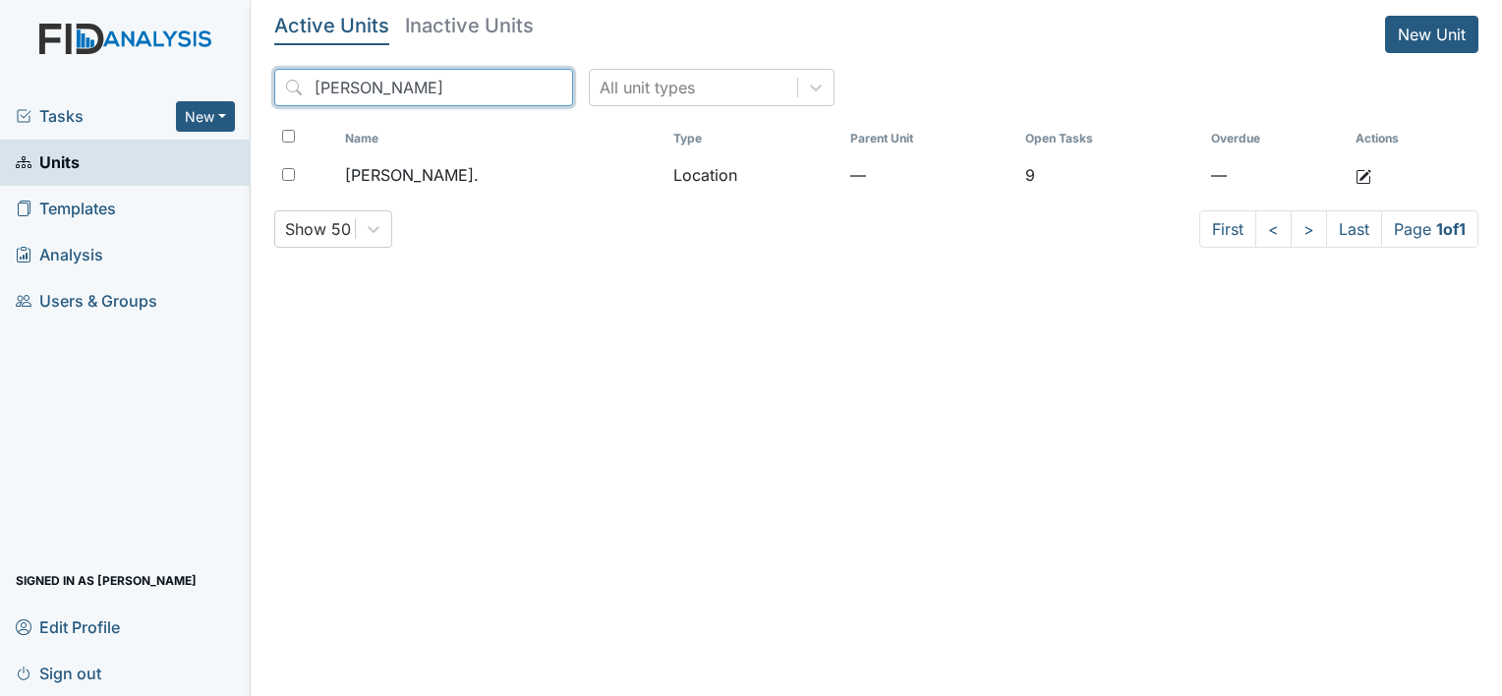
drag, startPoint x: 392, startPoint y: 90, endPoint x: 274, endPoint y: 86, distance: 118.0
click at [274, 86] on input "[PERSON_NAME]" at bounding box center [423, 87] width 299 height 37
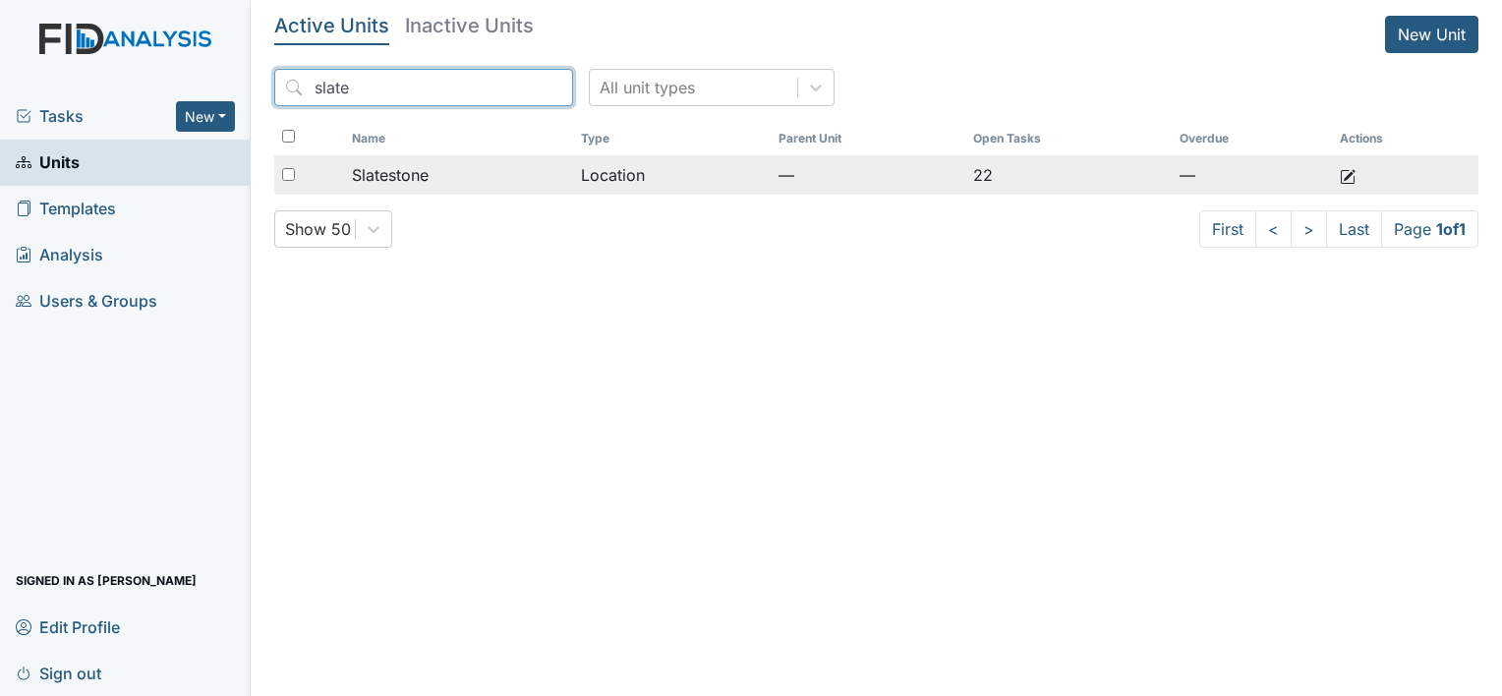
type input "slate"
click at [501, 159] on td "Slatestone" at bounding box center [458, 174] width 229 height 39
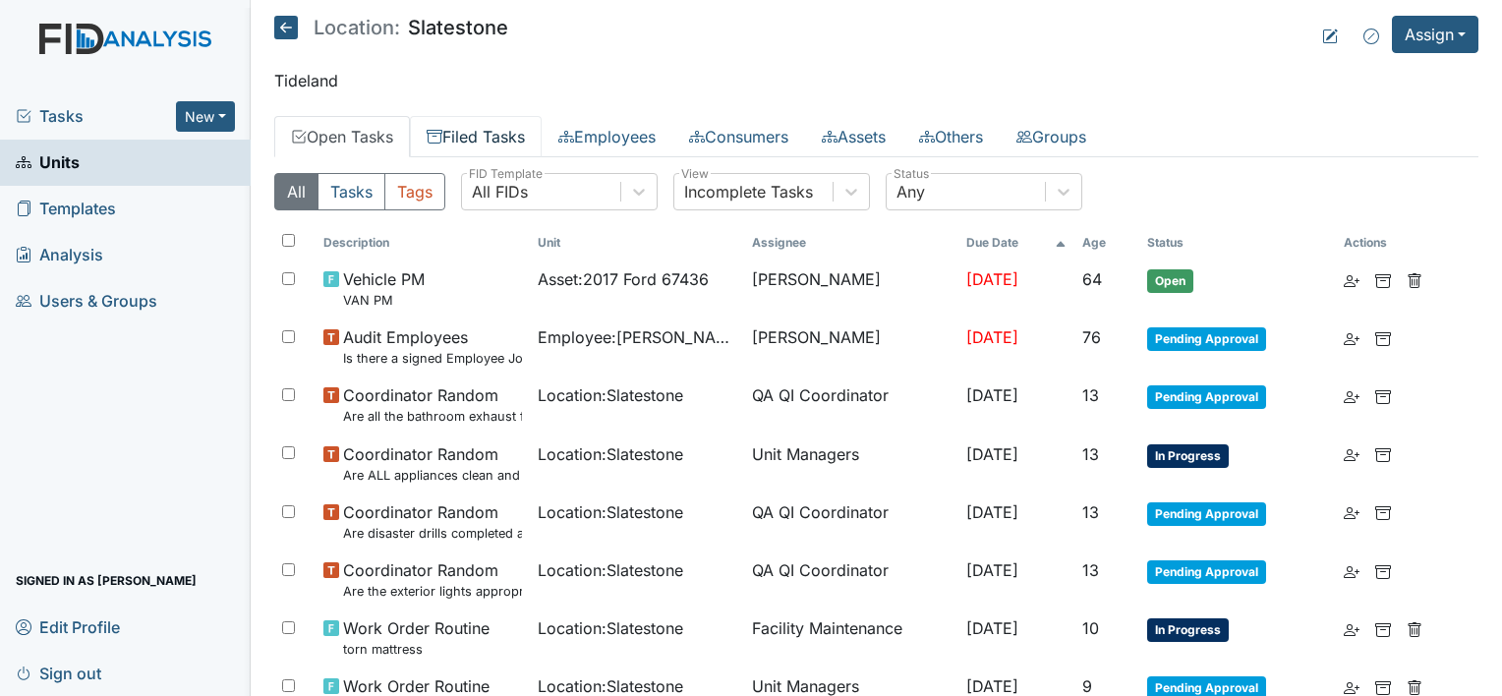
click at [472, 133] on link "Filed Tasks" at bounding box center [476, 136] width 132 height 41
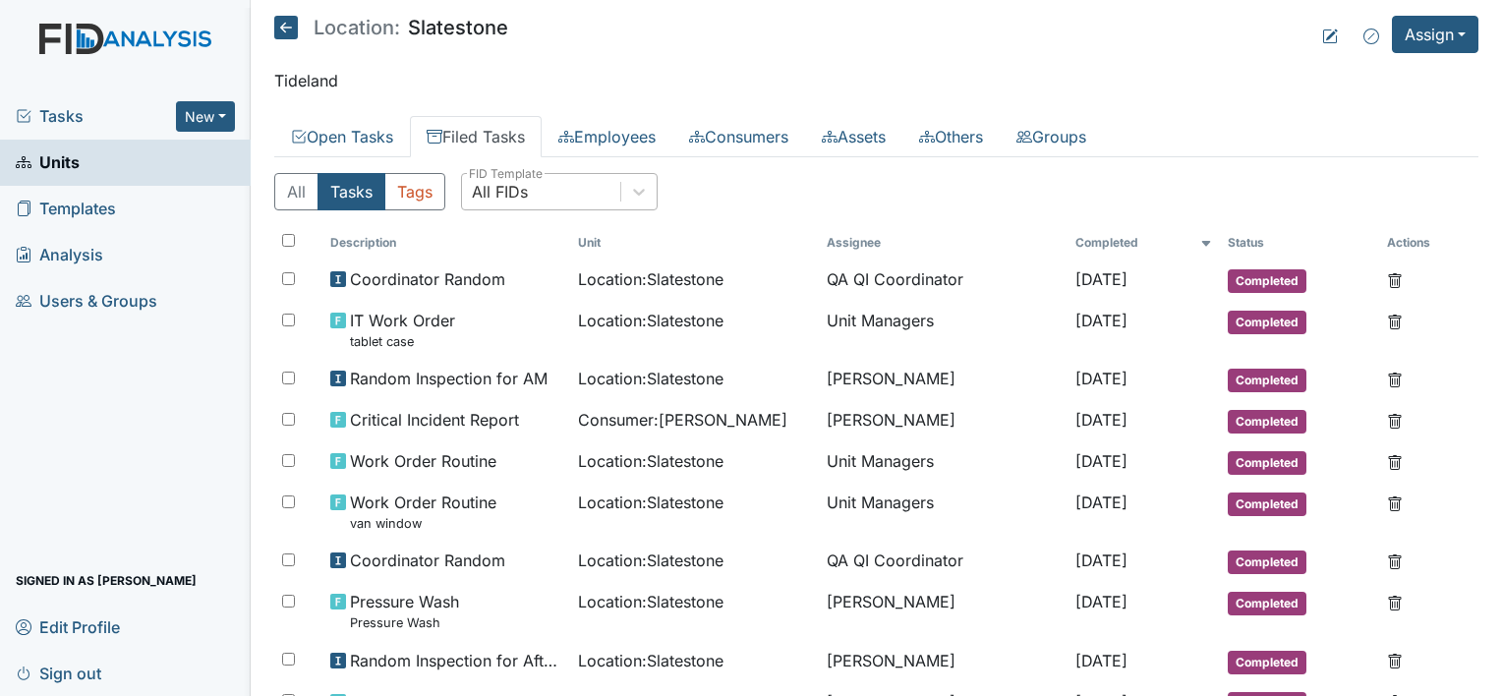
click at [547, 185] on div "All FIDs" at bounding box center [541, 191] width 158 height 35
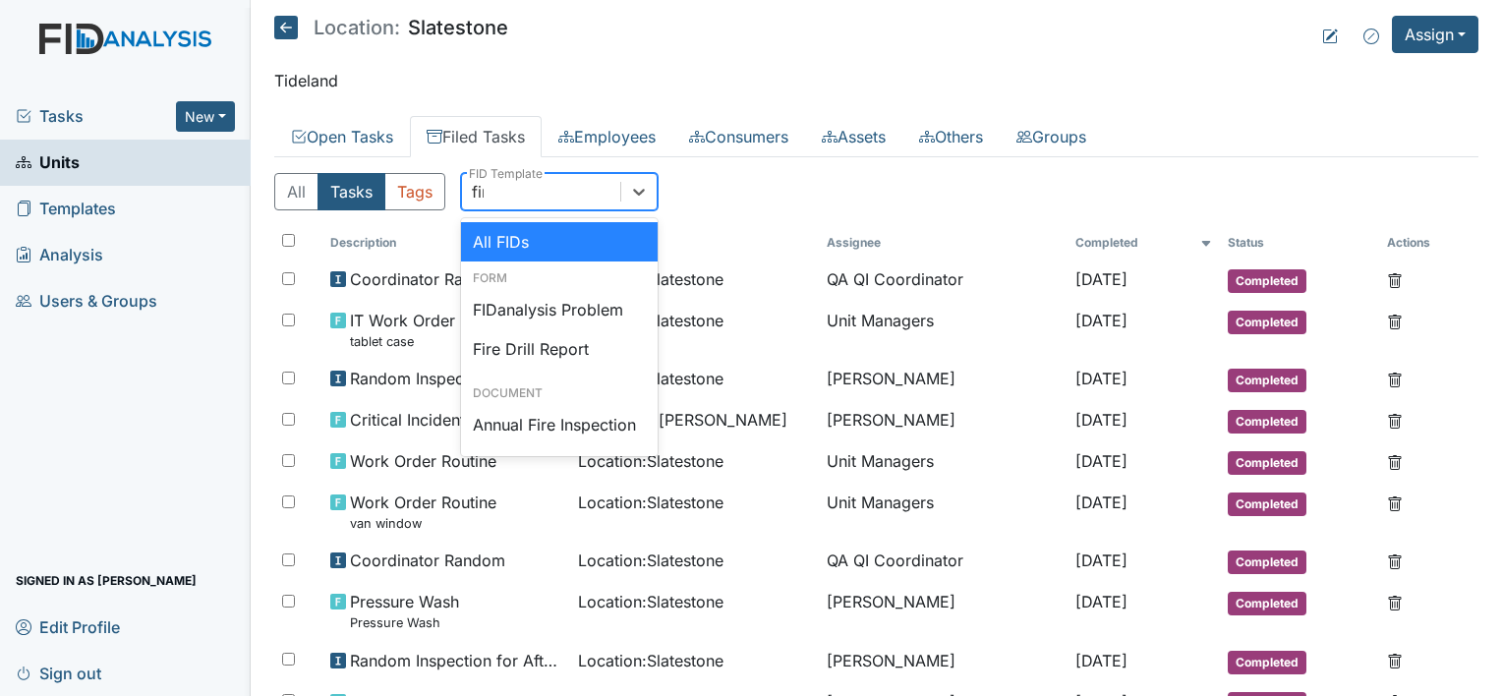
type input "fire"
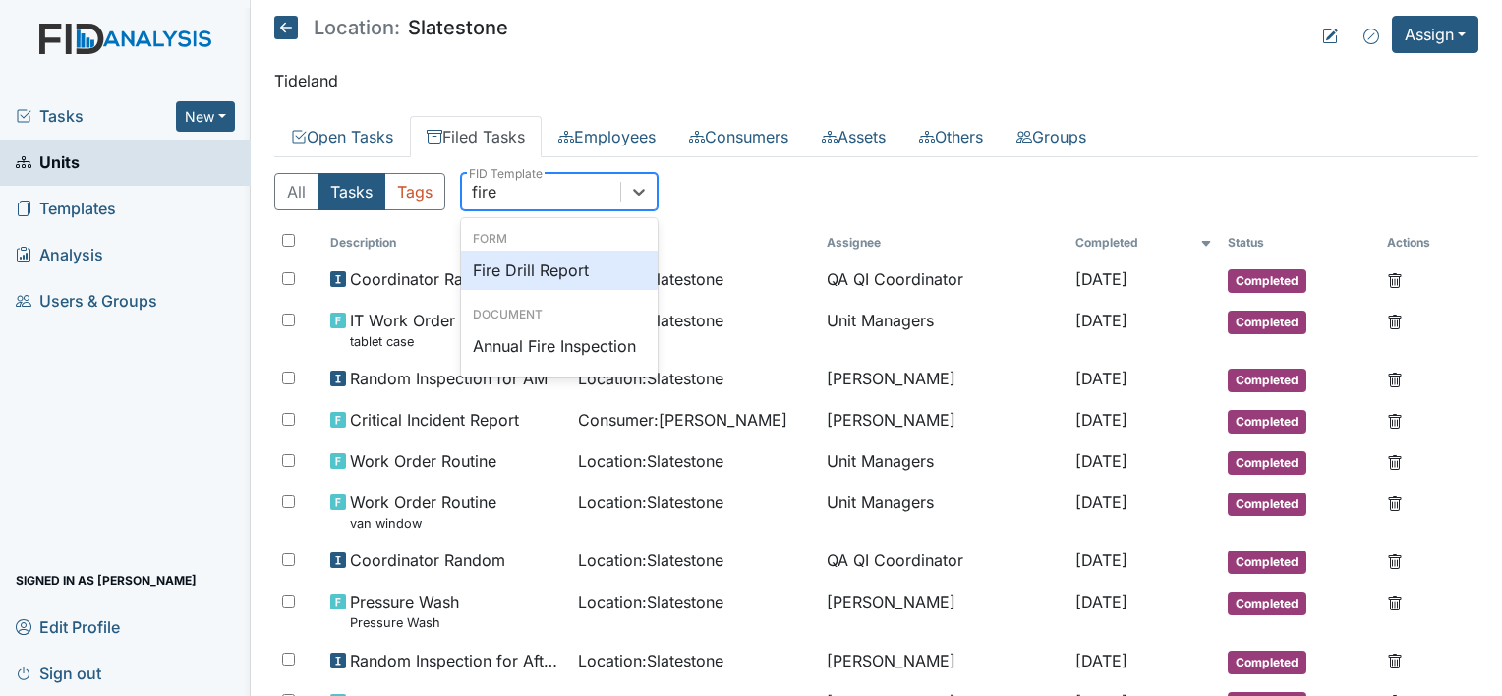
click at [597, 266] on div "Fire Drill Report" at bounding box center [559, 270] width 197 height 39
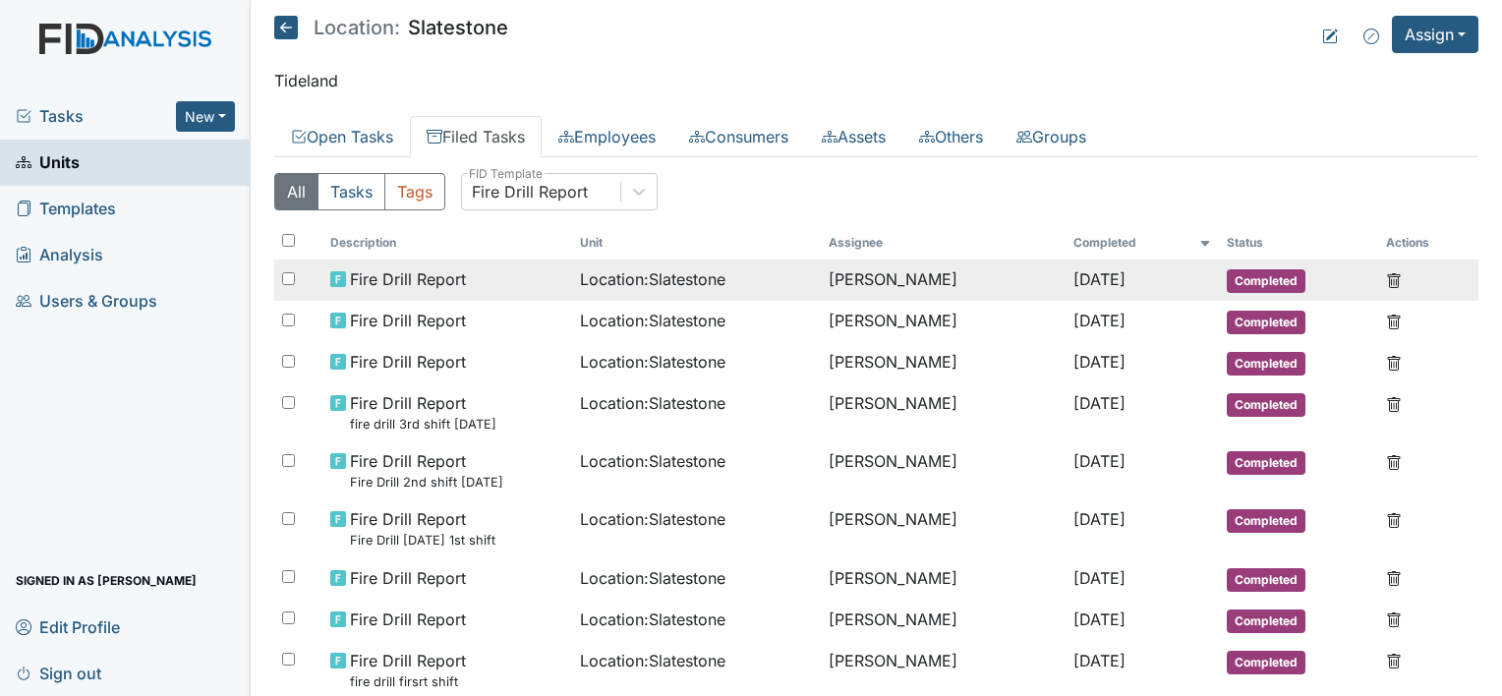
click at [632, 281] on span "Location : Slatestone" at bounding box center [652, 279] width 145 height 24
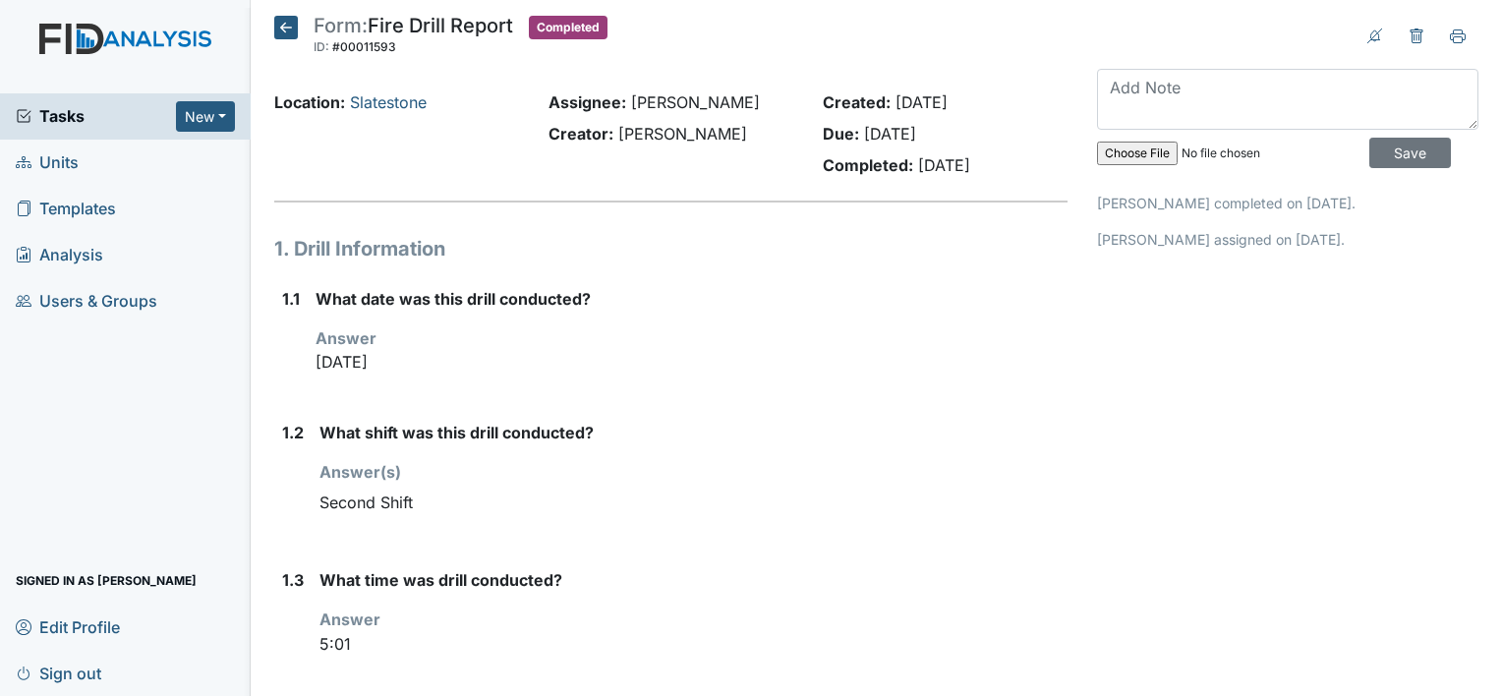
click at [279, 31] on icon at bounding box center [286, 28] width 24 height 24
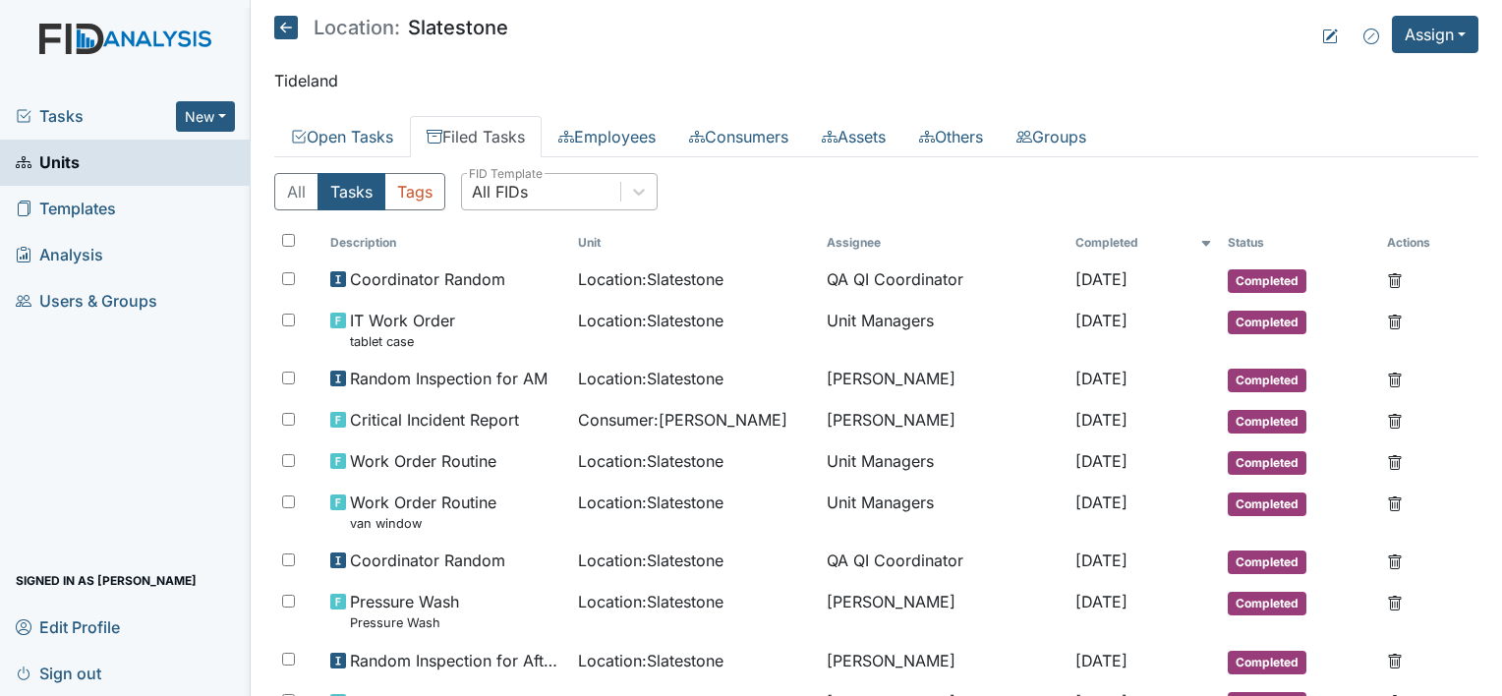
click at [517, 184] on div "All FIDs" at bounding box center [500, 192] width 56 height 24
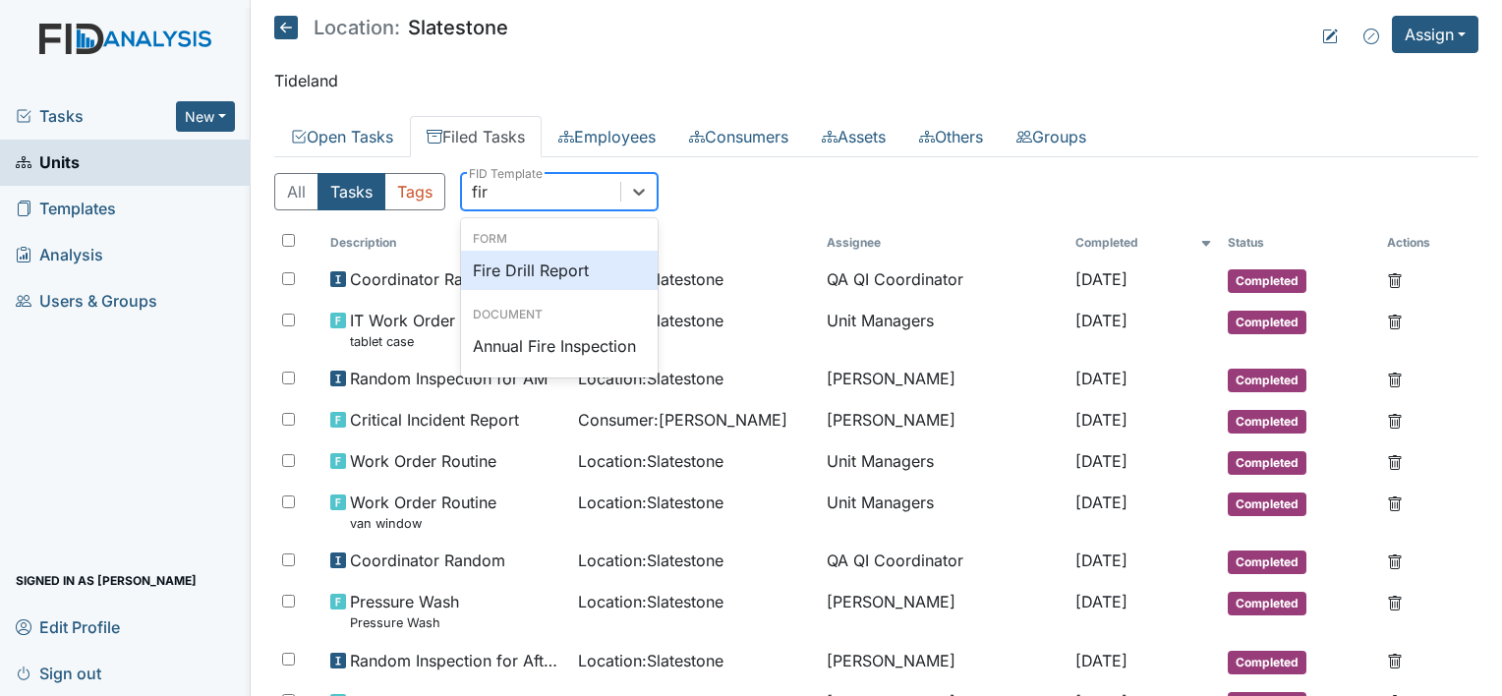
type input "fire"
click at [623, 264] on div "Fire Drill Report" at bounding box center [559, 270] width 197 height 39
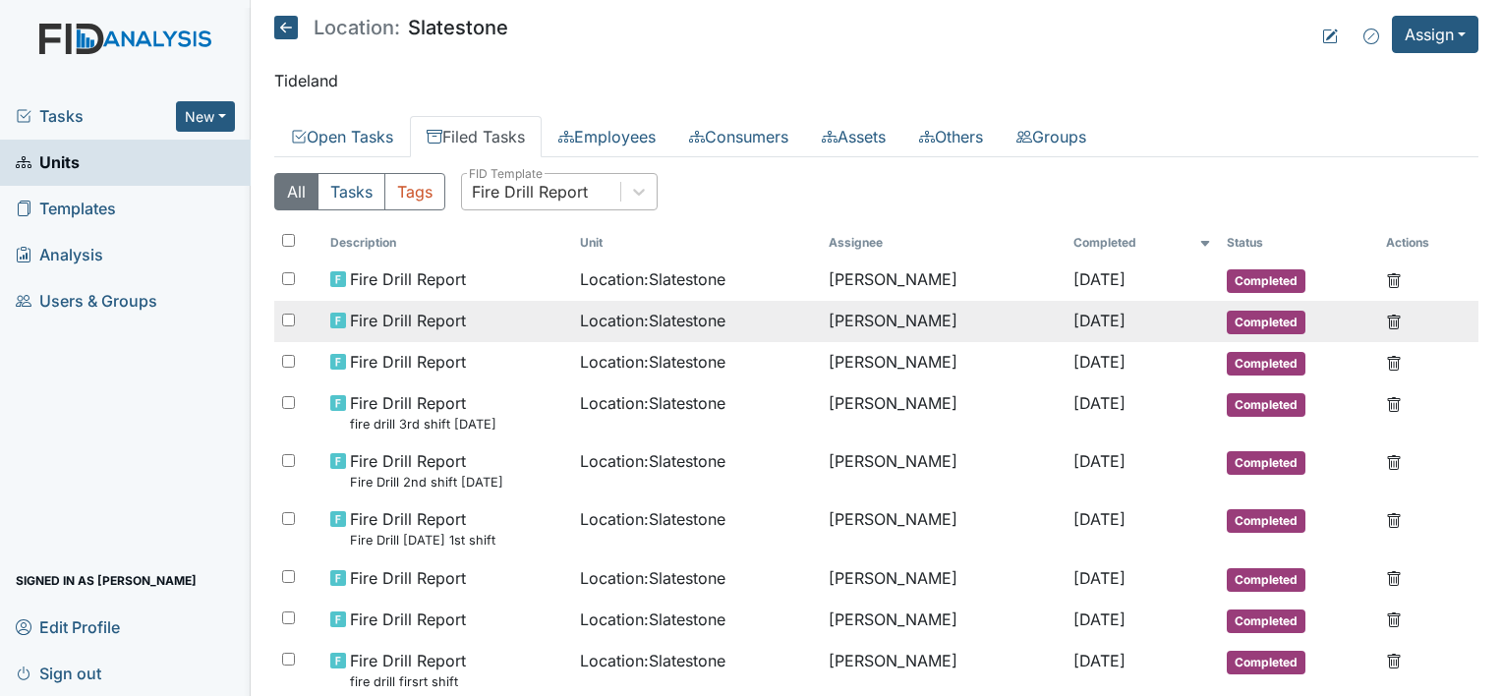
click at [924, 323] on td "Sheniqua Howell" at bounding box center [943, 321] width 245 height 41
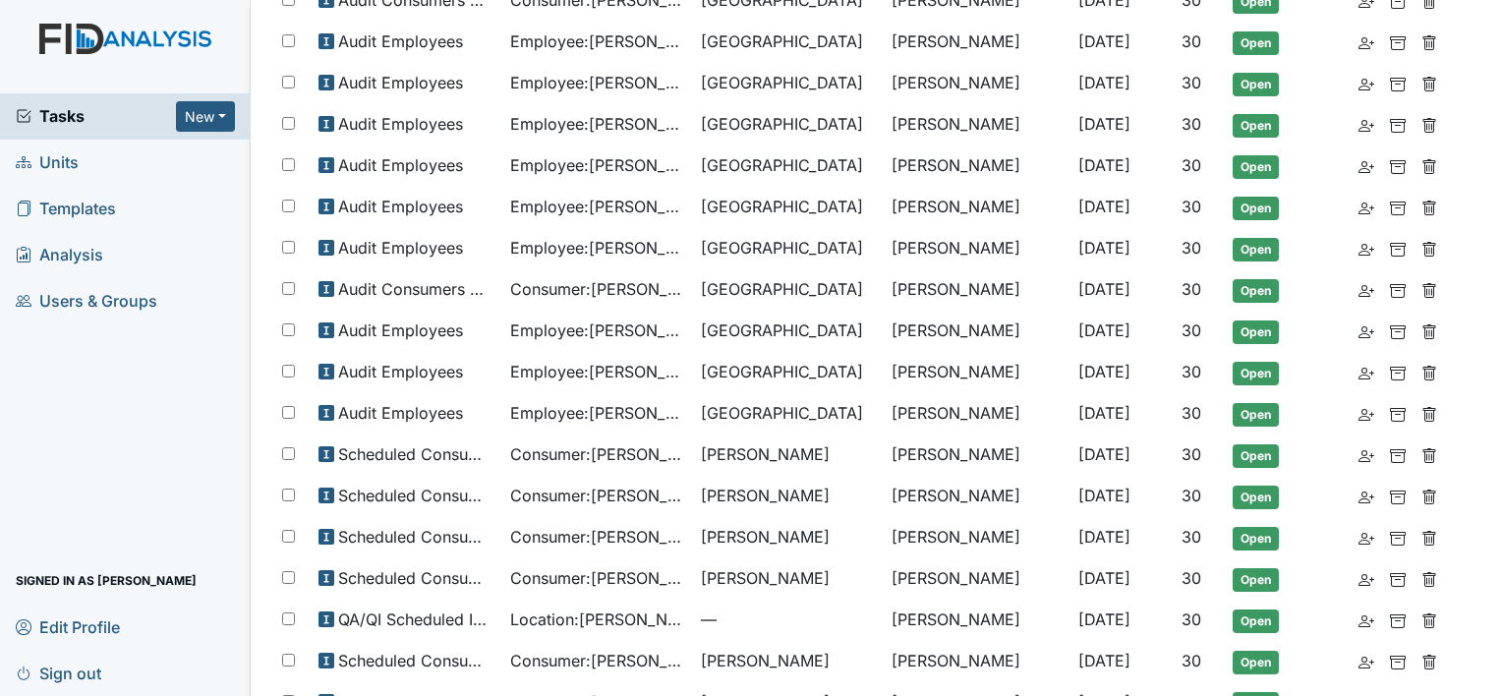
scroll to position [523, 0]
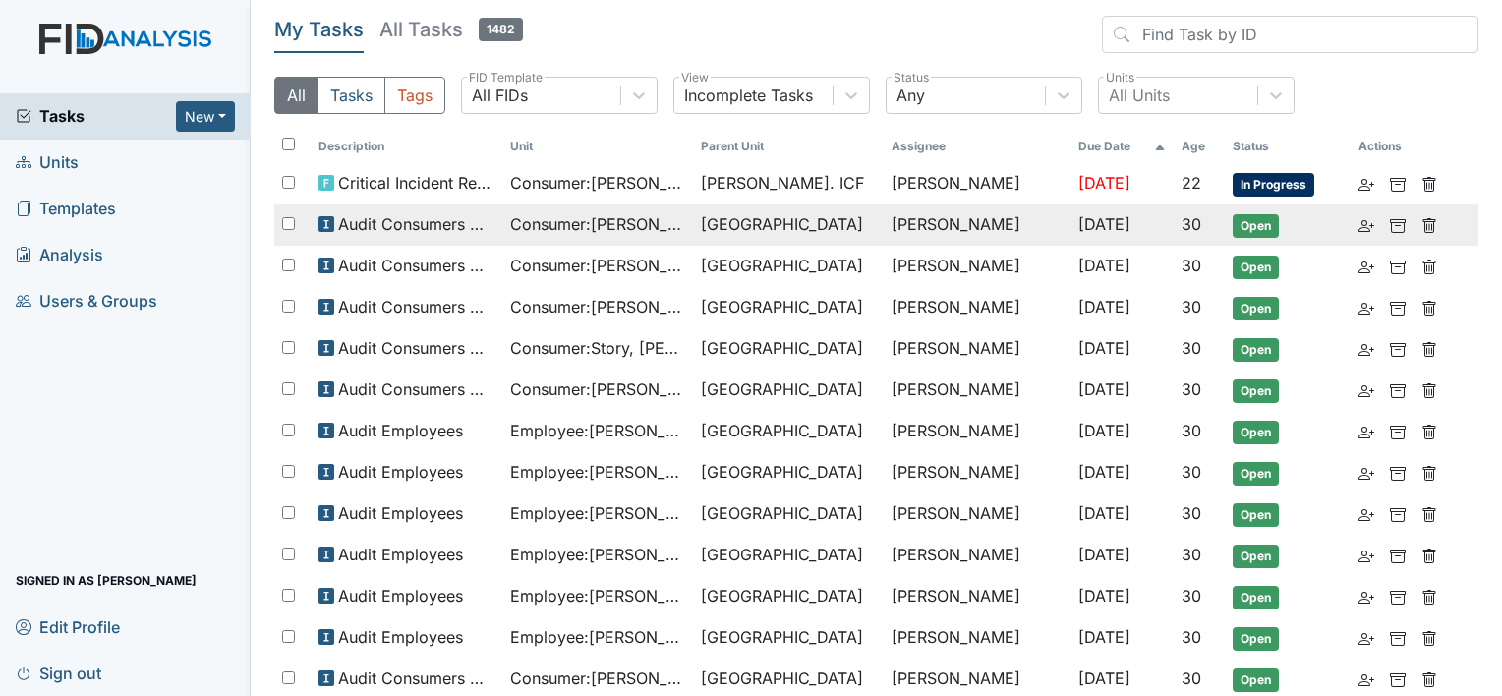
click at [484, 224] on span "Audit Consumers Charts" at bounding box center [415, 224] width 155 height 24
click at [646, 227] on span "Consumer : Heckman, Margery" at bounding box center [597, 224] width 175 height 24
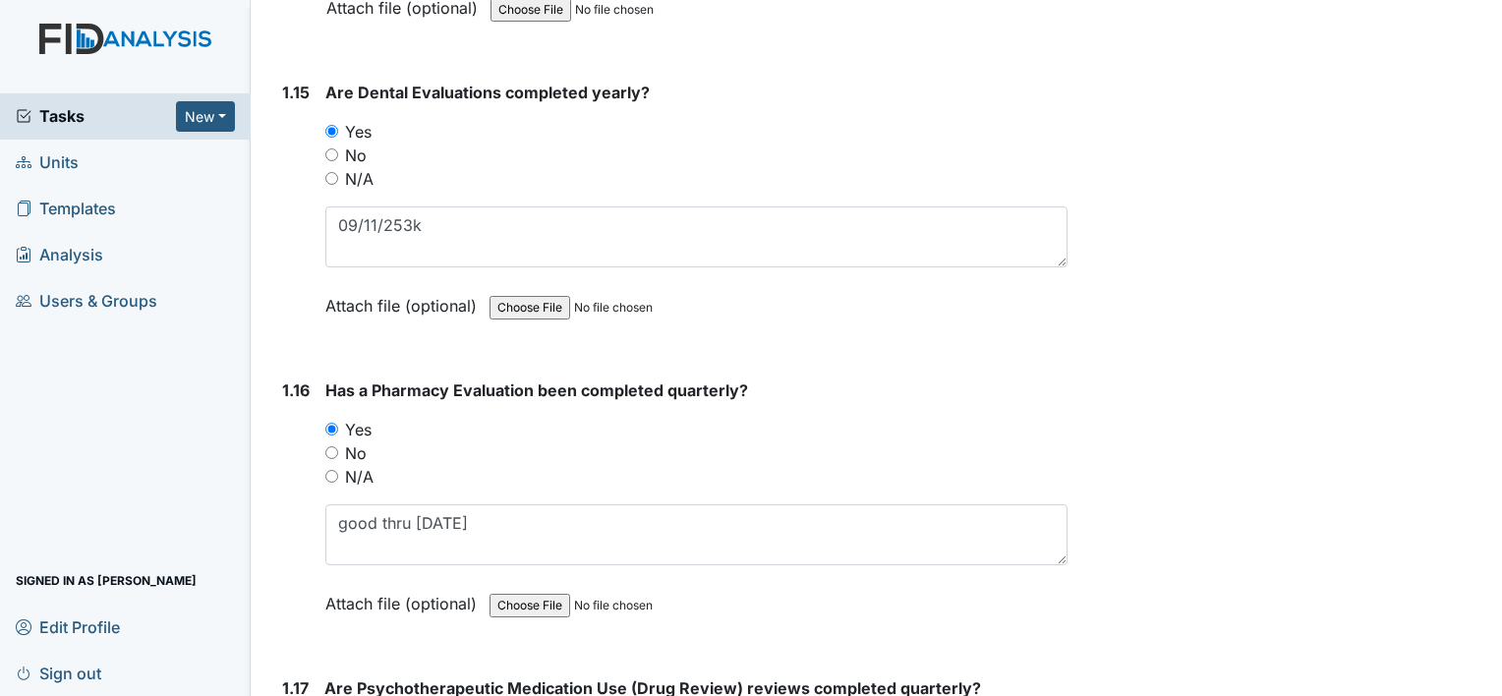
scroll to position [4521, 0]
